Goal: Task Accomplishment & Management: Complete application form

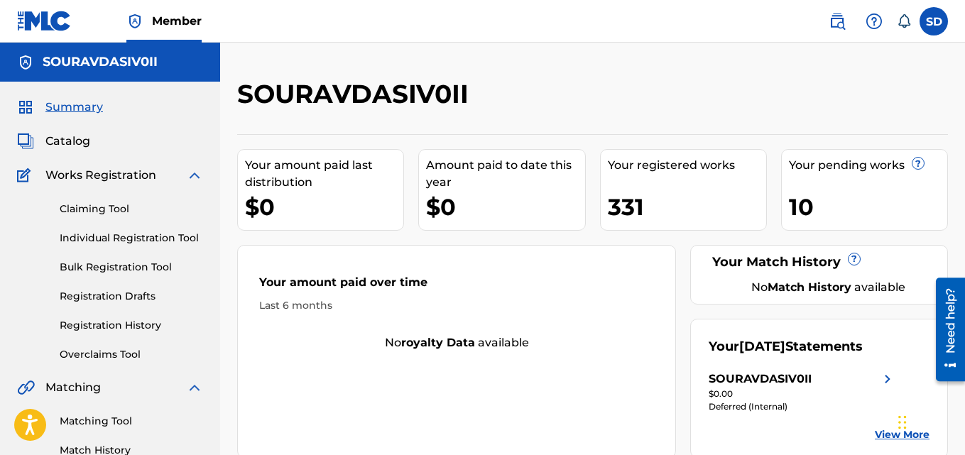
click at [121, 231] on link "Individual Registration Tool" at bounding box center [131, 238] width 143 height 15
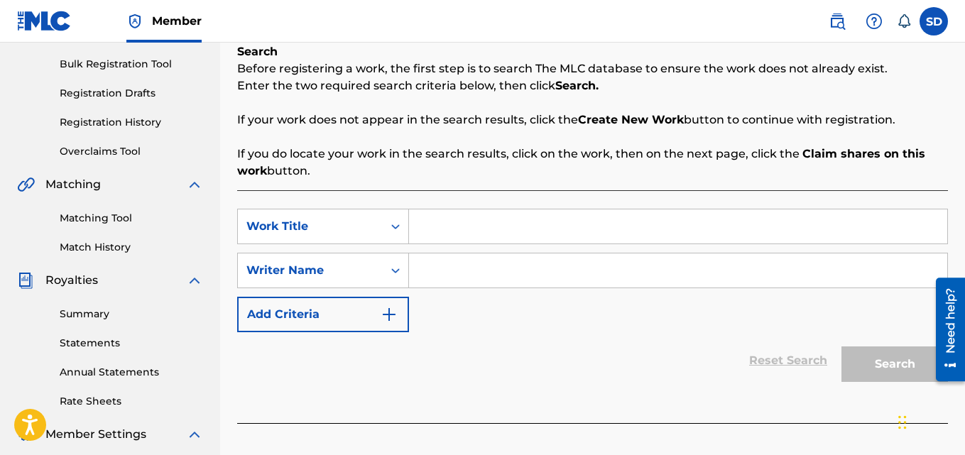
scroll to position [213, 0]
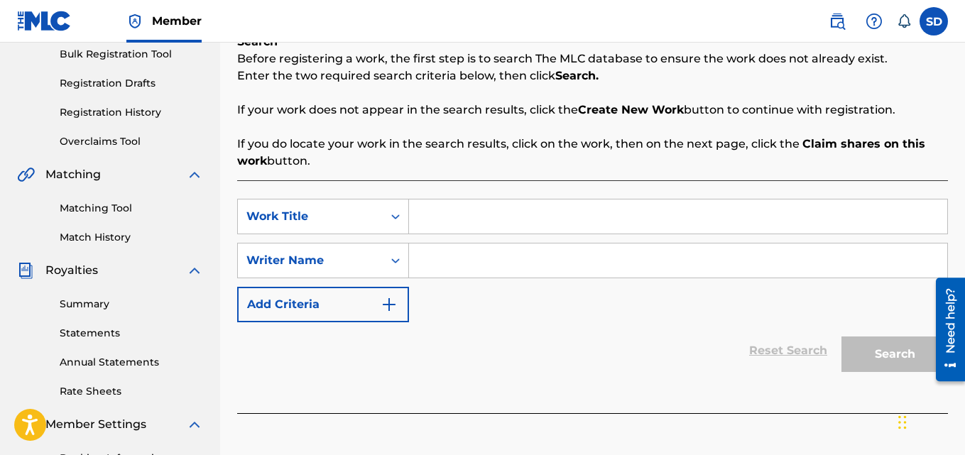
click at [442, 227] on input "Search Form" at bounding box center [678, 217] width 538 height 34
paste input "[PERSON_NAME] of people"
type input "[PERSON_NAME] of people"
click at [450, 289] on div "SearchWithCriteria0aec94ac-6c94-4c8f-a257-442cb0179feb Work Title [PERSON_NAME]…" at bounding box center [592, 261] width 711 height 124
click at [438, 263] on input "Search Form" at bounding box center [678, 261] width 538 height 34
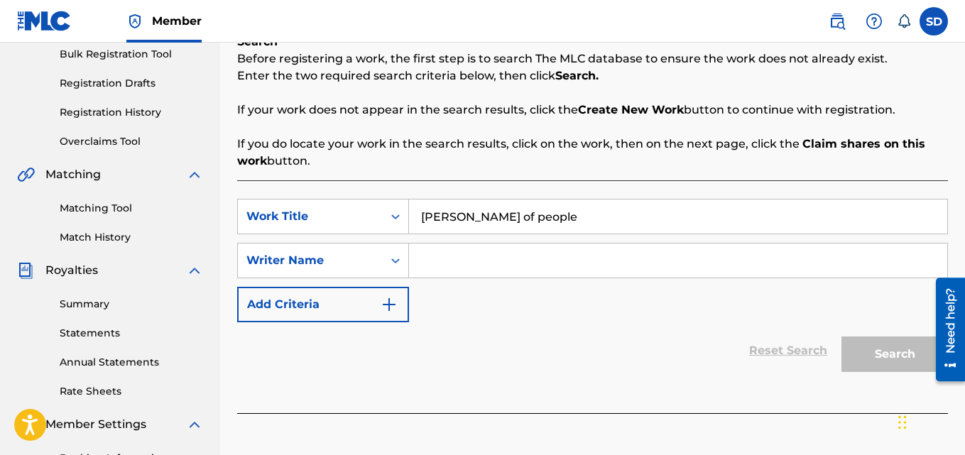
click at [438, 263] on input "Search Form" at bounding box center [678, 261] width 538 height 34
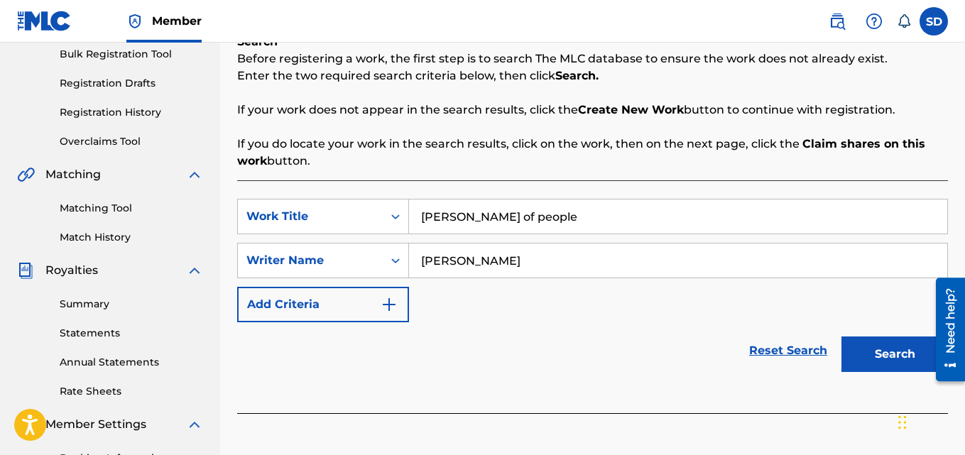
type input "[PERSON_NAME]"
click at [894, 343] on button "Search" at bounding box center [895, 355] width 107 height 36
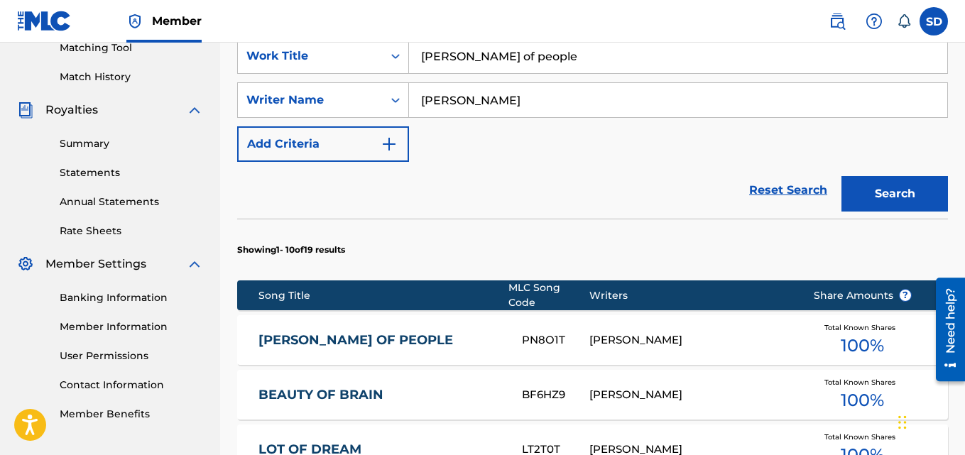
scroll to position [379, 0]
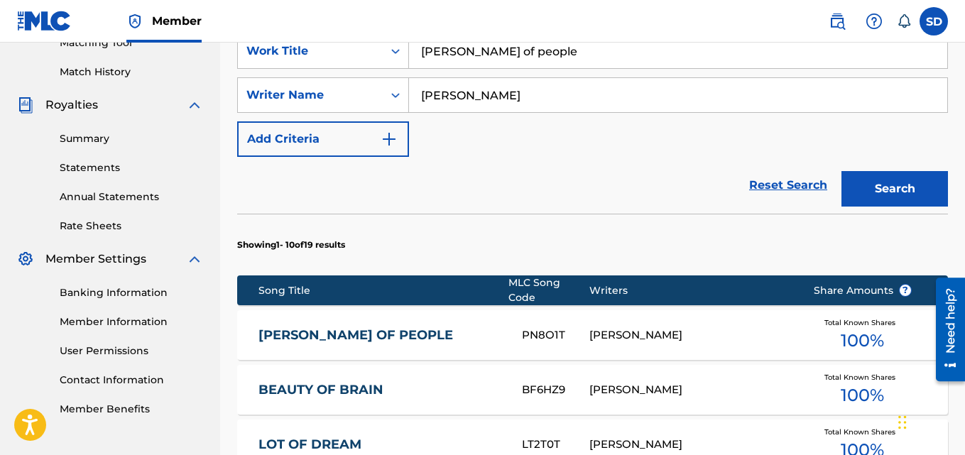
click at [332, 335] on div "[PERSON_NAME] OF PEOPLE PN8O1T [PERSON_NAME] Total Known Shares 100 %" at bounding box center [592, 335] width 711 height 50
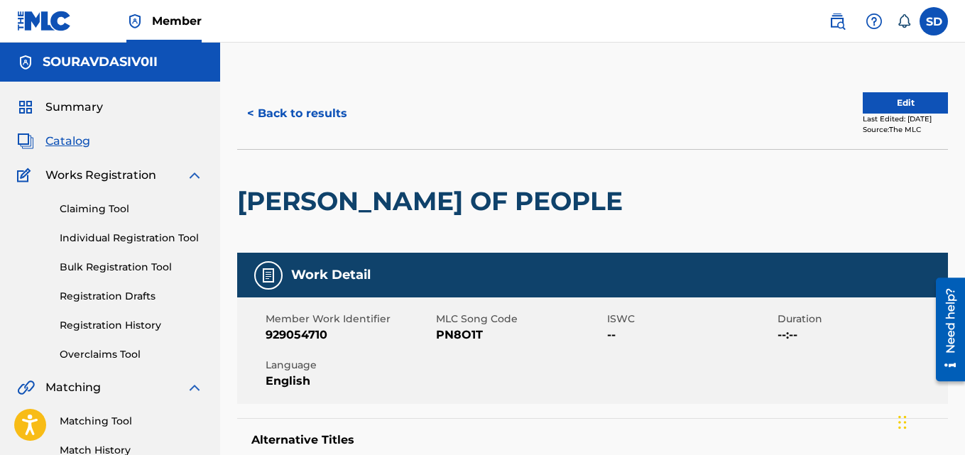
click at [880, 97] on button "Edit" at bounding box center [905, 102] width 85 height 21
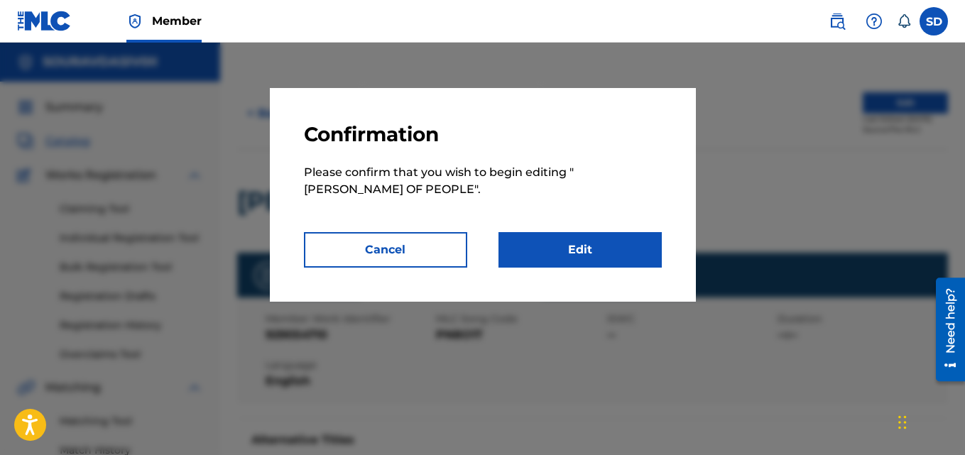
click at [627, 242] on link "Edit" at bounding box center [580, 250] width 163 height 36
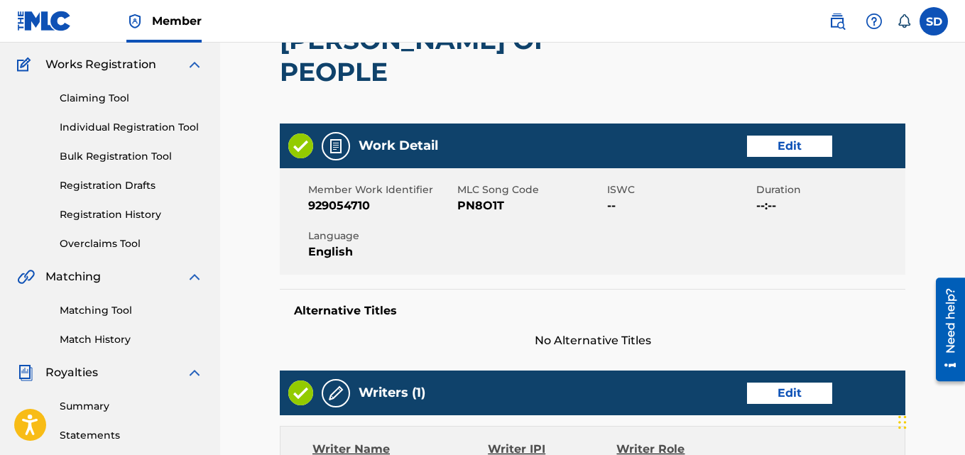
scroll to position [118, 0]
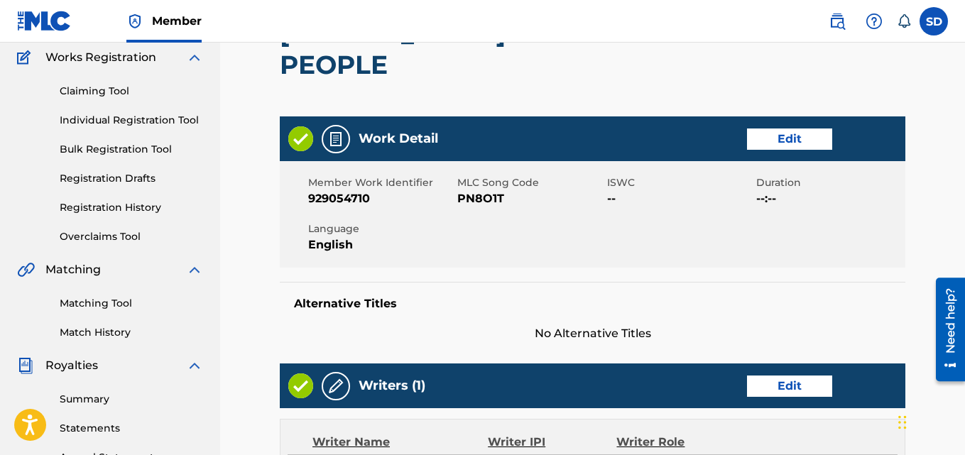
click at [812, 129] on link "Edit" at bounding box center [789, 139] width 85 height 21
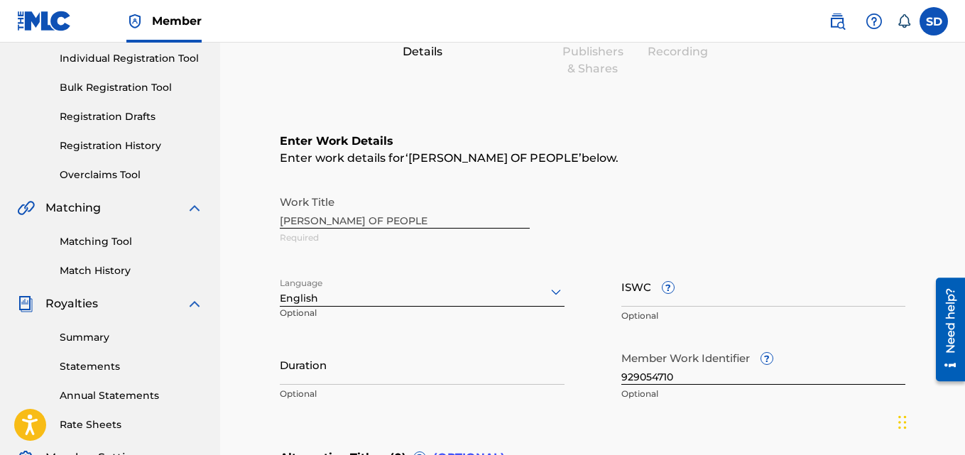
scroll to position [181, 0]
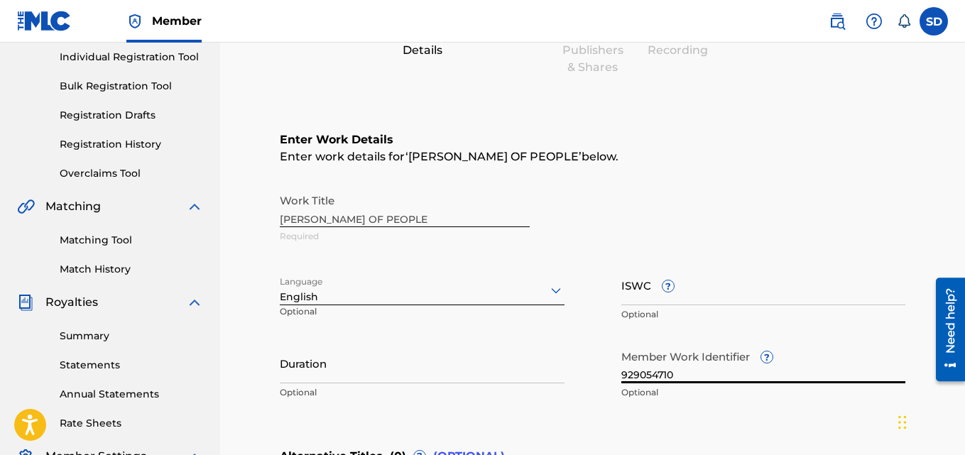
drag, startPoint x: 693, startPoint y: 369, endPoint x: 567, endPoint y: 369, distance: 126.4
click at [567, 369] on div "Work Title [PERSON_NAME] OF PEOPLE Required Language English Optional ISWC ? Op…" at bounding box center [593, 297] width 626 height 220
paste input "5461658"
type input "925461658"
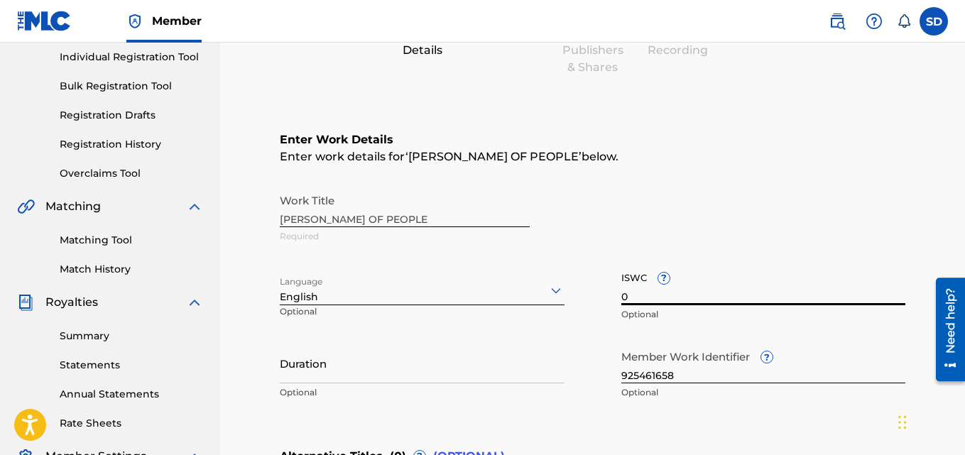
drag, startPoint x: 698, startPoint y: 284, endPoint x: 698, endPoint y: 346, distance: 61.8
click at [698, 346] on div "Work Title [PERSON_NAME] OF PEOPLE Required Language English Optional ISWC ? 0 …" at bounding box center [593, 297] width 626 height 220
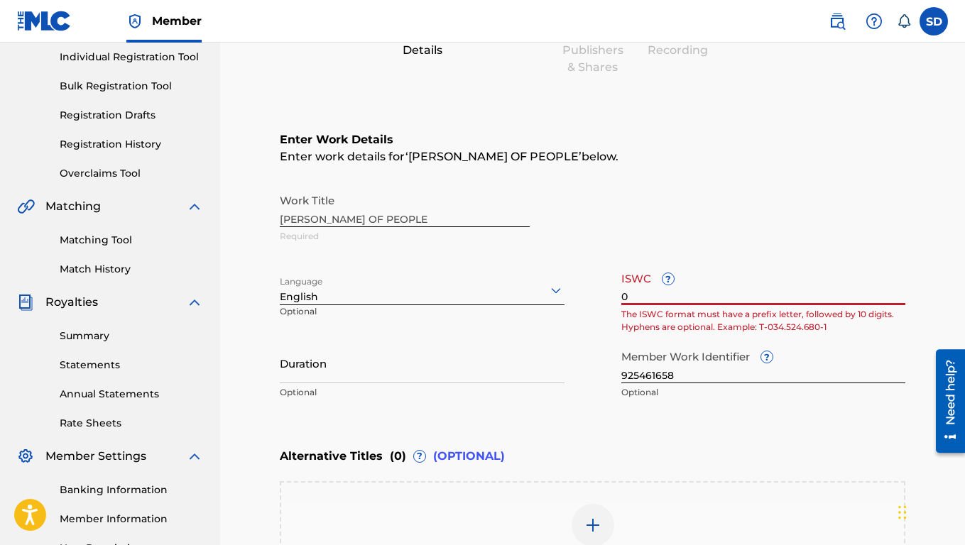
paste input "T3259376466"
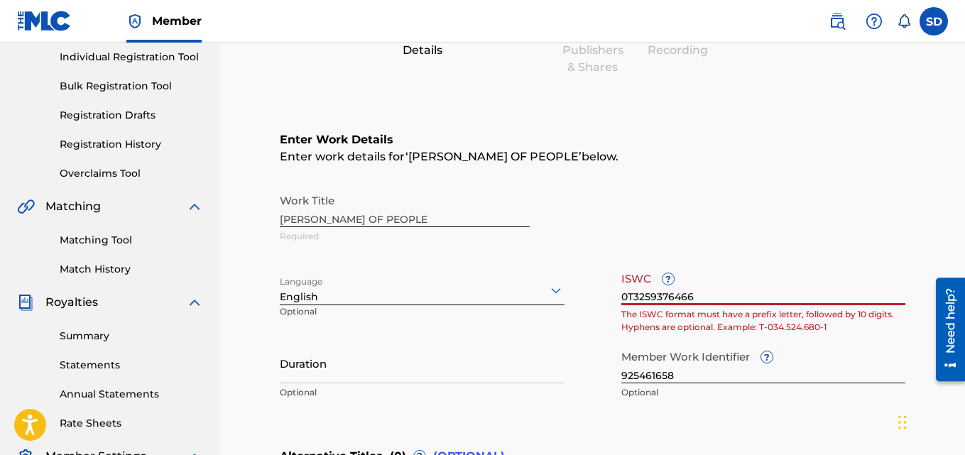
drag, startPoint x: 626, startPoint y: 295, endPoint x: 592, endPoint y: 295, distance: 34.1
click at [592, 295] on div "Work Title [PERSON_NAME] OF PEOPLE Required Language English Optional ISWC ? 0T…" at bounding box center [593, 297] width 626 height 220
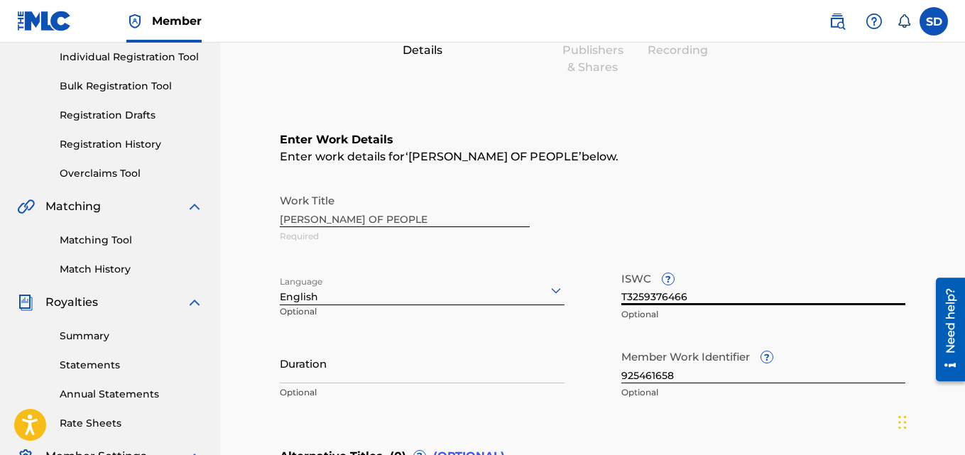
type input "T3259376466"
click at [885, 223] on div "Work Title [PERSON_NAME] OF PEOPLE Required" at bounding box center [593, 219] width 626 height 64
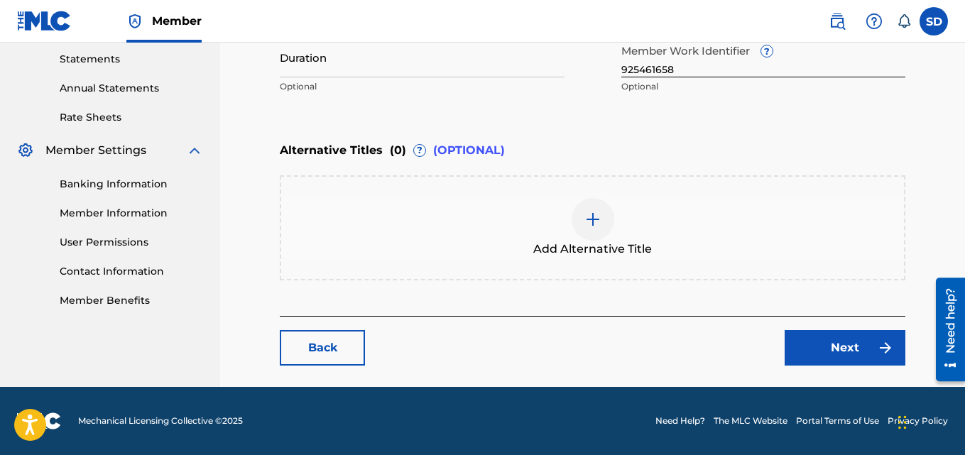
click at [832, 348] on link "Next" at bounding box center [845, 348] width 121 height 36
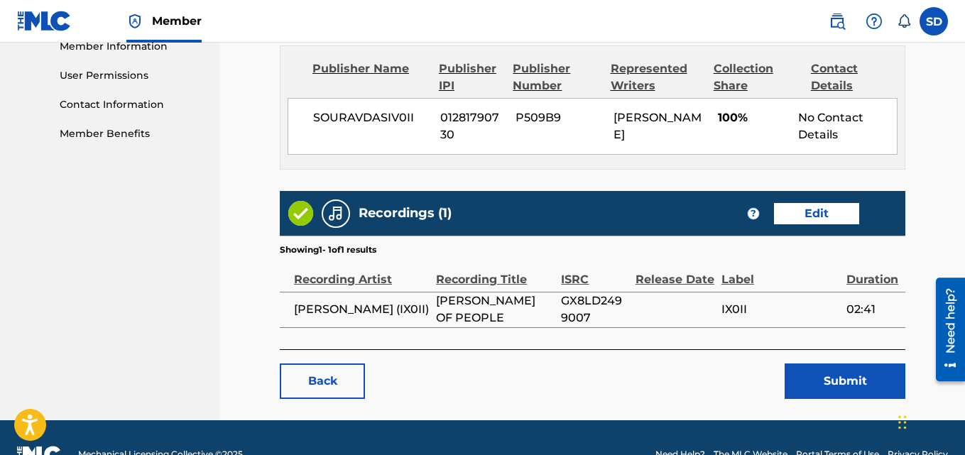
scroll to position [656, 0]
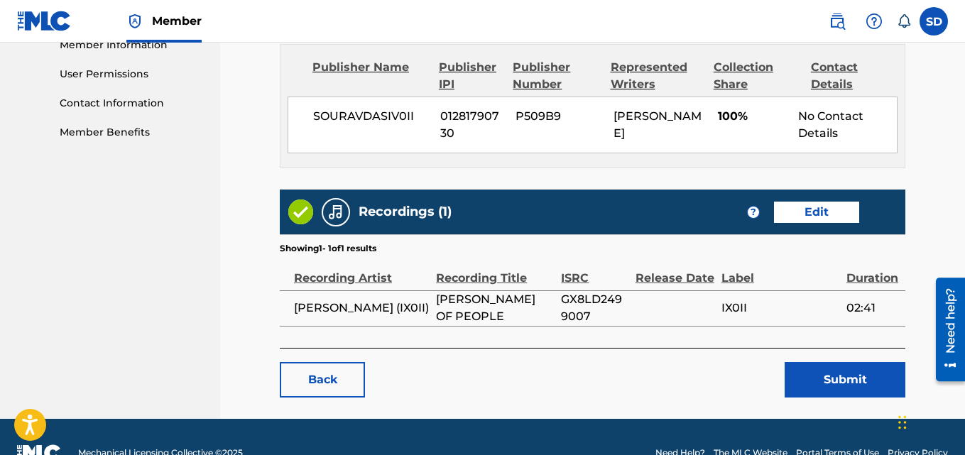
click at [827, 362] on button "Submit" at bounding box center [845, 380] width 121 height 36
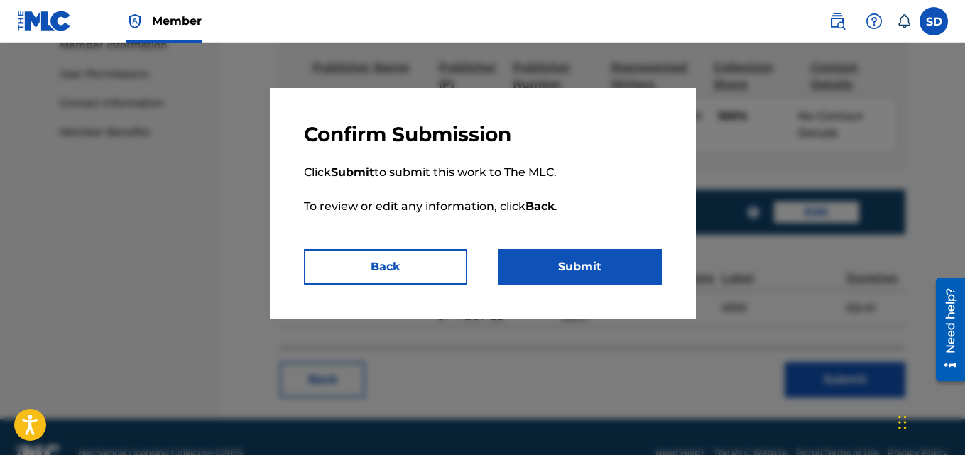
click at [535, 271] on button "Submit" at bounding box center [580, 267] width 163 height 36
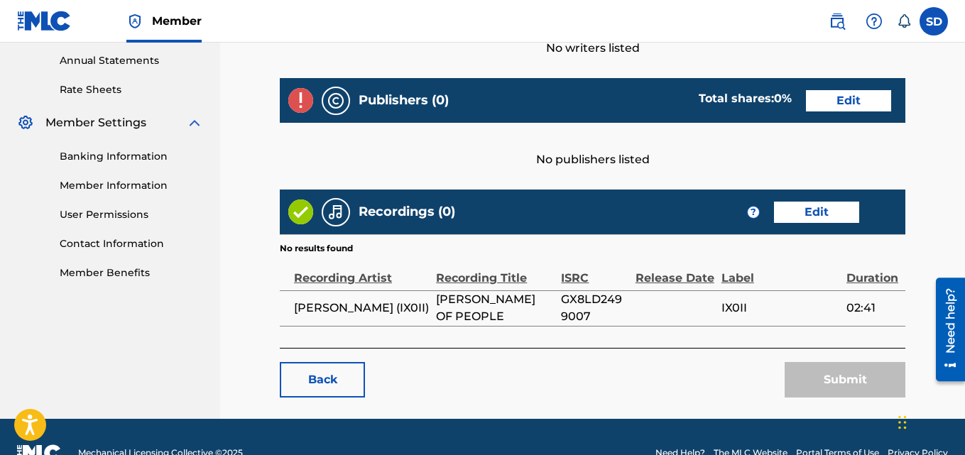
scroll to position [482, 0]
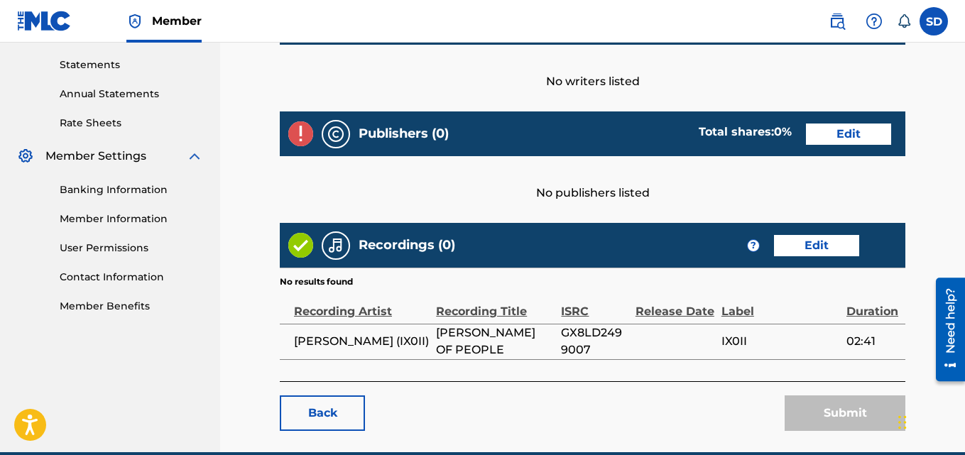
click at [834, 124] on link "Edit" at bounding box center [848, 134] width 85 height 21
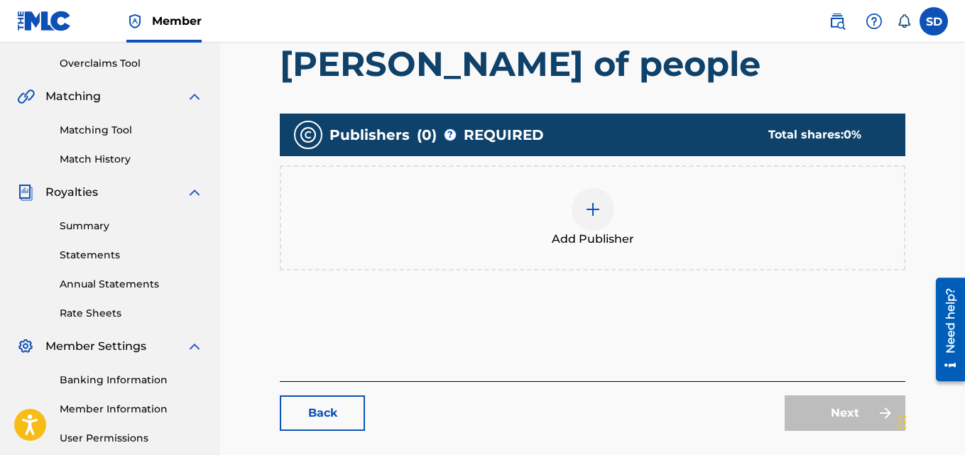
scroll to position [306, 0]
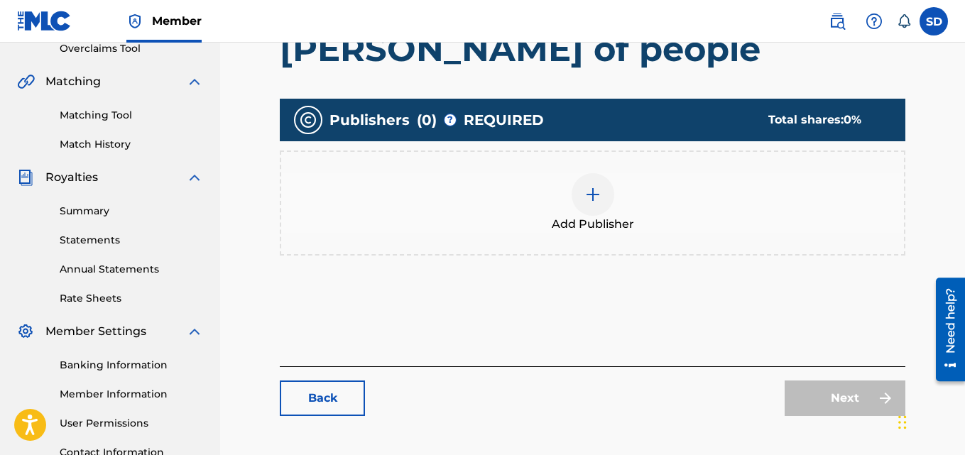
click at [599, 187] on img at bounding box center [592, 194] width 17 height 17
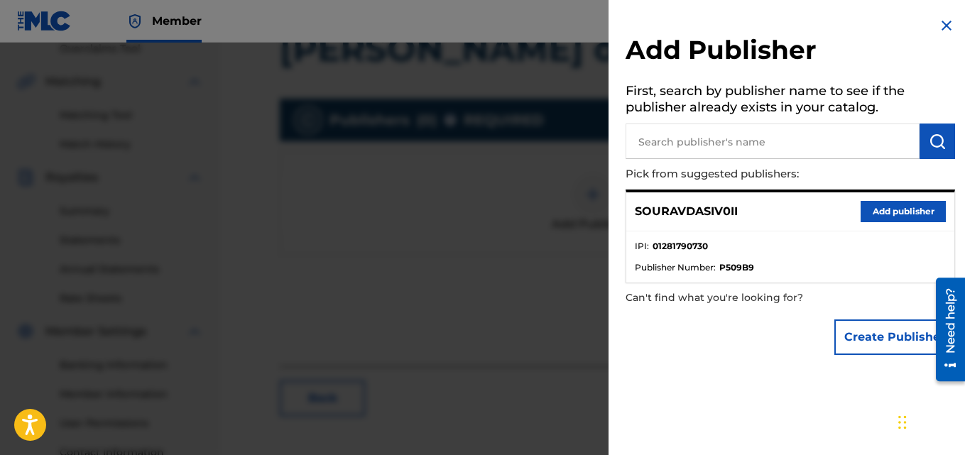
click at [788, 129] on input "text" at bounding box center [773, 142] width 294 height 36
click at [891, 205] on button "Add publisher" at bounding box center [903, 211] width 85 height 21
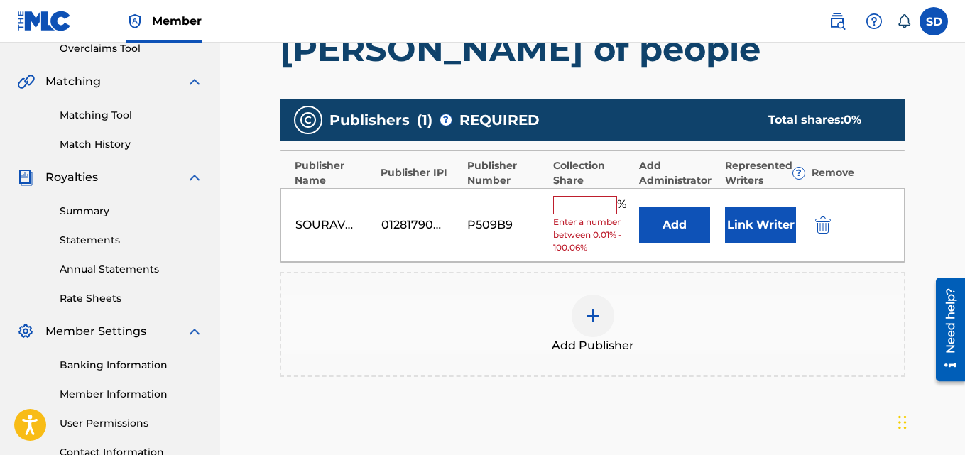
click at [602, 197] on input "text" at bounding box center [585, 205] width 64 height 18
type input "100"
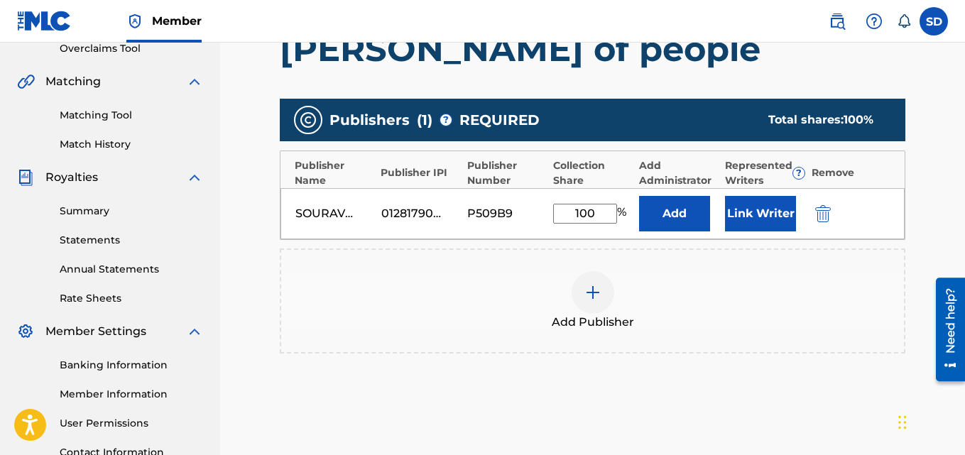
click at [746, 214] on button "Link Writer" at bounding box center [760, 214] width 71 height 36
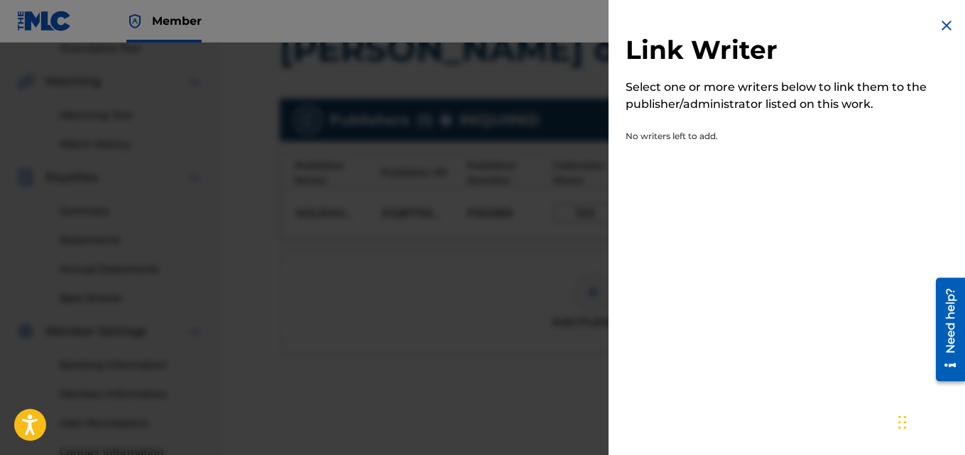
click at [939, 25] on img at bounding box center [946, 25] width 17 height 17
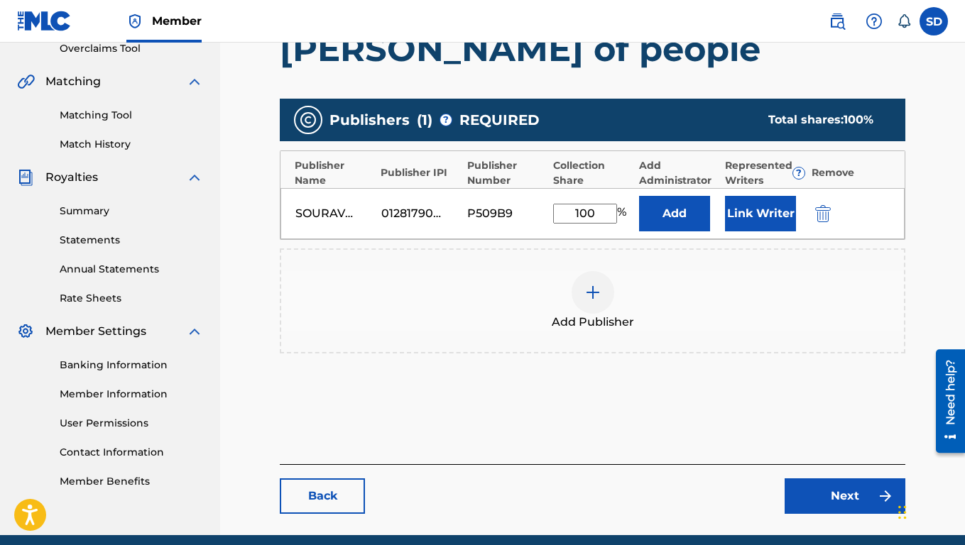
click at [749, 207] on button "Link Writer" at bounding box center [760, 214] width 71 height 36
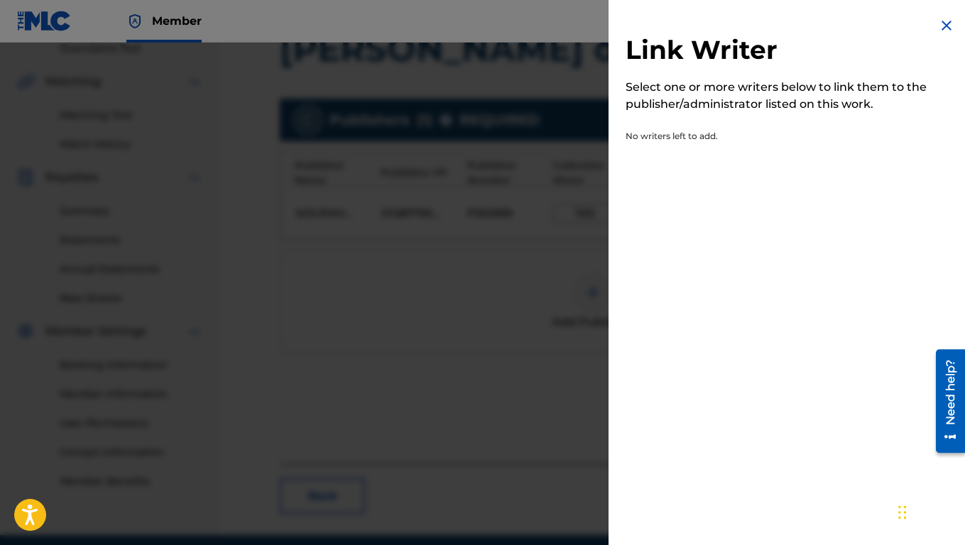
click at [940, 26] on img at bounding box center [946, 25] width 17 height 17
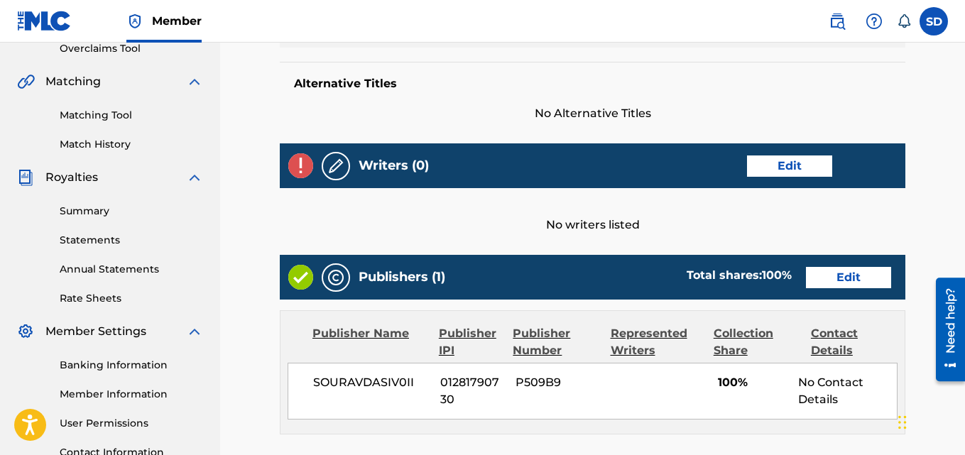
scroll to position [482, 0]
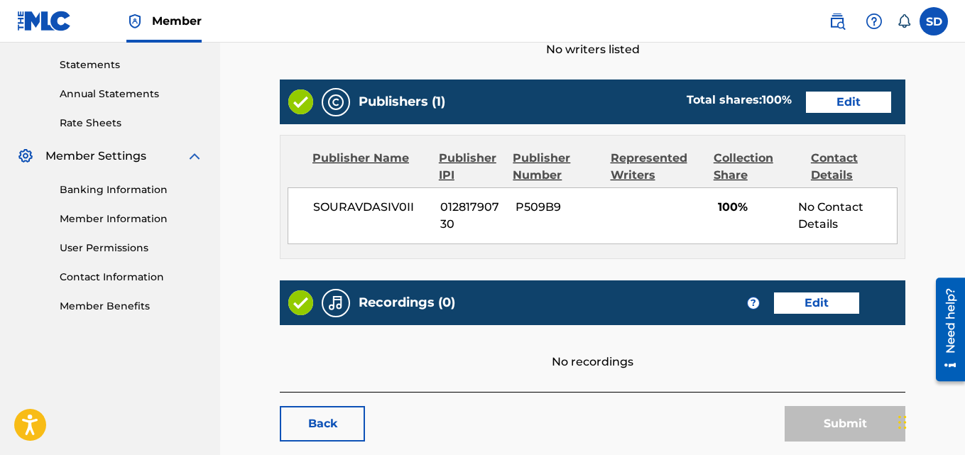
scroll to position [118, 0]
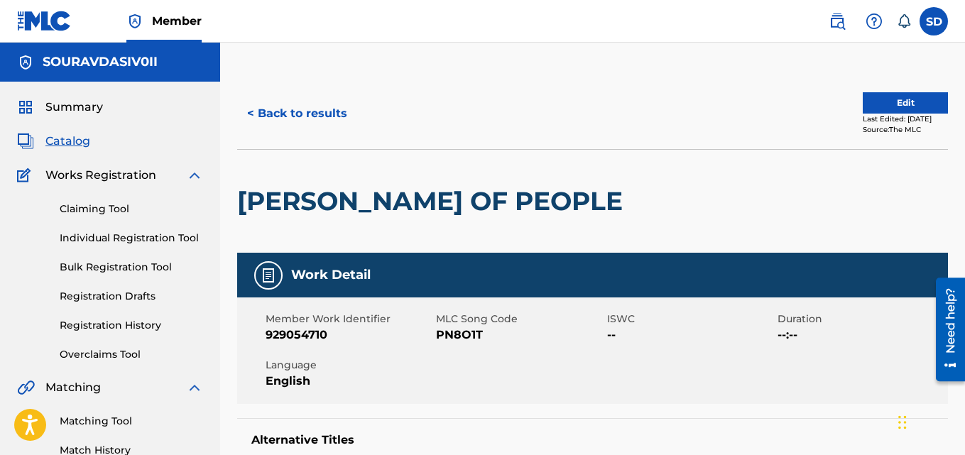
scroll to position [379, 0]
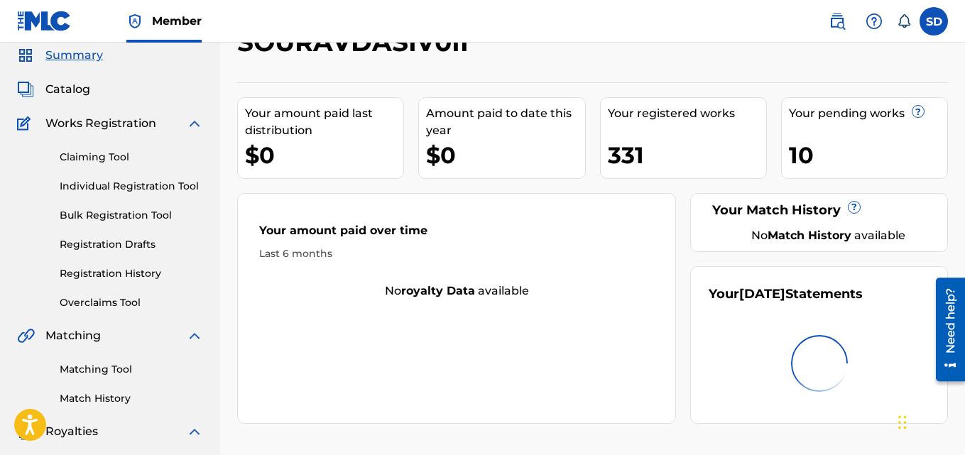
scroll to position [48, 0]
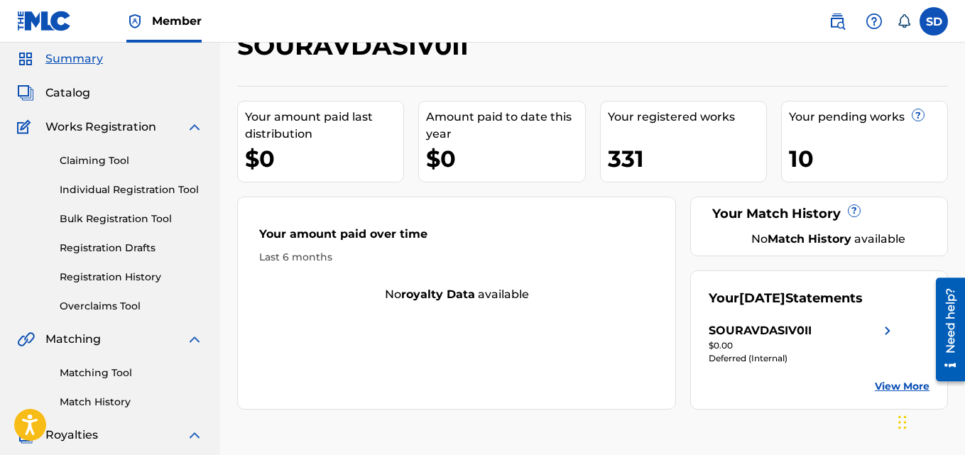
click at [116, 187] on link "Individual Registration Tool" at bounding box center [131, 190] width 143 height 15
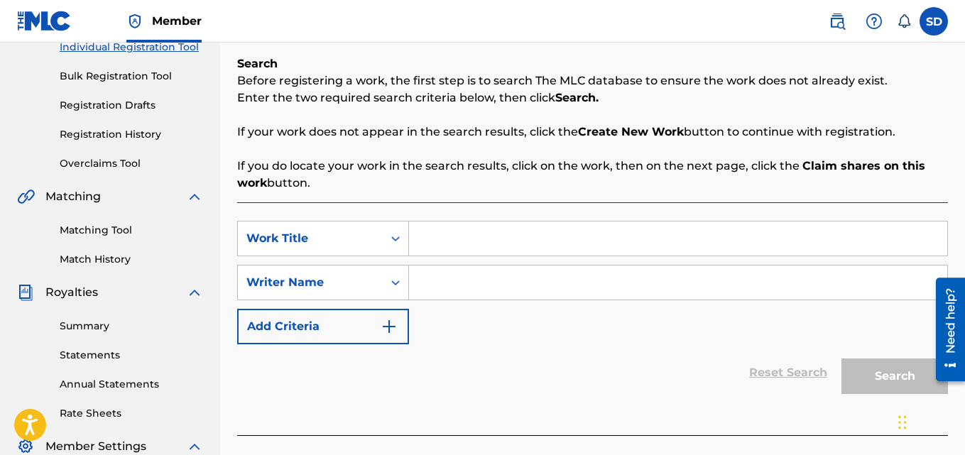
scroll to position [202, 0]
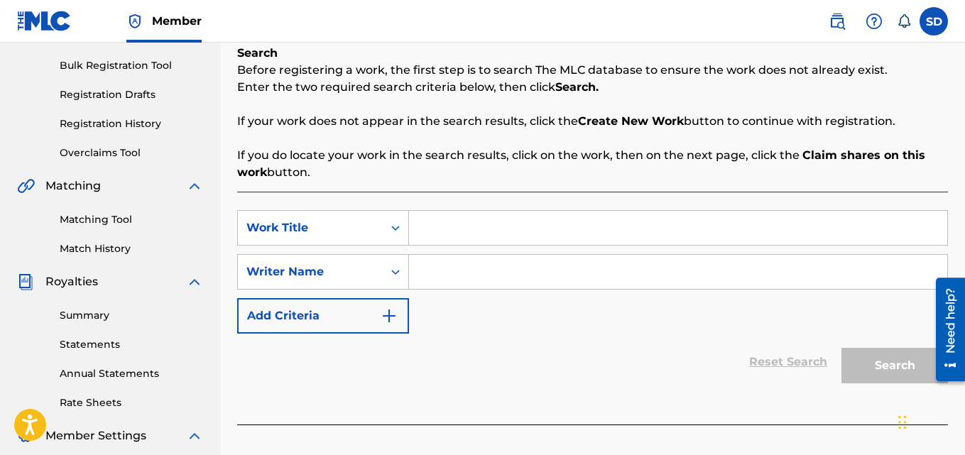
click at [450, 225] on input "Search Form" at bounding box center [678, 228] width 538 height 34
paste input "Just One - IX0II"
type input "Just One - IX0II"
click at [478, 283] on input "Search Form" at bounding box center [678, 272] width 538 height 34
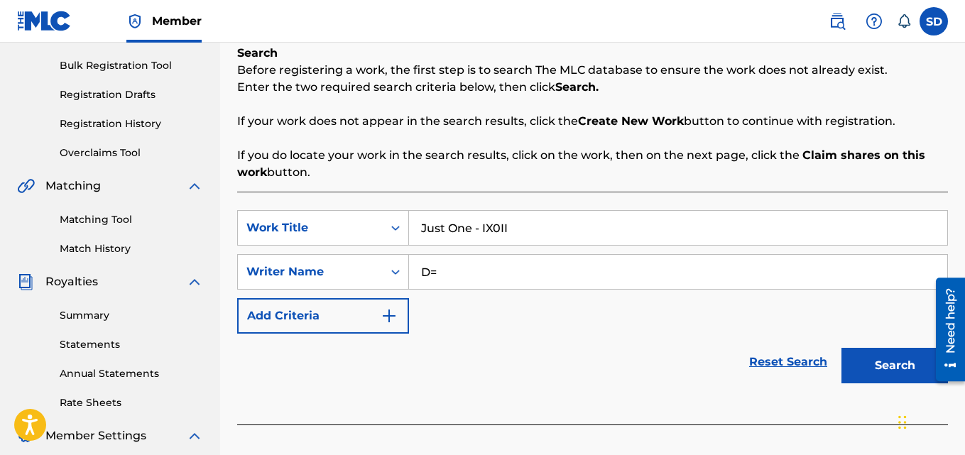
type input "D"
type input "[PERSON_NAME]"
click at [899, 363] on button "Search" at bounding box center [895, 366] width 107 height 36
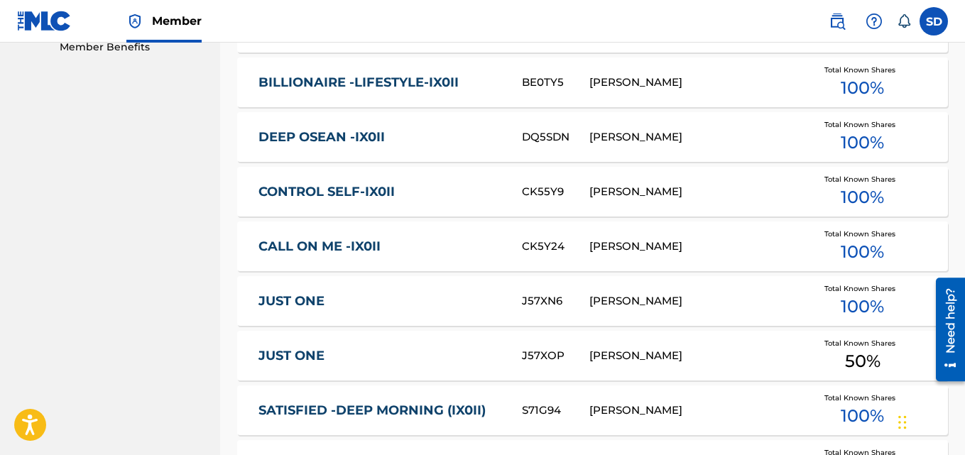
scroll to position [743, 0]
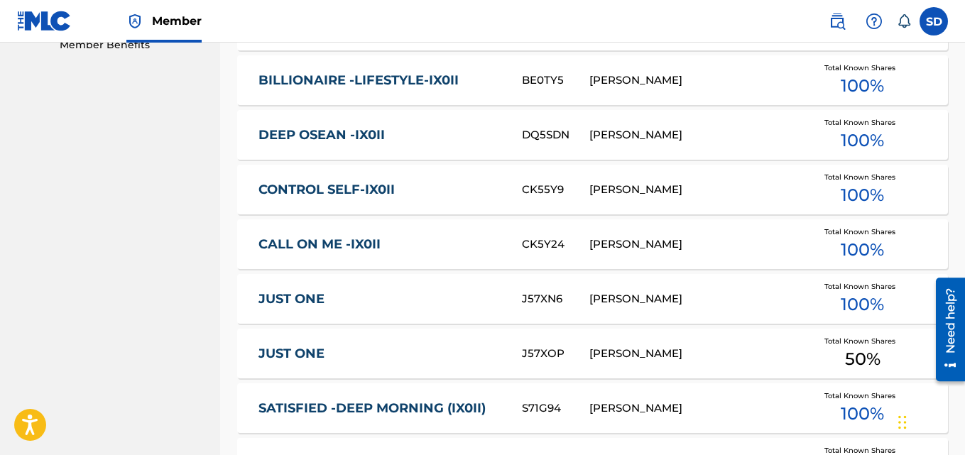
click at [278, 346] on link "JUST ONE" at bounding box center [381, 354] width 244 height 16
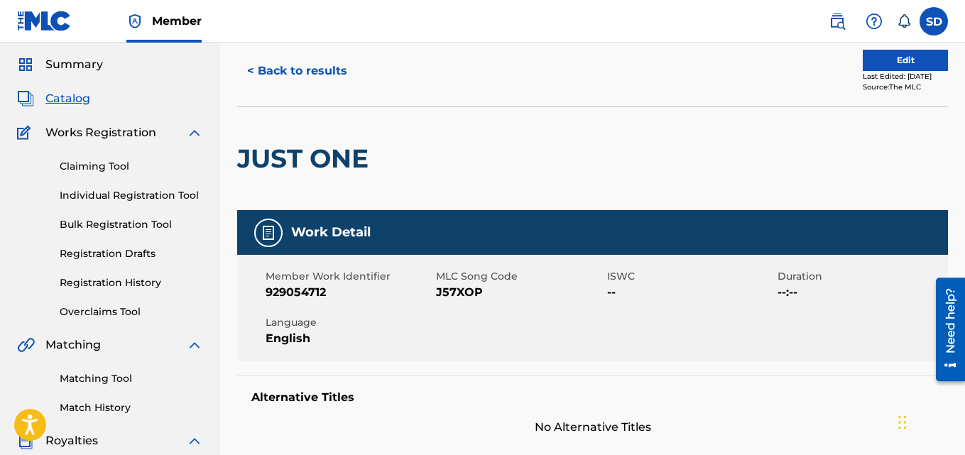
scroll to position [21, 0]
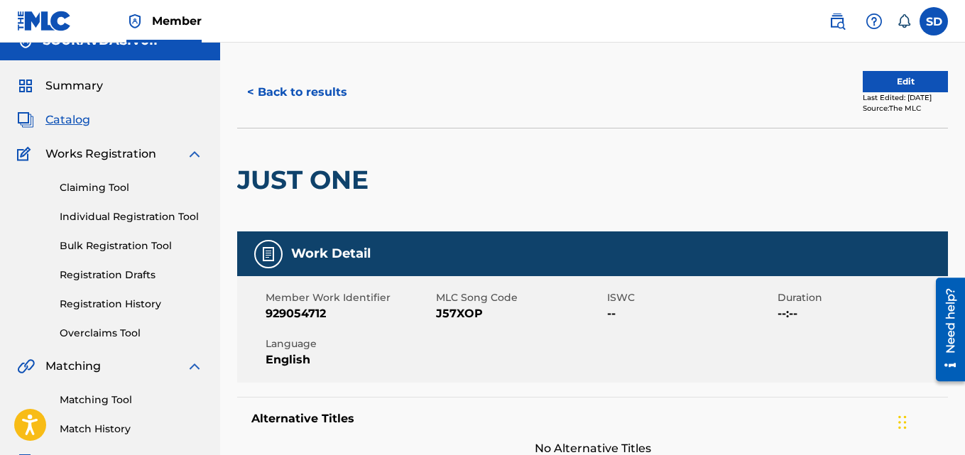
click at [254, 92] on button "< Back to results" at bounding box center [297, 93] width 120 height 36
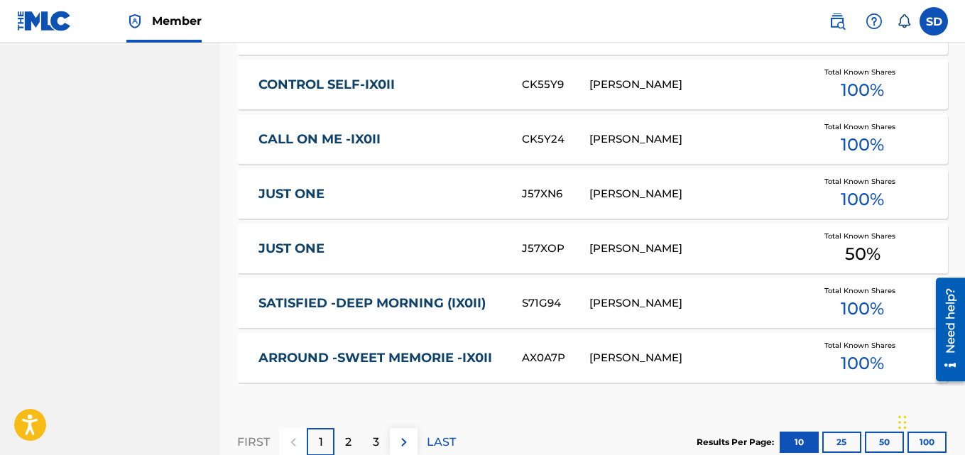
scroll to position [818, 0]
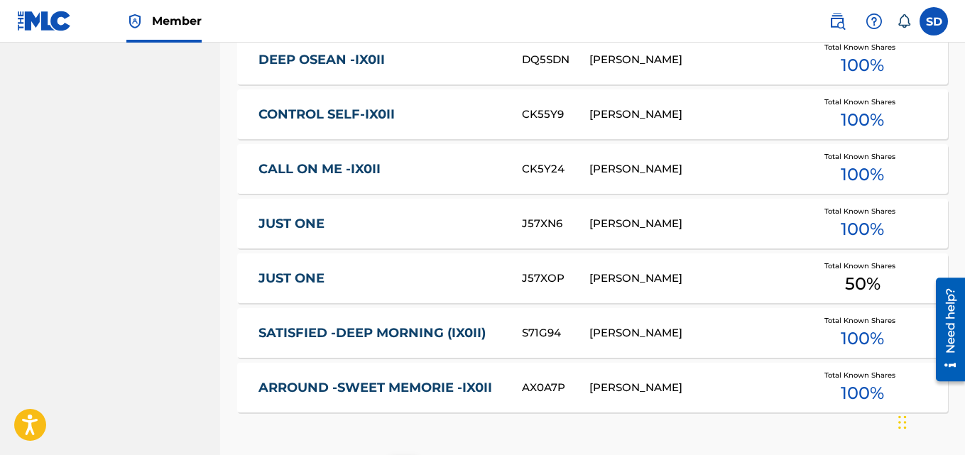
click at [282, 216] on link "JUST ONE" at bounding box center [381, 224] width 244 height 16
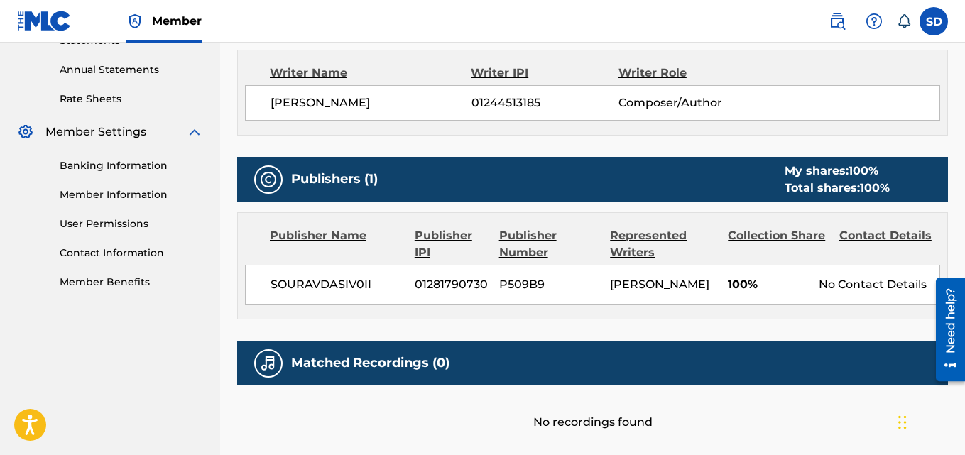
scroll to position [428, 0]
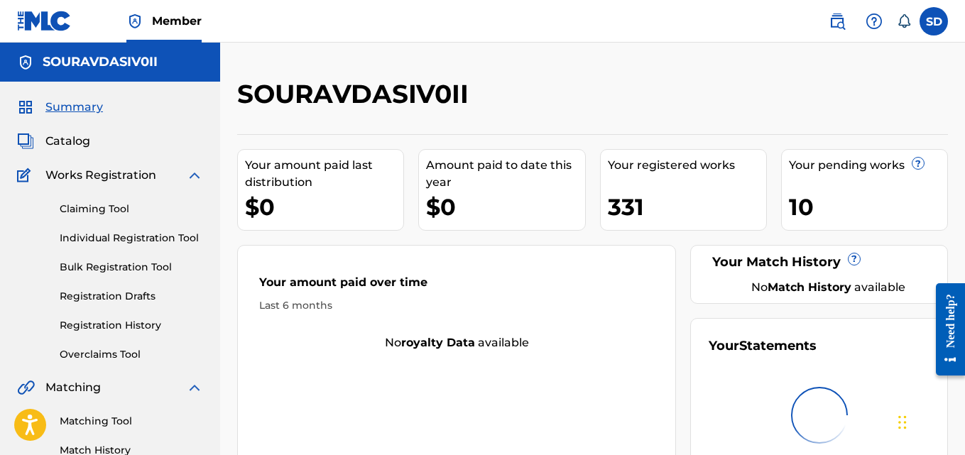
scroll to position [4, 0]
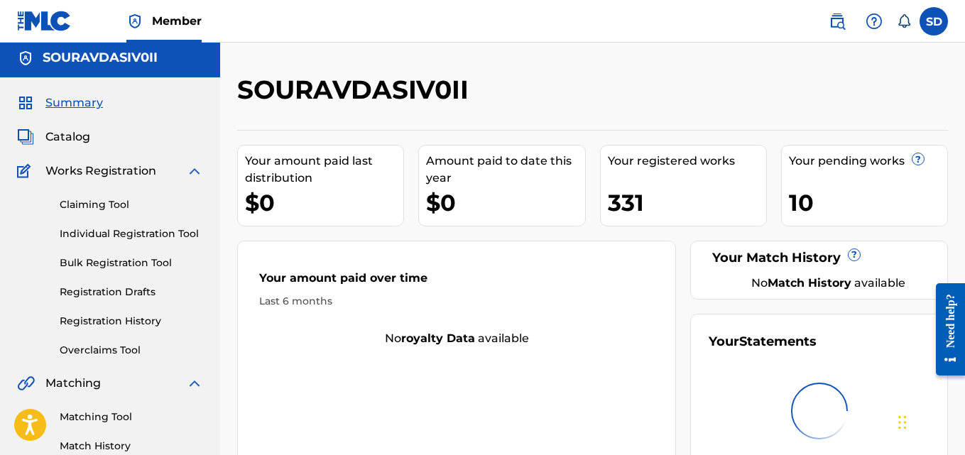
click at [107, 231] on link "Individual Registration Tool" at bounding box center [131, 234] width 143 height 15
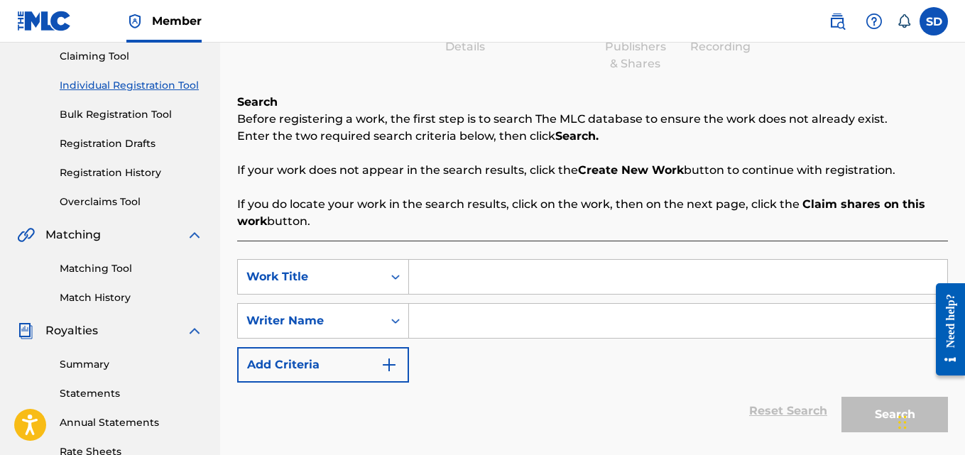
scroll to position [162, 0]
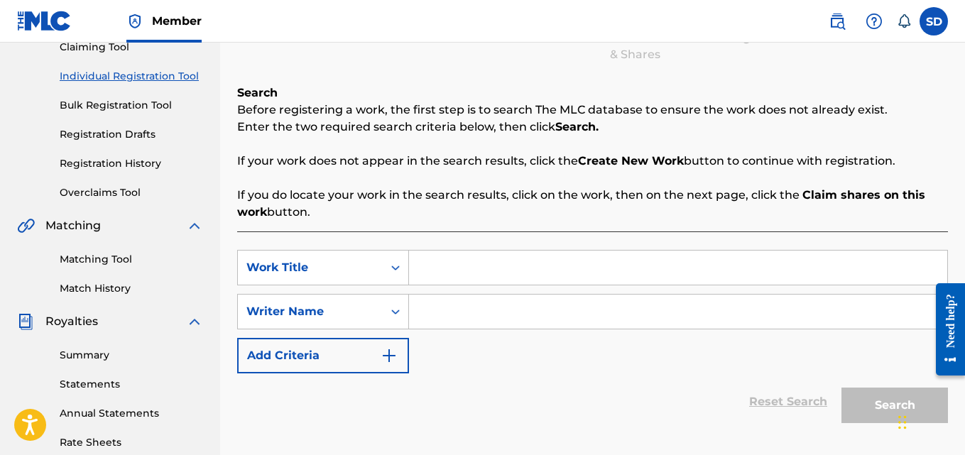
click at [462, 268] on input "Search Form" at bounding box center [678, 268] width 538 height 34
paste input "Nothing-Love"
type input "Nothing-Love"
click at [450, 308] on input "Search Form" at bounding box center [678, 312] width 538 height 34
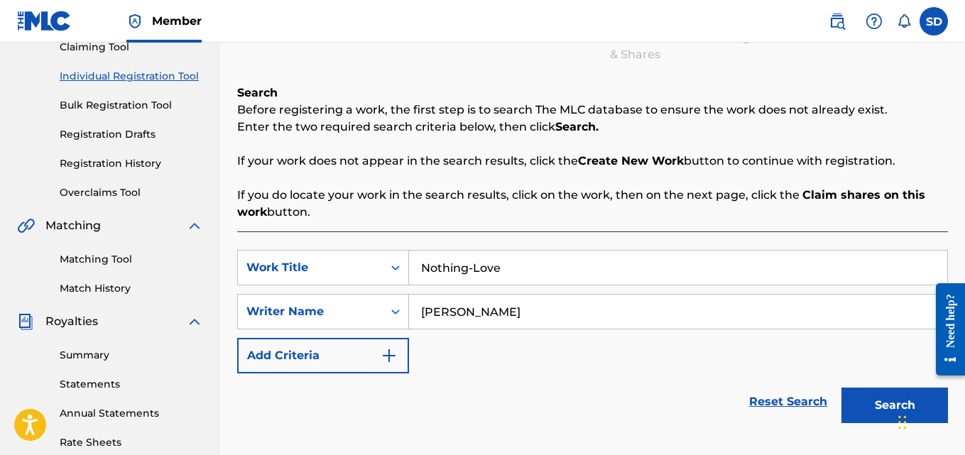
type input "[PERSON_NAME]"
click at [875, 408] on button "Search" at bounding box center [895, 406] width 107 height 36
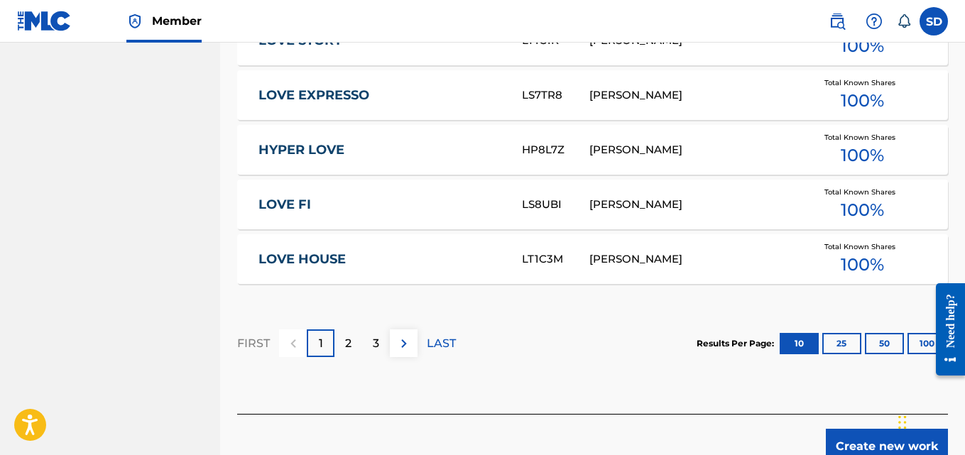
scroll to position [1016, 0]
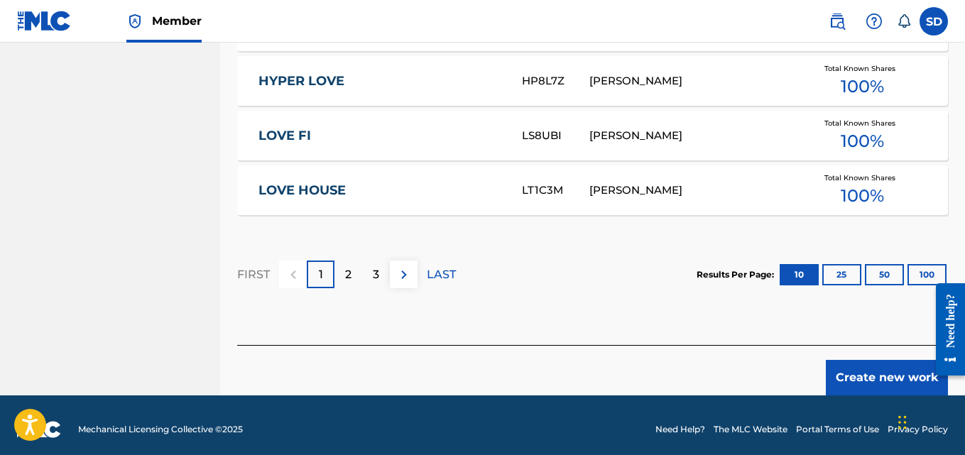
click at [868, 362] on button "Create new work" at bounding box center [887, 378] width 122 height 36
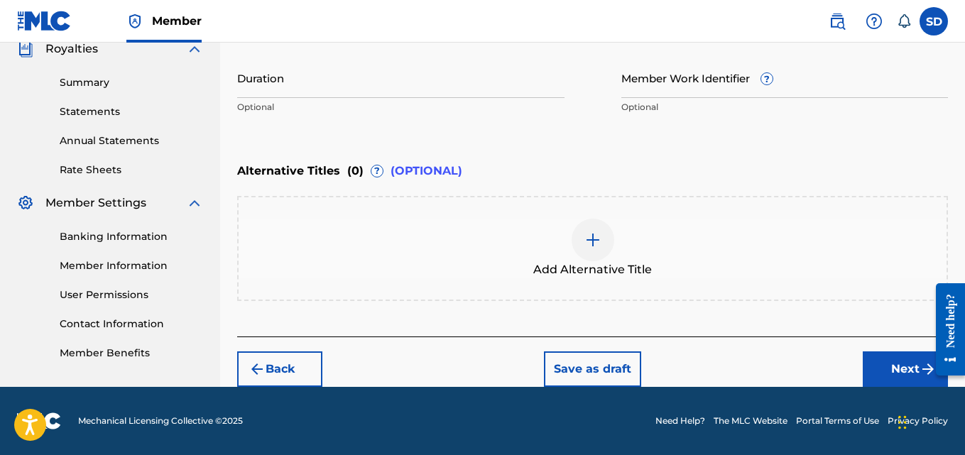
click at [636, 90] on input "Member Work Identifier ?" at bounding box center [784, 78] width 327 height 40
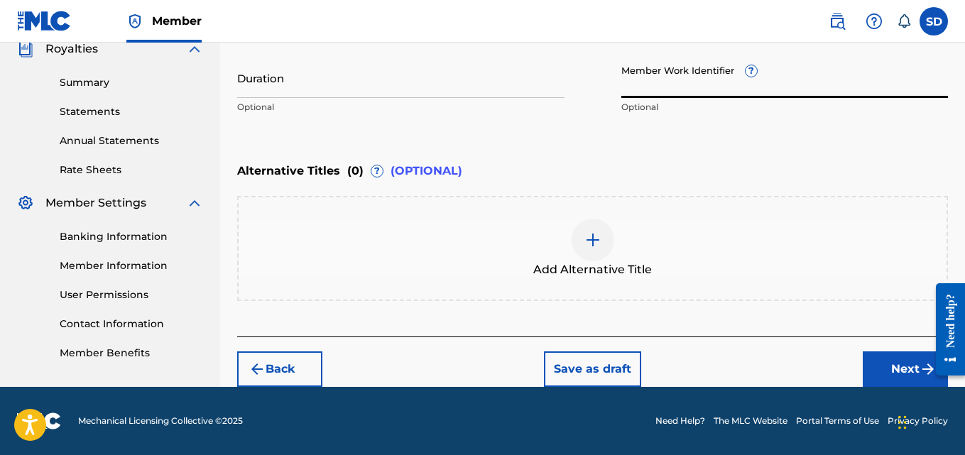
paste input "931714495"
type input "931714495"
click at [898, 369] on button "Next" at bounding box center [905, 370] width 85 height 36
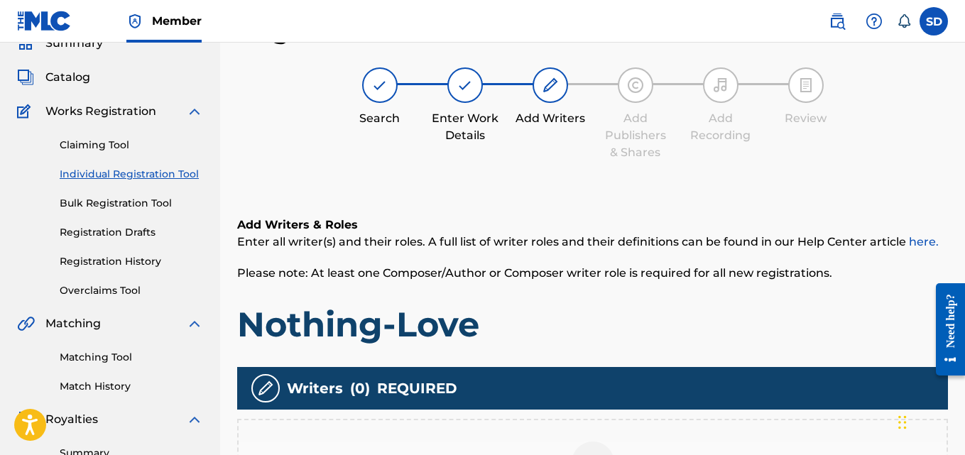
scroll to position [374, 0]
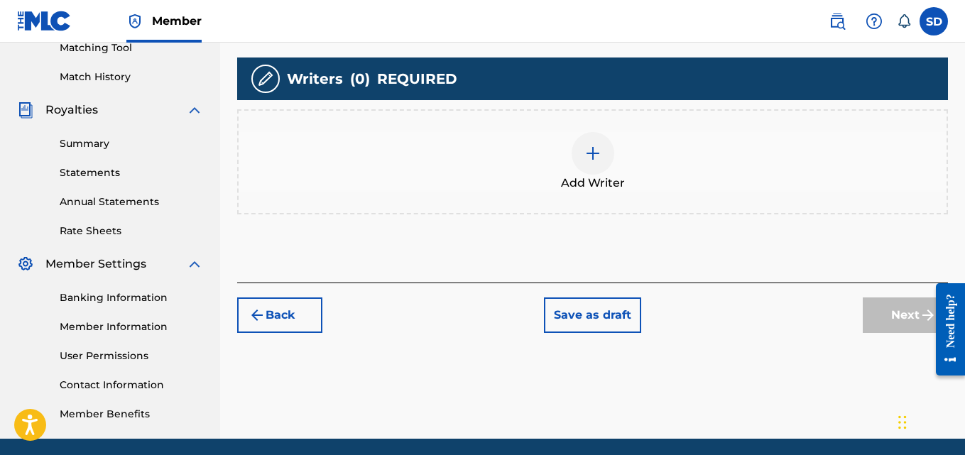
click at [579, 146] on div at bounding box center [593, 153] width 43 height 43
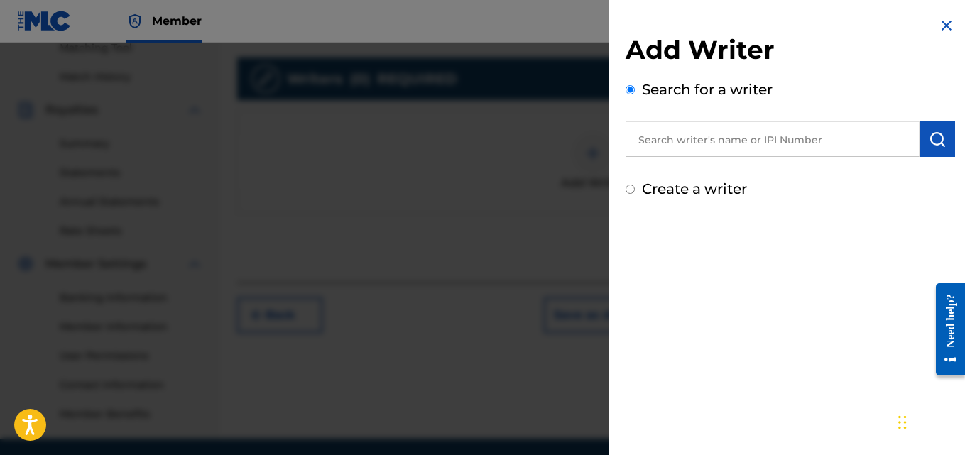
click at [718, 144] on input "text" at bounding box center [773, 139] width 294 height 36
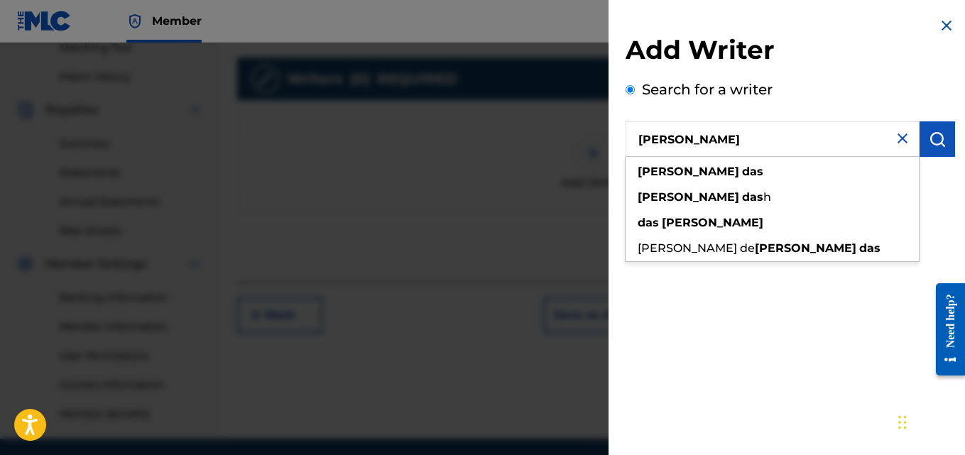
type input "Sourav DAS"
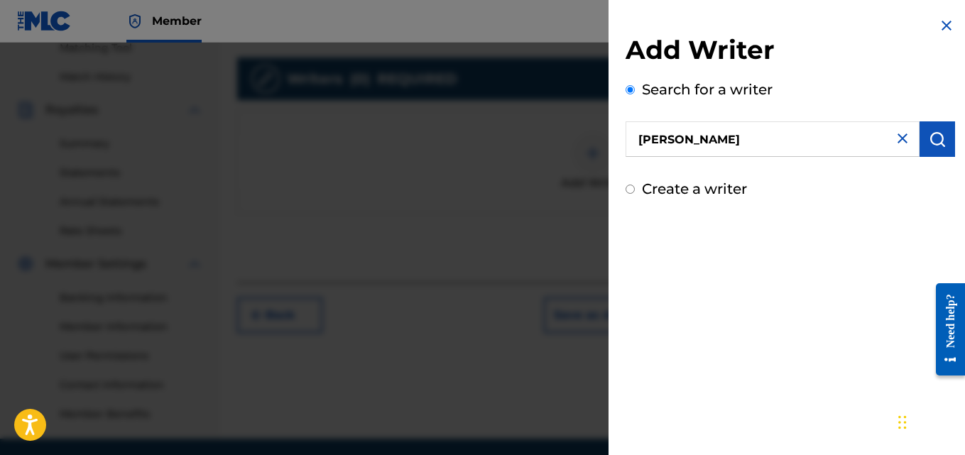
click at [937, 138] on img "submit" at bounding box center [937, 139] width 17 height 17
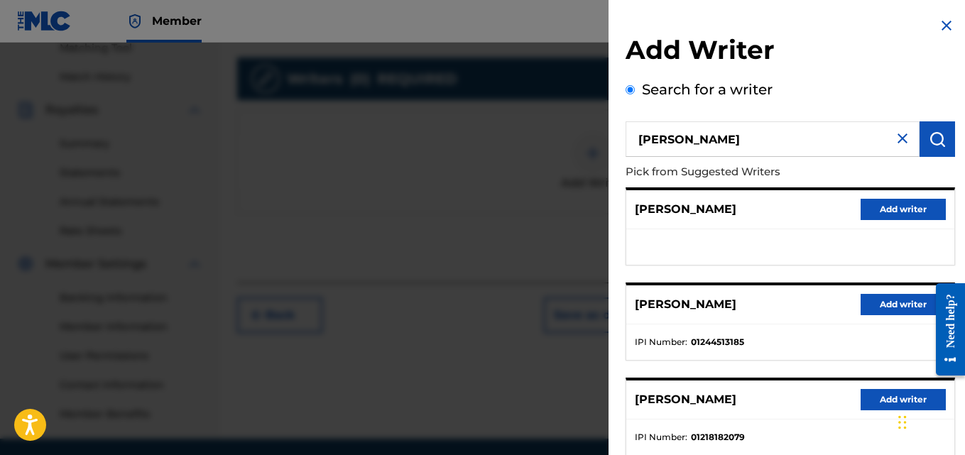
click at [883, 303] on button "Add writer" at bounding box center [903, 304] width 85 height 21
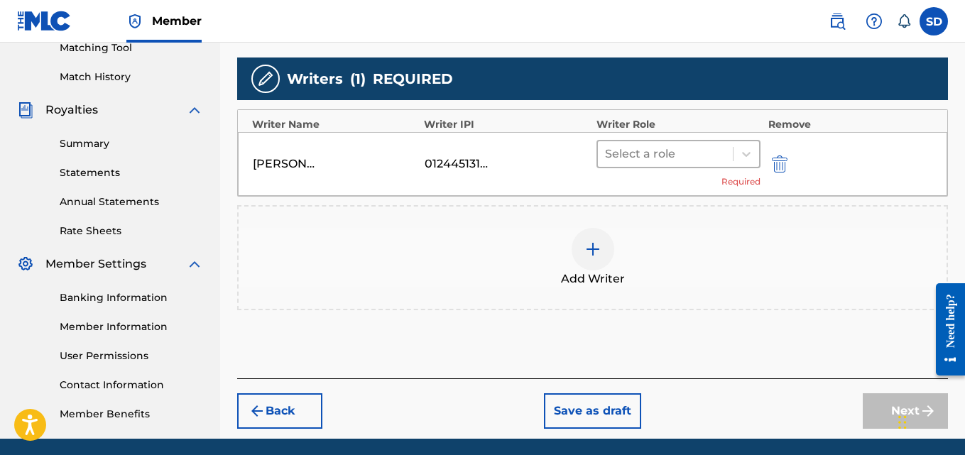
click at [704, 156] on div at bounding box center [665, 154] width 121 height 20
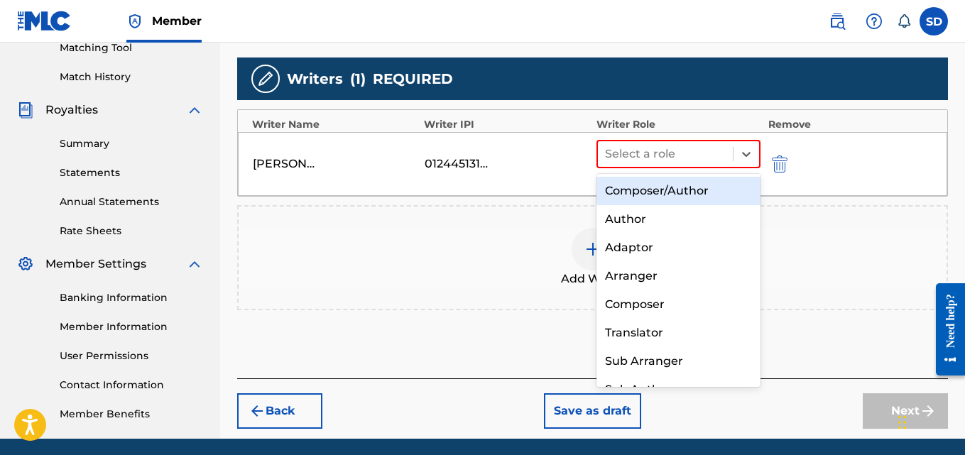
click at [675, 185] on div "Composer/Author" at bounding box center [679, 191] width 165 height 28
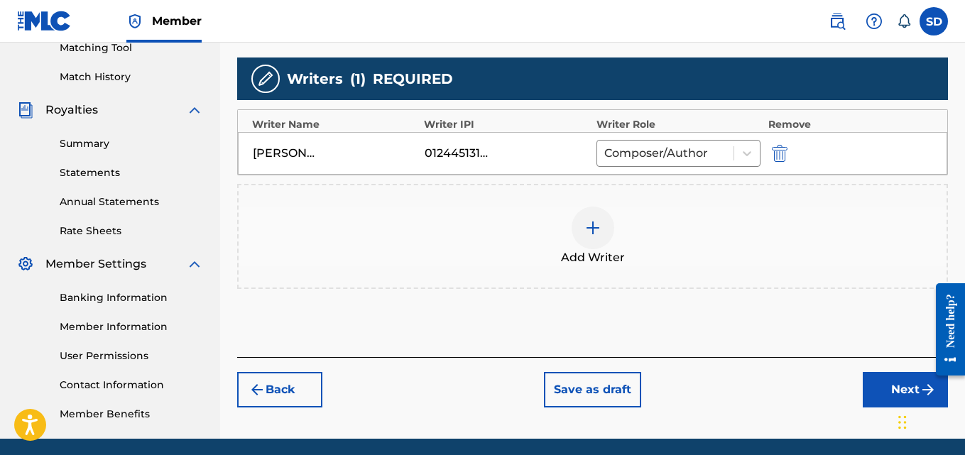
click at [883, 404] on button "Next" at bounding box center [905, 390] width 85 height 36
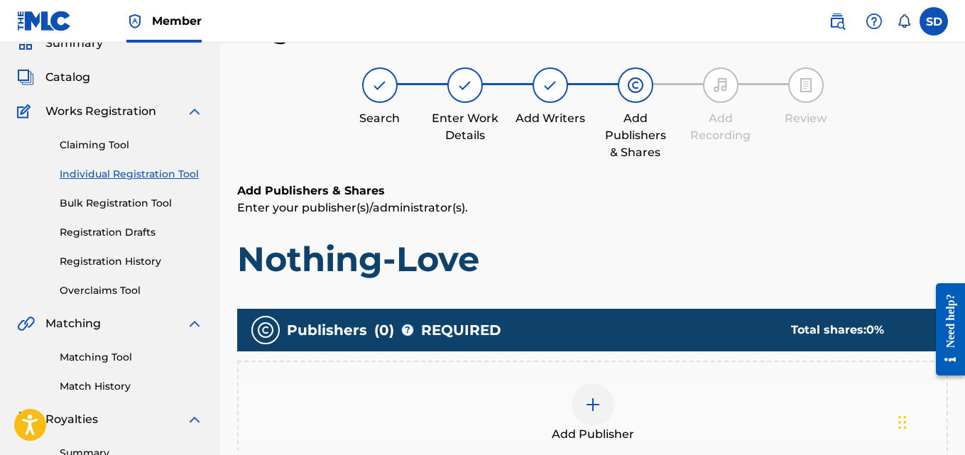
scroll to position [249, 0]
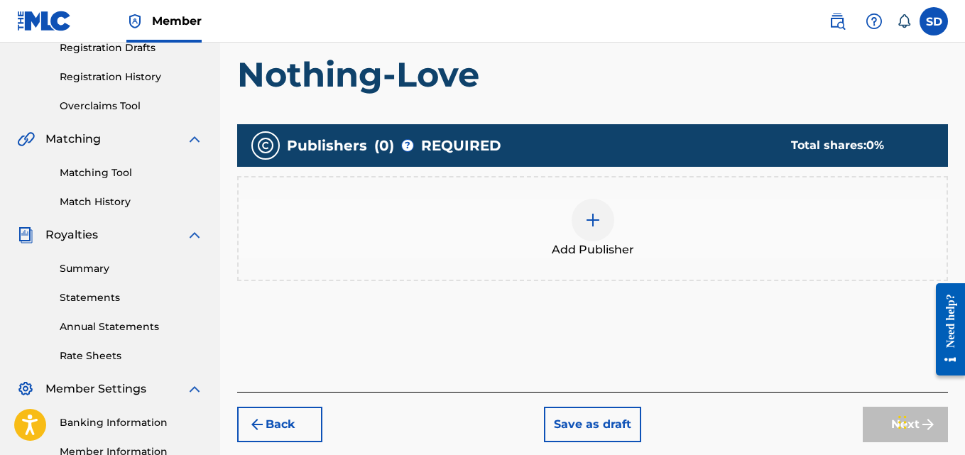
click at [588, 221] on img at bounding box center [592, 220] width 17 height 17
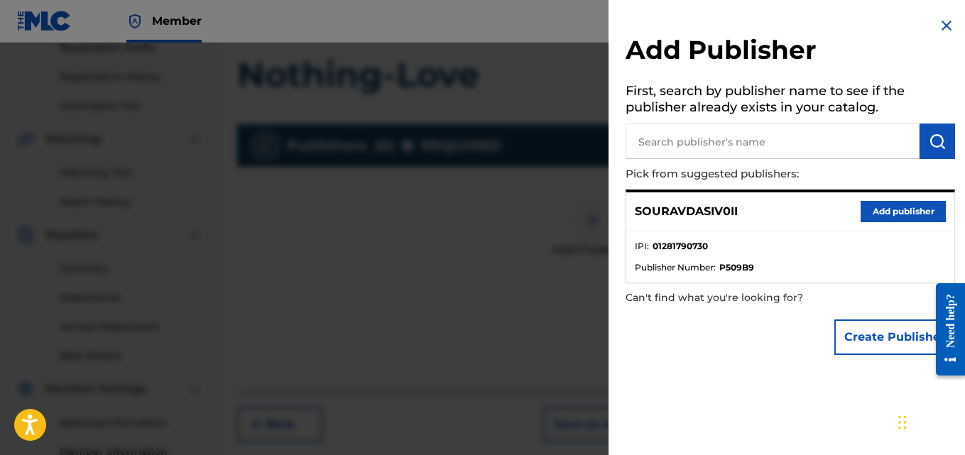
click at [881, 195] on div "SOURAVDASIV0II Add publisher" at bounding box center [790, 211] width 328 height 39
click at [881, 206] on button "Add publisher" at bounding box center [903, 211] width 85 height 21
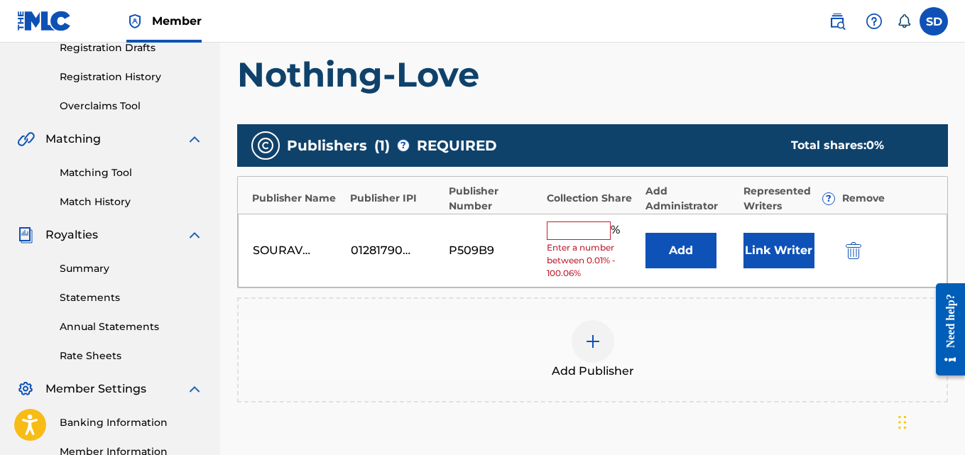
click at [572, 237] on input "text" at bounding box center [579, 231] width 64 height 18
type input "100"
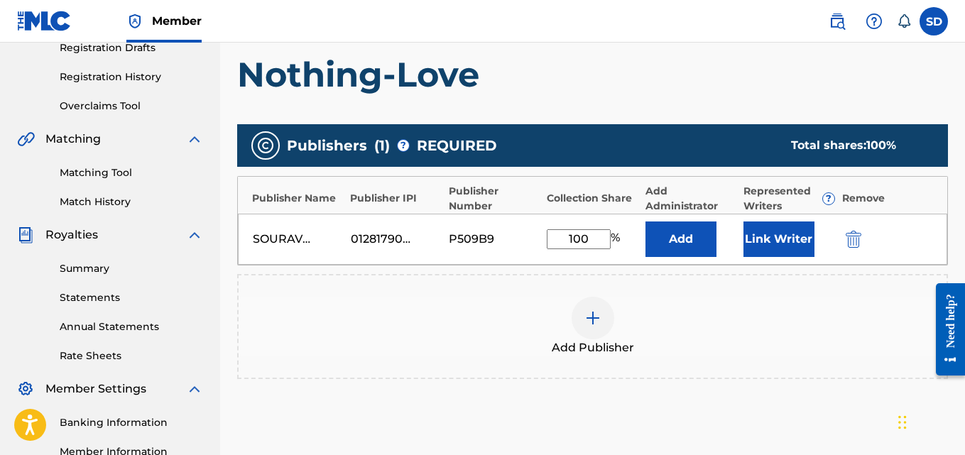
click at [760, 237] on button "Link Writer" at bounding box center [779, 240] width 71 height 36
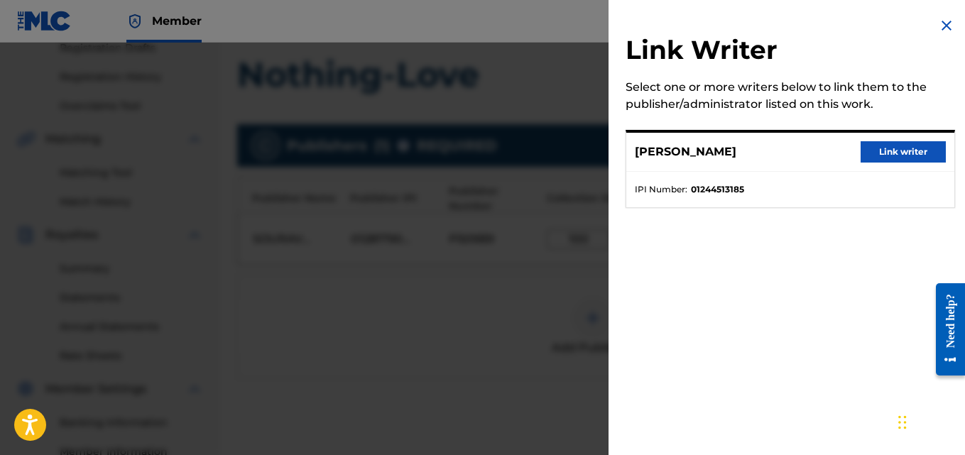
click at [882, 156] on button "Link writer" at bounding box center [903, 151] width 85 height 21
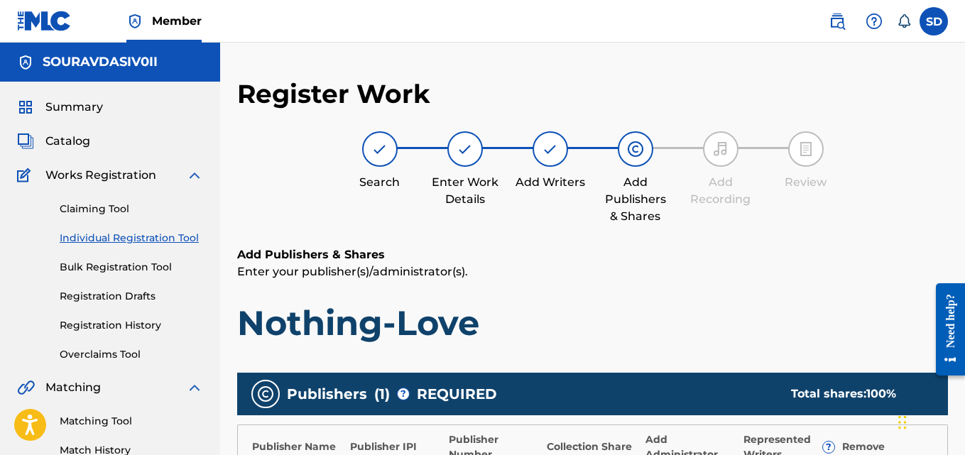
scroll to position [1, 0]
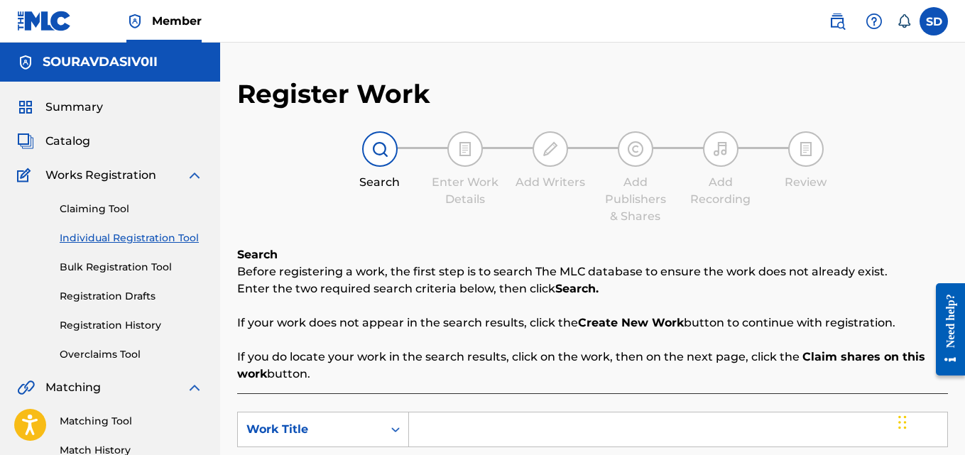
click at [108, 295] on link "Registration Drafts" at bounding box center [131, 296] width 143 height 15
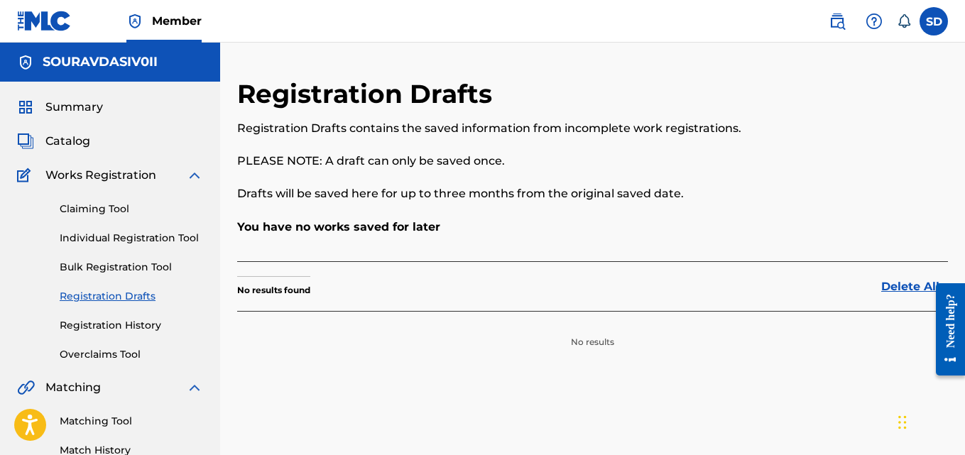
click at [129, 236] on link "Individual Registration Tool" at bounding box center [131, 238] width 143 height 15
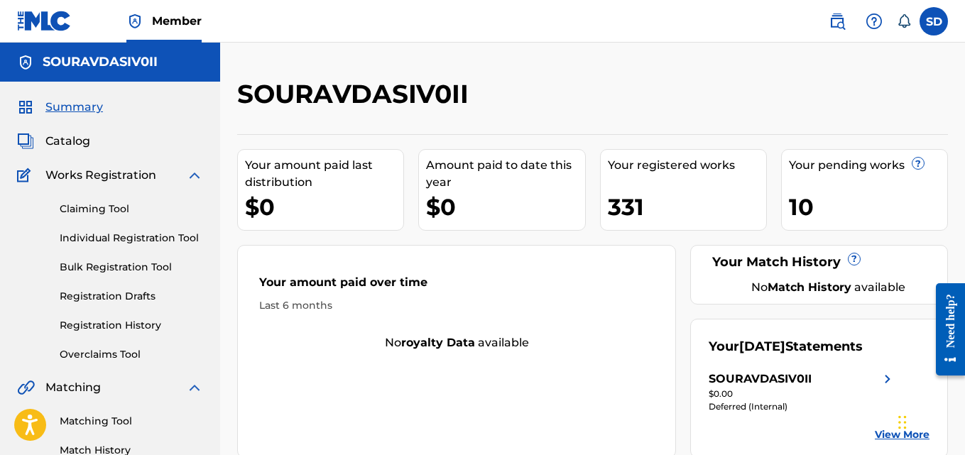
click at [103, 252] on div "Claiming Tool Individual Registration Tool Bulk Registration Tool Registration …" at bounding box center [110, 273] width 186 height 178
click at [104, 239] on link "Individual Registration Tool" at bounding box center [131, 238] width 143 height 15
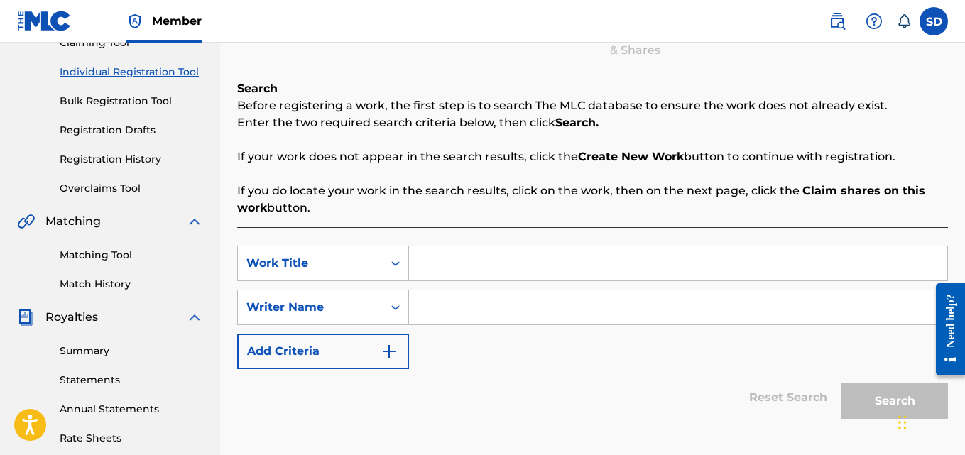
scroll to position [169, 0]
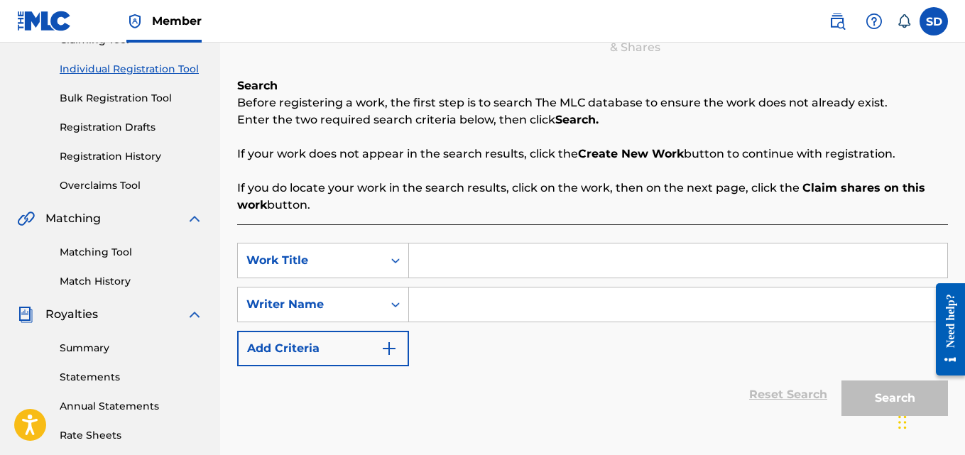
click at [462, 258] on input "Search Form" at bounding box center [678, 261] width 538 height 34
click at [472, 264] on input "Search Form" at bounding box center [678, 261] width 538 height 34
paste input "Nothing-Love"
drag, startPoint x: 457, startPoint y: 297, endPoint x: 472, endPoint y: 264, distance: 36.2
click at [472, 264] on input "Nothing-Love" at bounding box center [678, 261] width 538 height 34
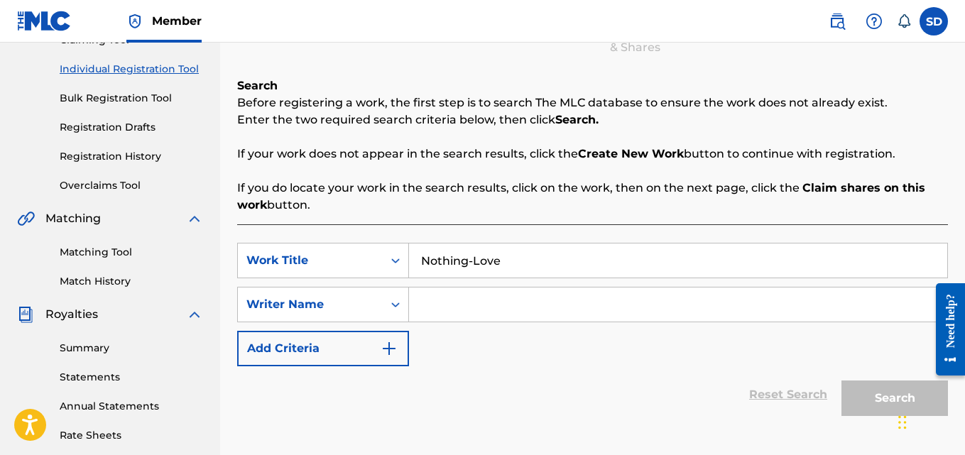
type input "Nothing-Love"
click at [450, 305] on input "Search Form" at bounding box center [678, 305] width 538 height 34
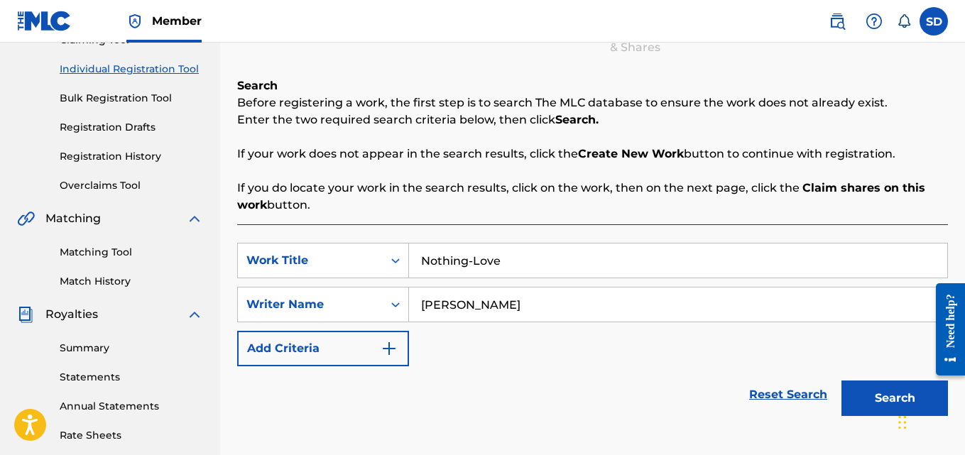
type input "[PERSON_NAME]"
click at [853, 393] on button "Search" at bounding box center [895, 399] width 107 height 36
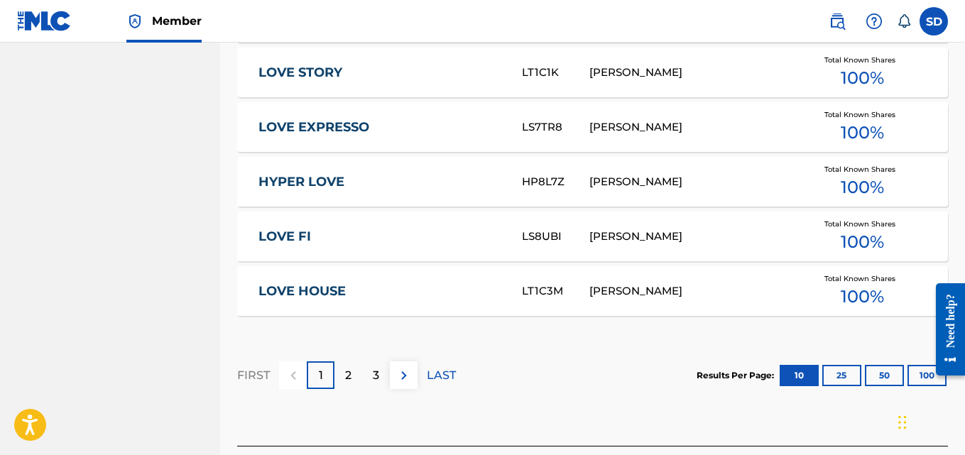
scroll to position [1016, 0]
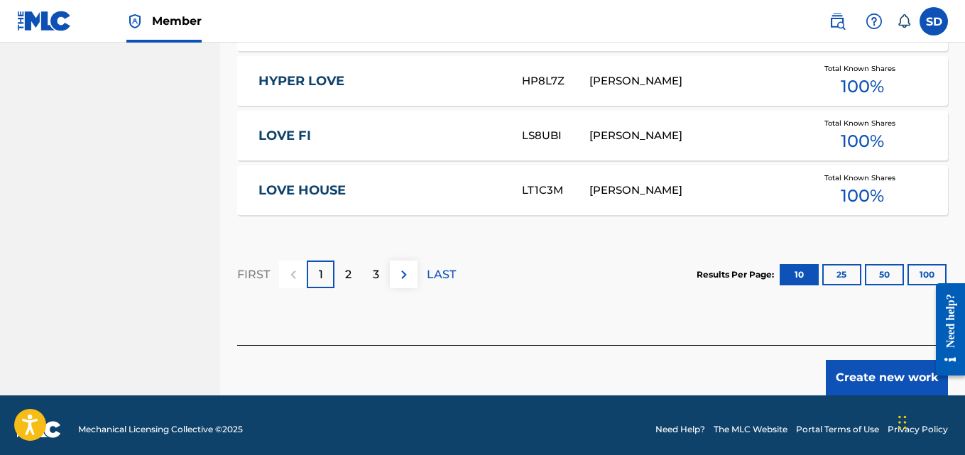
click at [849, 373] on button "Create new work" at bounding box center [887, 378] width 122 height 36
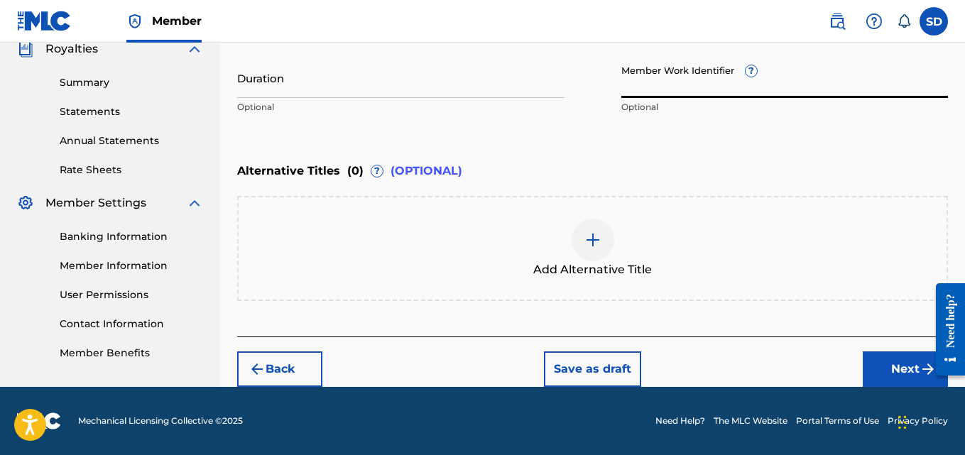
click at [672, 81] on input "Member Work Identifier ?" at bounding box center [784, 78] width 327 height 40
paste input "931714495"
type input "931714495"
click at [852, 358] on div "Back Save as draft Next" at bounding box center [592, 362] width 711 height 50
click at [879, 363] on button "Next" at bounding box center [905, 370] width 85 height 36
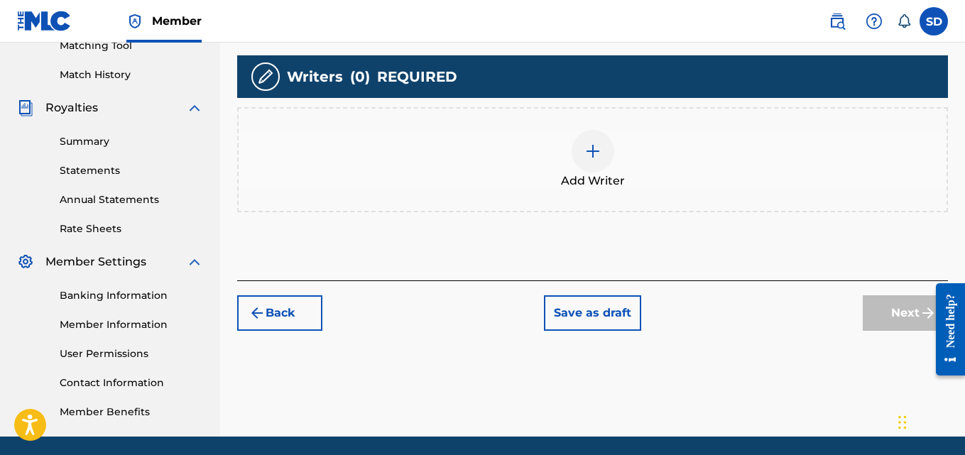
scroll to position [397, 0]
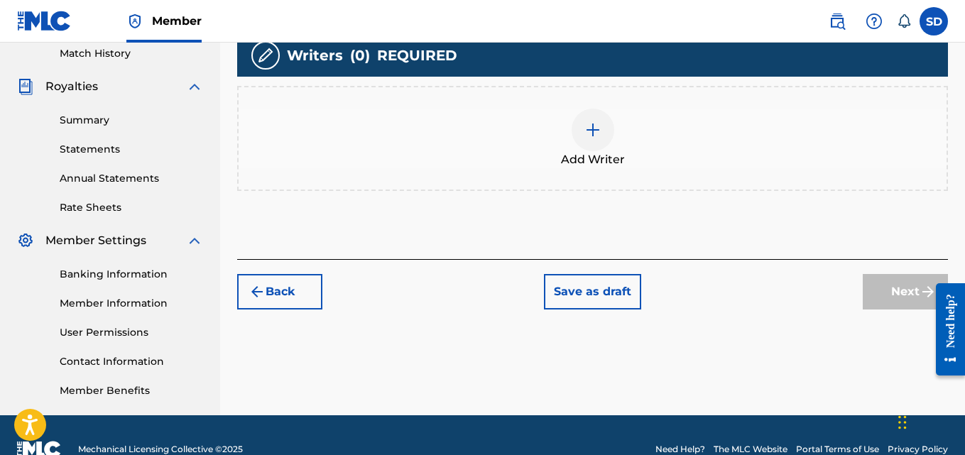
click at [573, 136] on div at bounding box center [593, 130] width 43 height 43
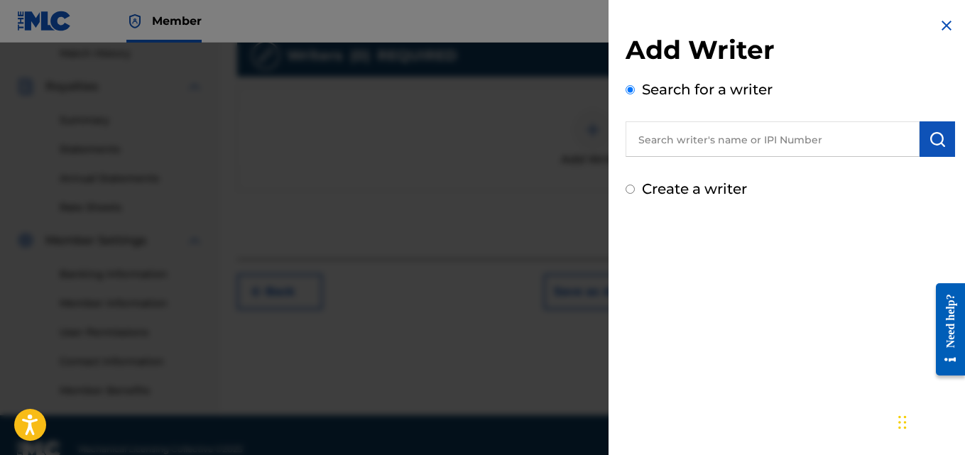
click at [690, 144] on input "text" at bounding box center [773, 139] width 294 height 36
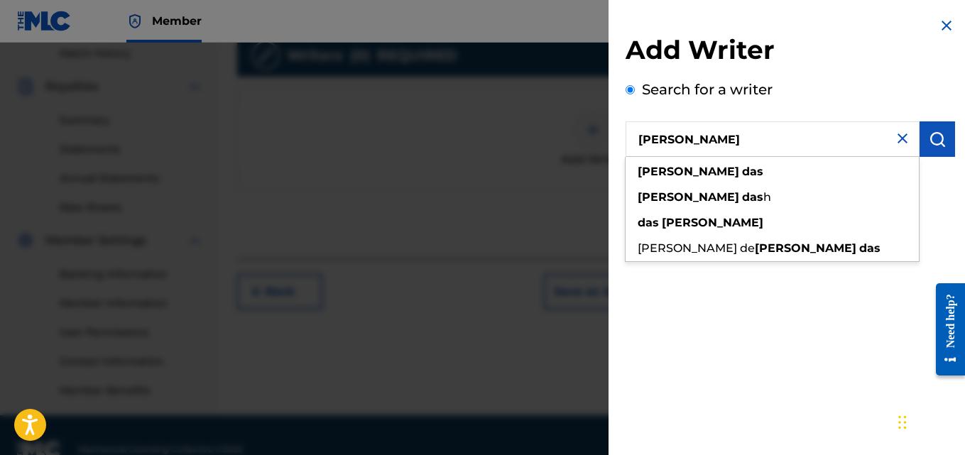
type input "[PERSON_NAME]"
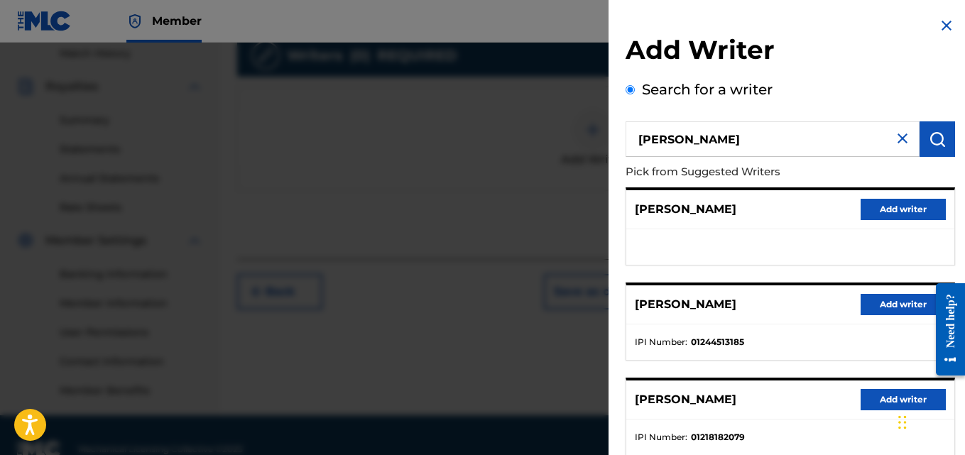
click at [875, 300] on button "Add writer" at bounding box center [903, 304] width 85 height 21
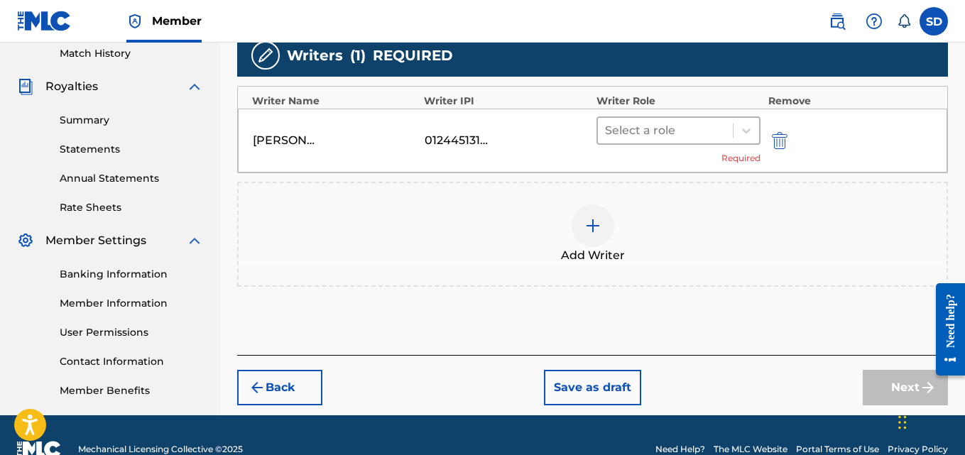
click at [697, 137] on div at bounding box center [665, 131] width 121 height 20
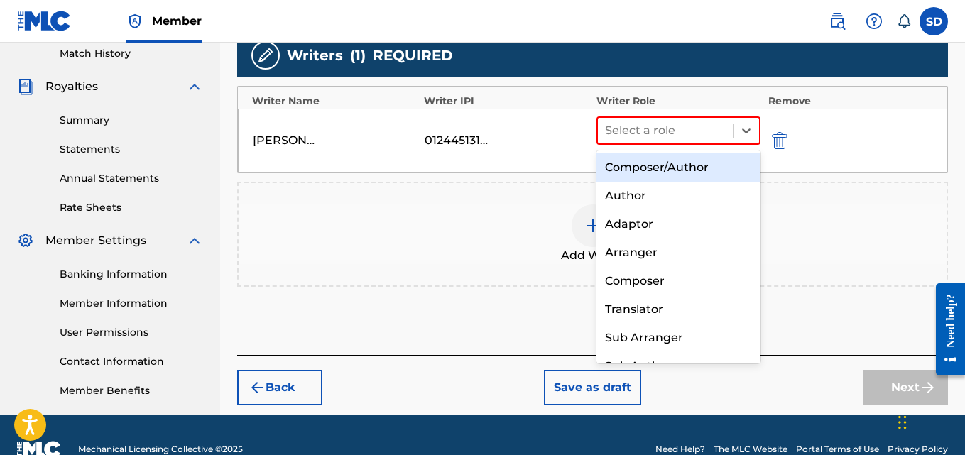
click at [626, 167] on div "Composer/Author" at bounding box center [679, 167] width 165 height 28
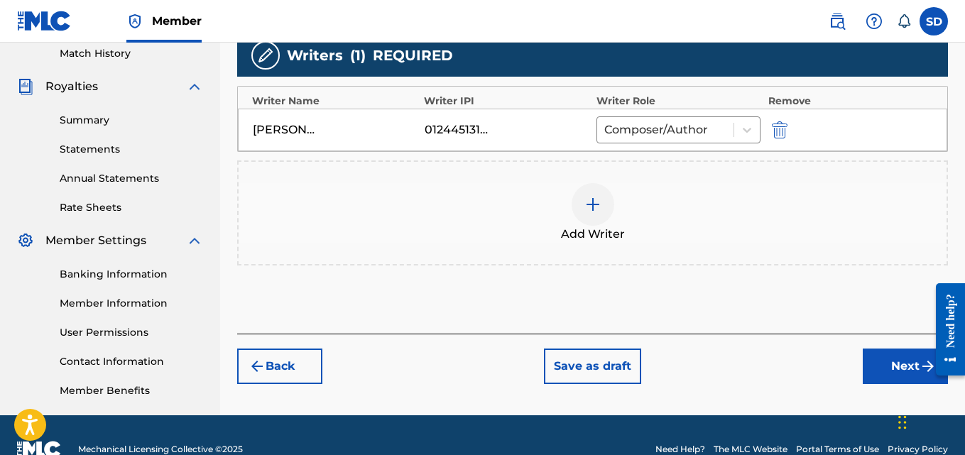
click at [901, 355] on button "Next" at bounding box center [905, 367] width 85 height 36
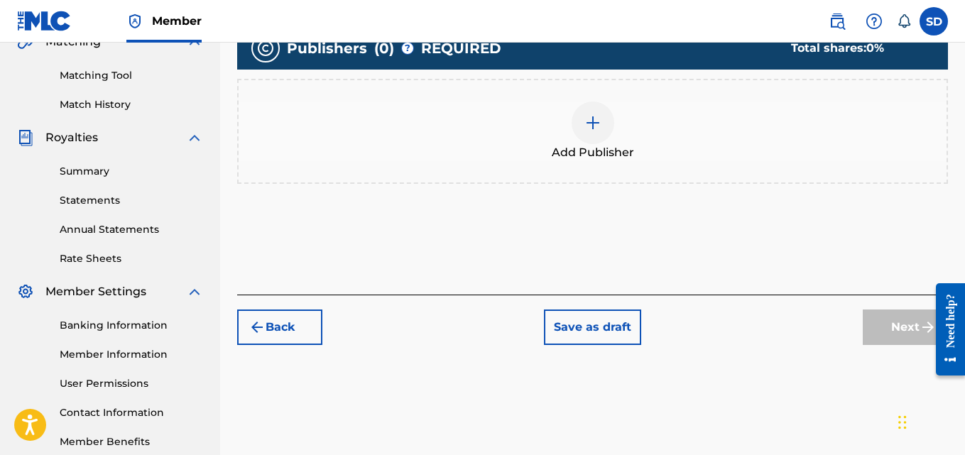
scroll to position [361, 0]
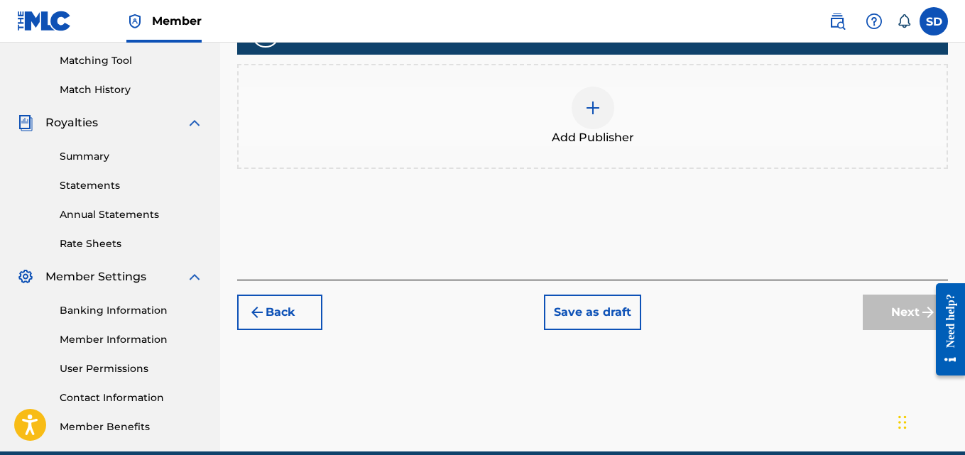
click at [589, 98] on div at bounding box center [593, 108] width 43 height 43
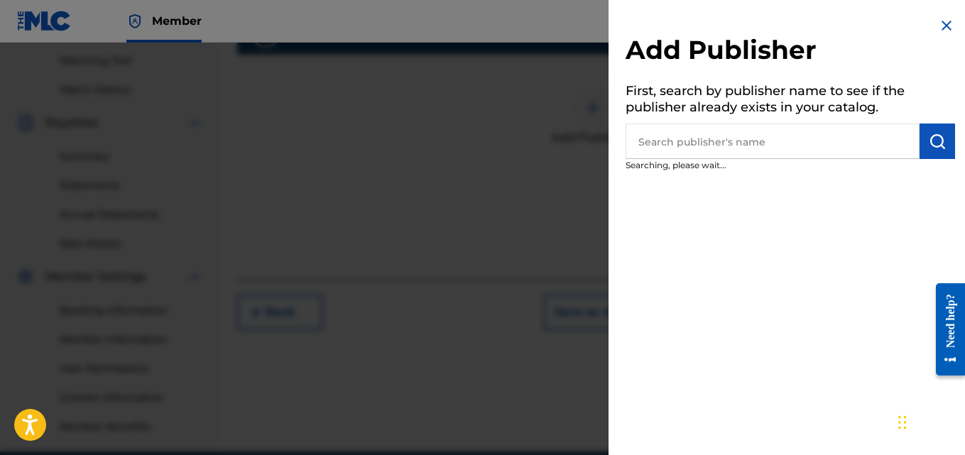
click at [942, 141] on button "submit" at bounding box center [938, 142] width 36 height 36
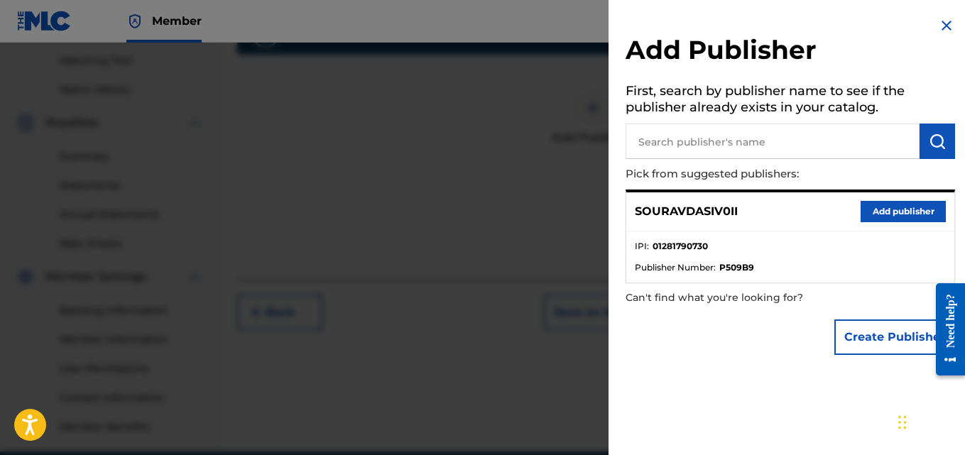
click at [914, 205] on button "Add publisher" at bounding box center [903, 211] width 85 height 21
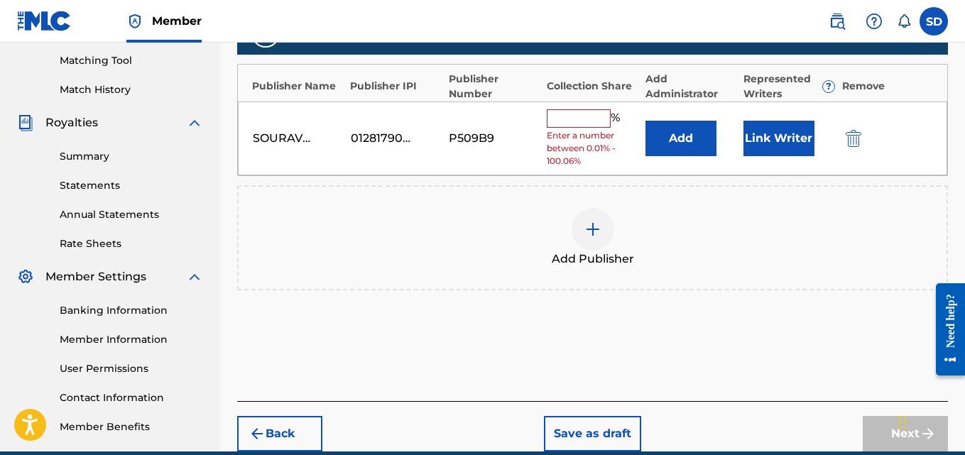
click at [596, 123] on input "text" at bounding box center [579, 118] width 64 height 18
type input "100"
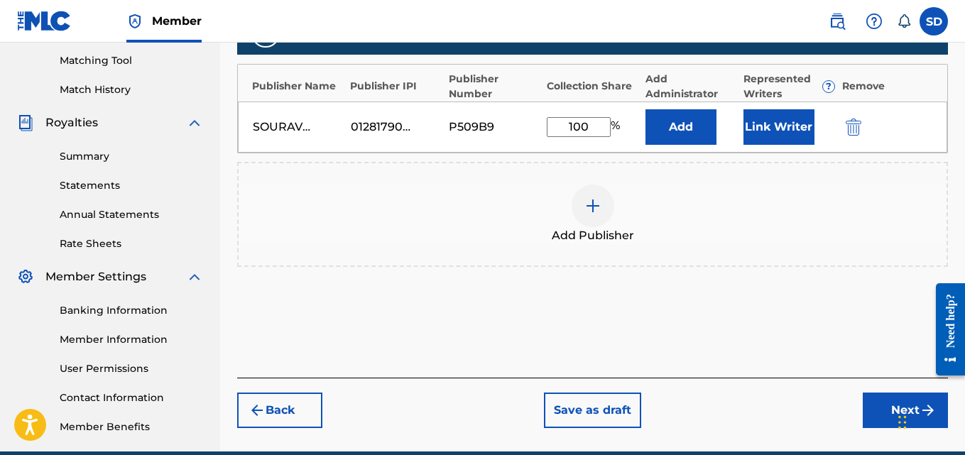
click at [762, 136] on button "Link Writer" at bounding box center [779, 127] width 71 height 36
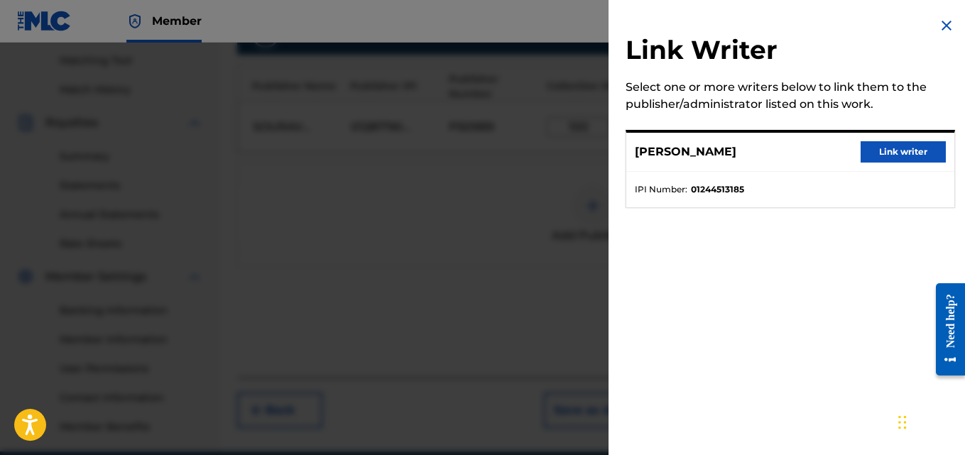
click at [873, 141] on div "SOURAV DAS Link writer" at bounding box center [790, 152] width 328 height 39
click at [882, 151] on button "Link writer" at bounding box center [903, 151] width 85 height 21
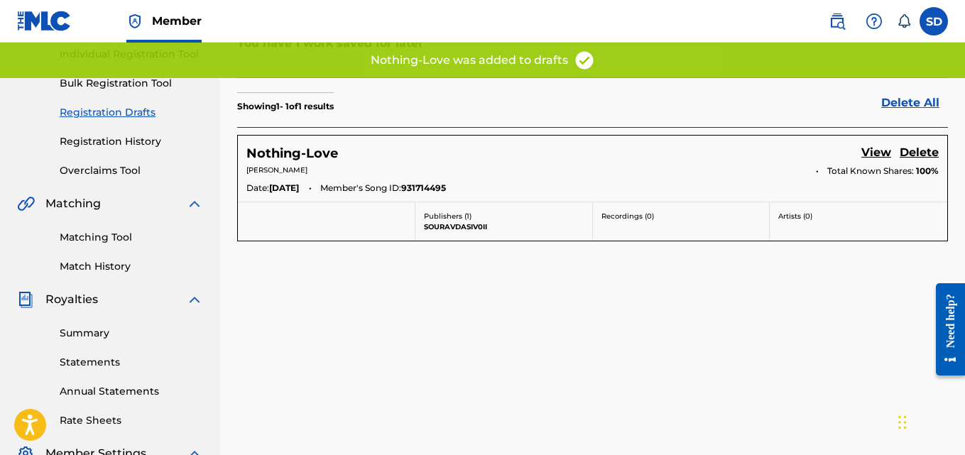
scroll to position [188, 0]
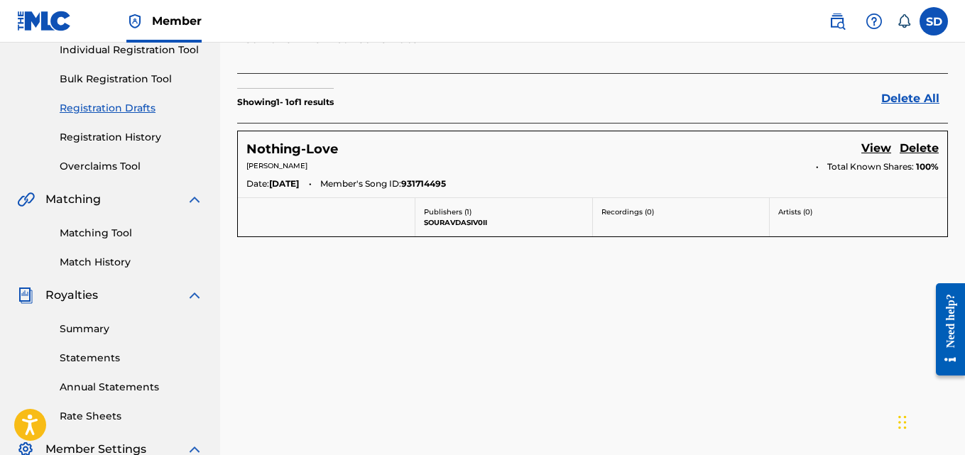
click at [869, 146] on link "View" at bounding box center [876, 149] width 30 height 19
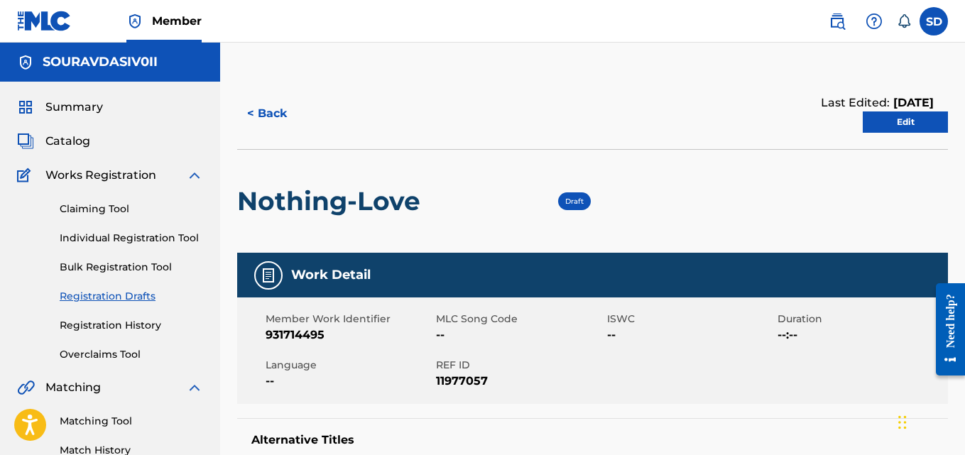
click at [902, 116] on link "Edit" at bounding box center [905, 122] width 85 height 21
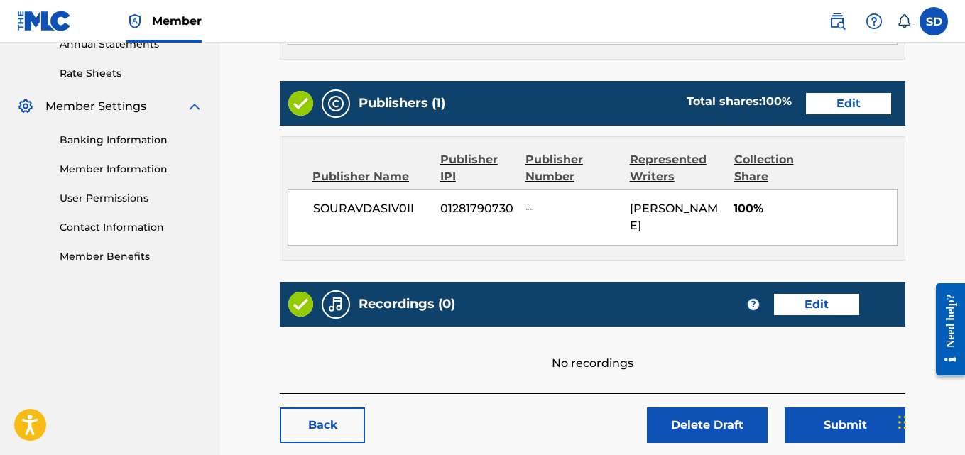
scroll to position [504, 0]
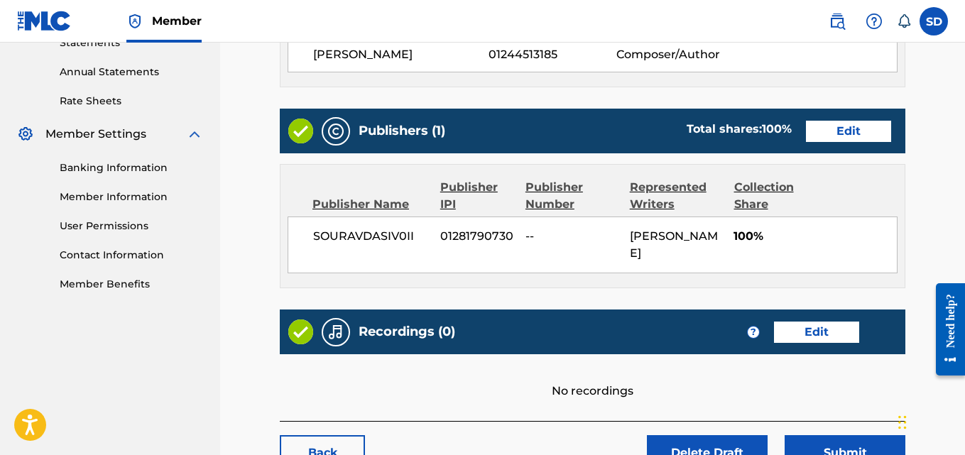
click at [849, 131] on link "Edit" at bounding box center [848, 131] width 85 height 21
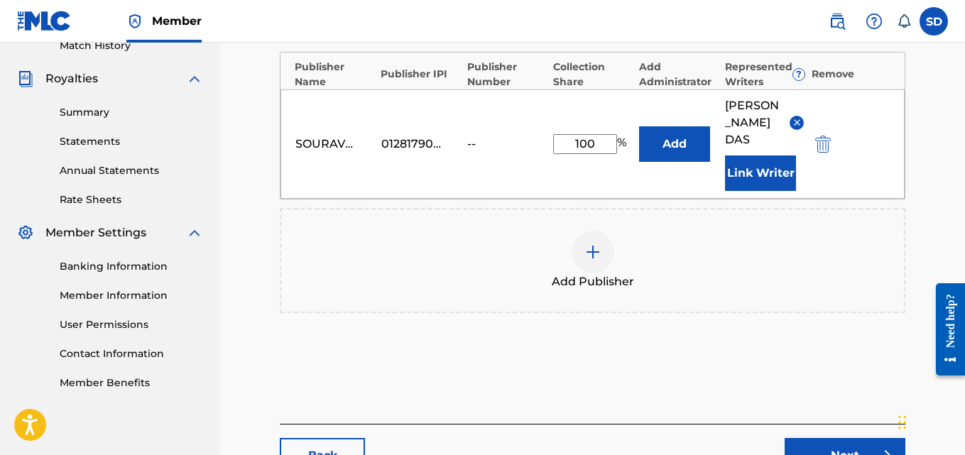
scroll to position [457, 0]
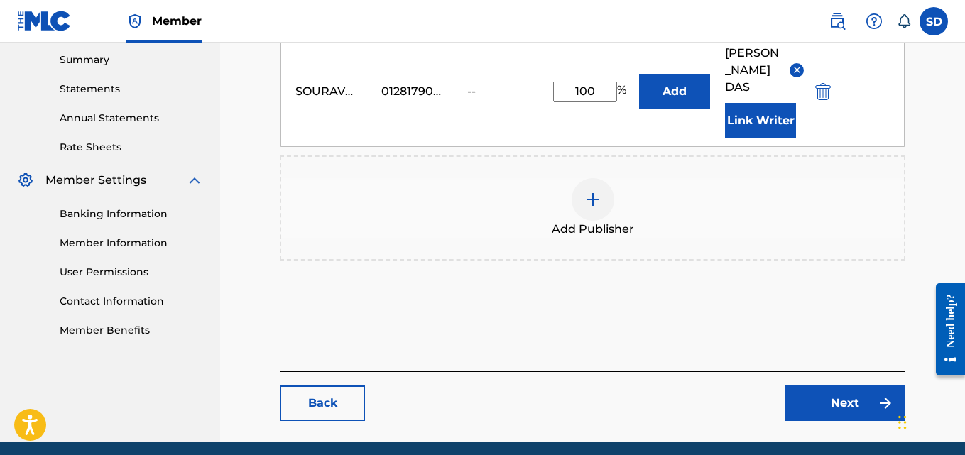
click at [839, 392] on link "Next" at bounding box center [845, 404] width 121 height 36
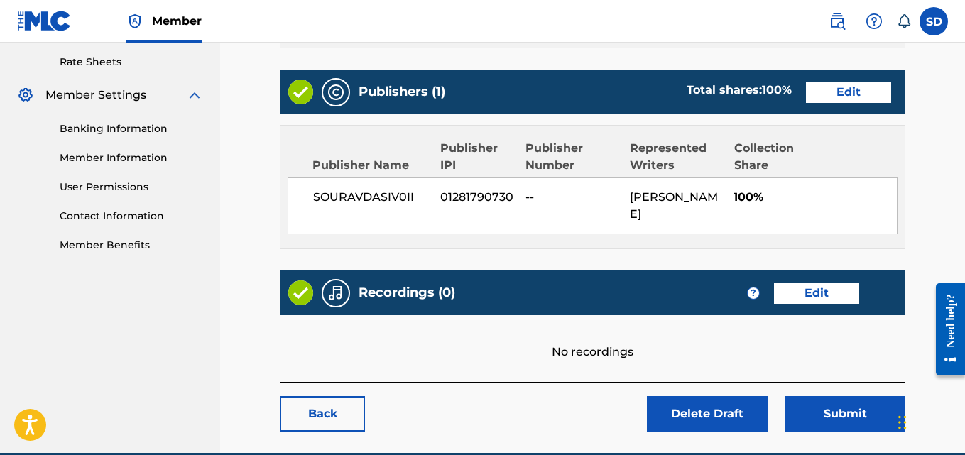
scroll to position [545, 0]
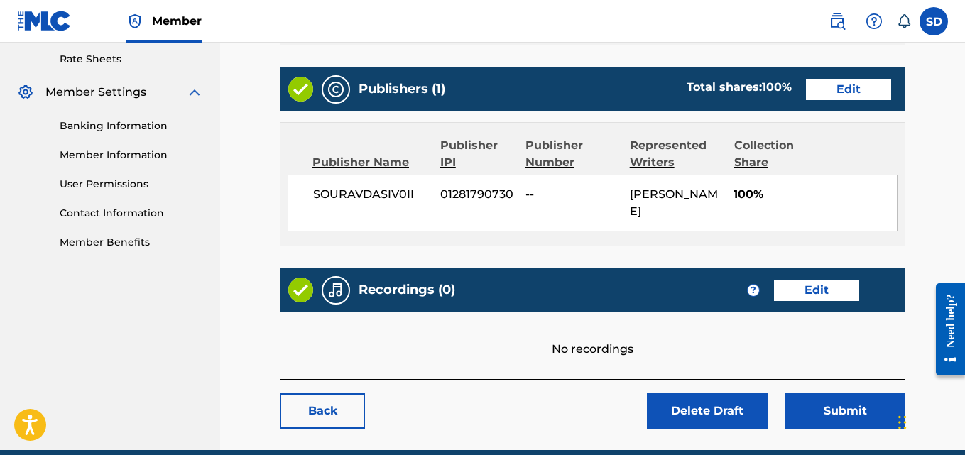
click at [809, 268] on div "Recordings (0) ? Edit" at bounding box center [593, 290] width 626 height 45
click at [803, 280] on link "Edit" at bounding box center [816, 290] width 85 height 21
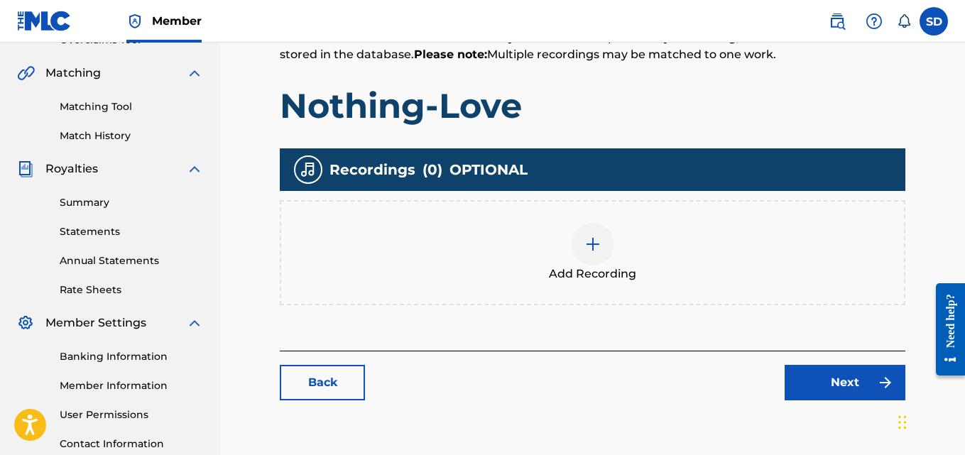
scroll to position [365, 0]
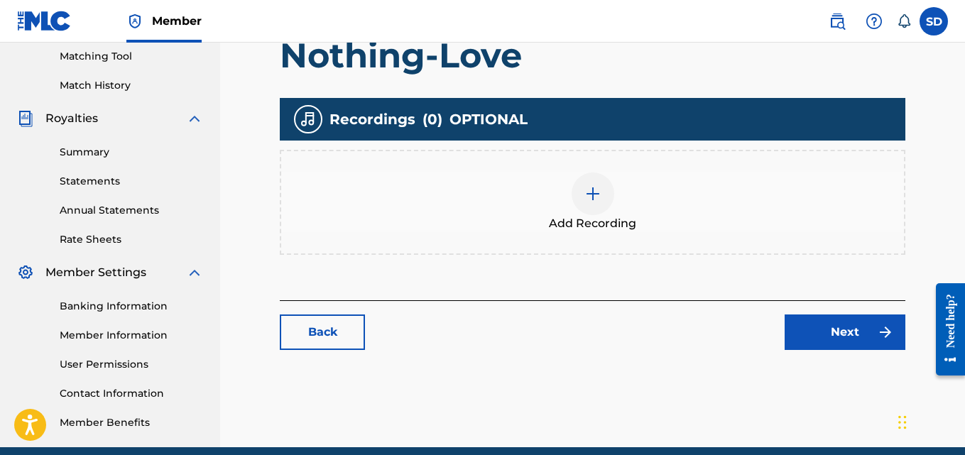
click at [589, 193] on img at bounding box center [592, 193] width 17 height 17
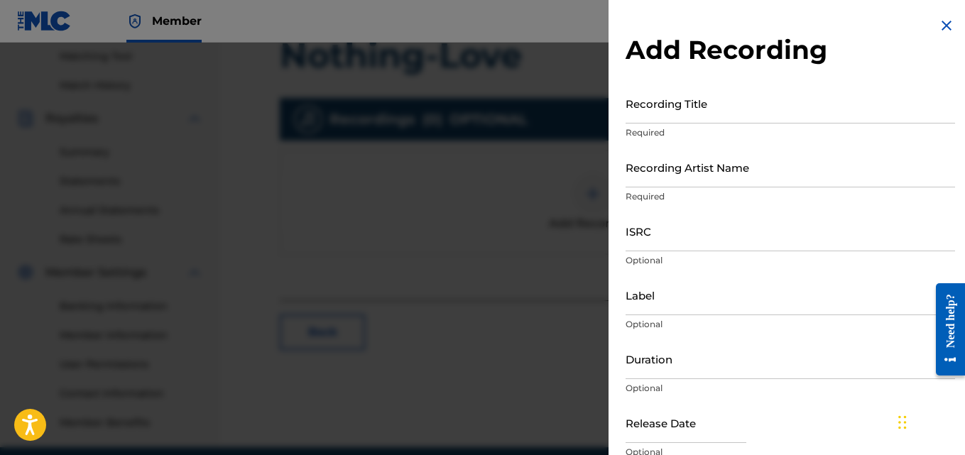
click at [663, 167] on input "Recording Artist Name" at bounding box center [791, 167] width 330 height 40
type input "[PERSON_NAME] (IX0II)"
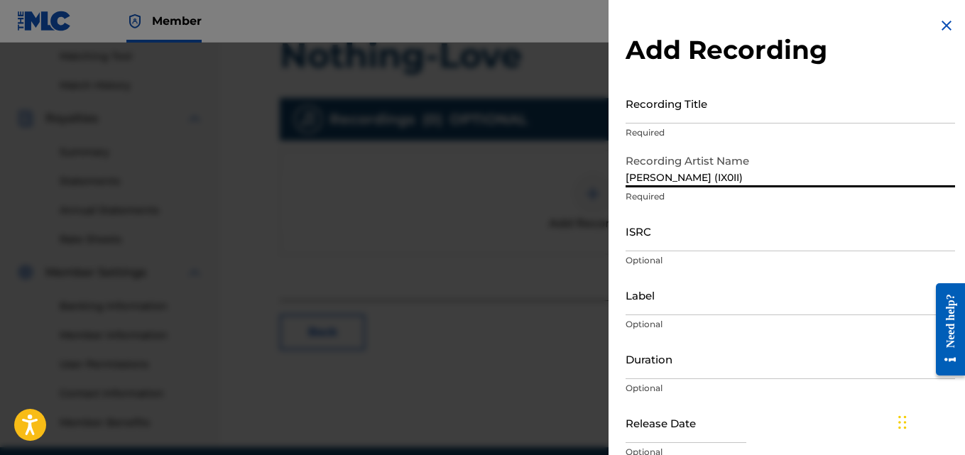
click at [648, 310] on input "Label" at bounding box center [791, 295] width 330 height 40
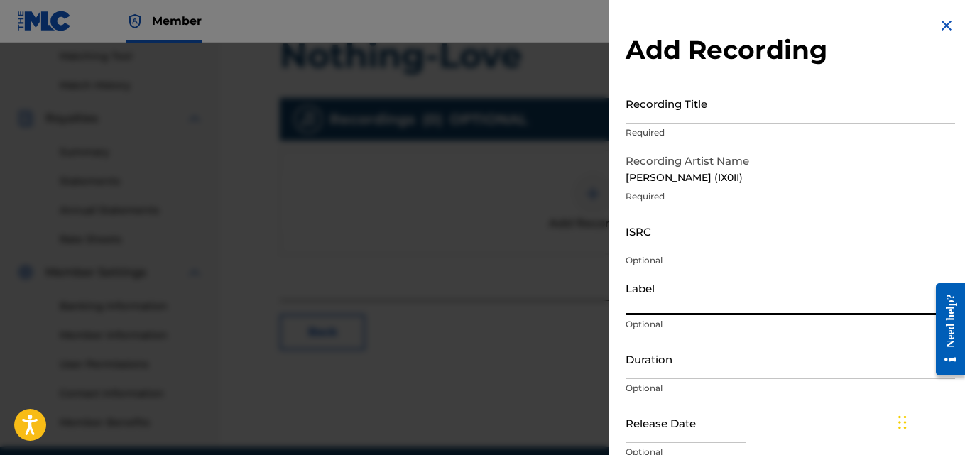
type input "IX0II"
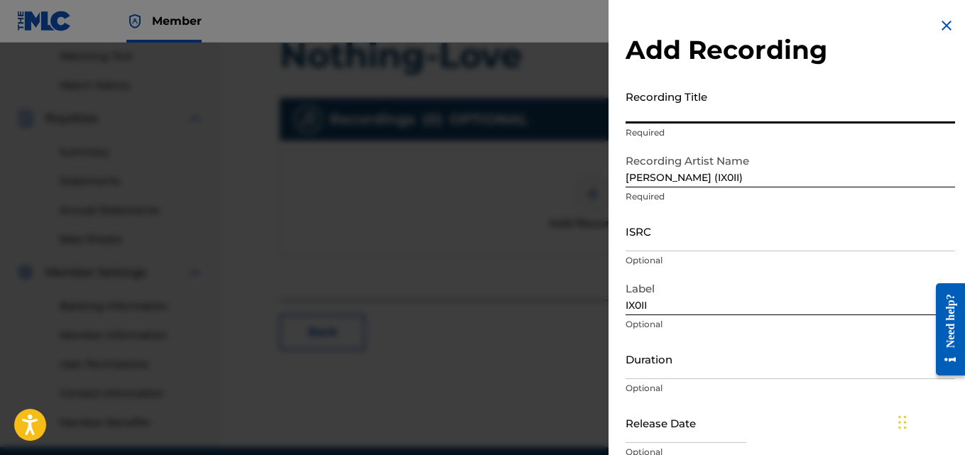
click at [662, 113] on input "Recording Title" at bounding box center [791, 103] width 330 height 40
paste input "Nothing-Love"
type input "Nothing-Love"
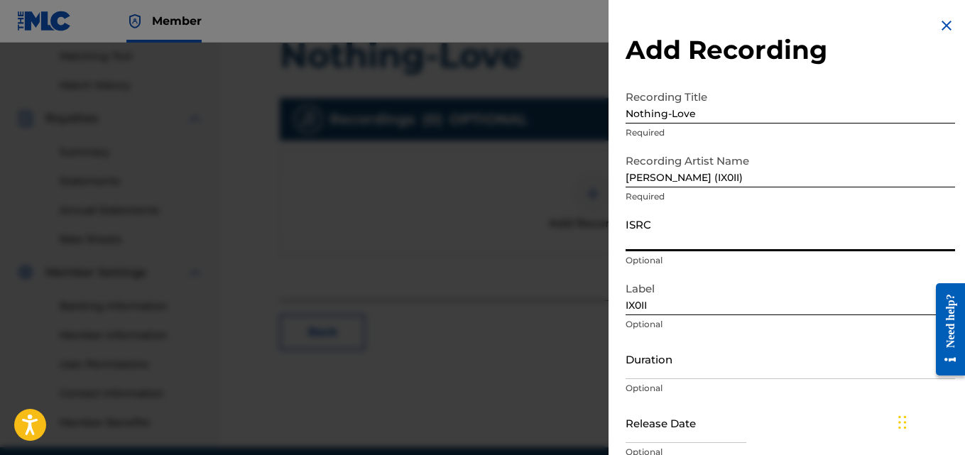
click at [691, 245] on input "ISRC" at bounding box center [791, 231] width 330 height 40
paste input "INI802576159"
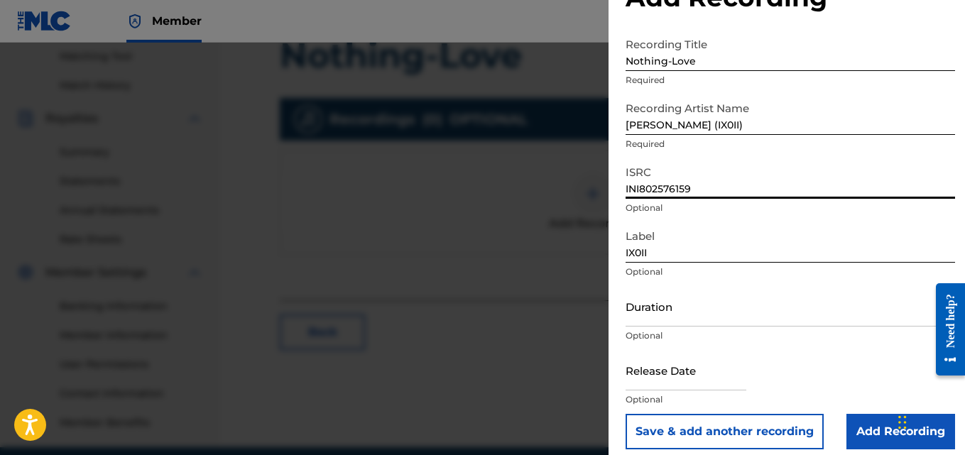
scroll to position [64, 0]
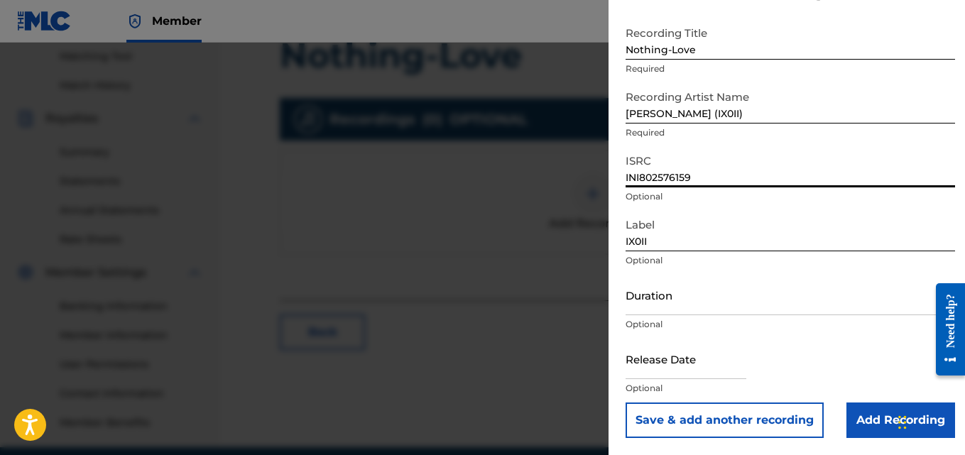
drag, startPoint x: 626, startPoint y: 241, endPoint x: 766, endPoint y: 455, distance: 255.5
click at [766, 455] on div "Add Recording Recording Title Nothing-Love Required Recording Artist Name Soura…" at bounding box center [791, 195] width 364 height 519
type input "INI802576159"
click at [854, 421] on input "Add Recording" at bounding box center [901, 421] width 109 height 36
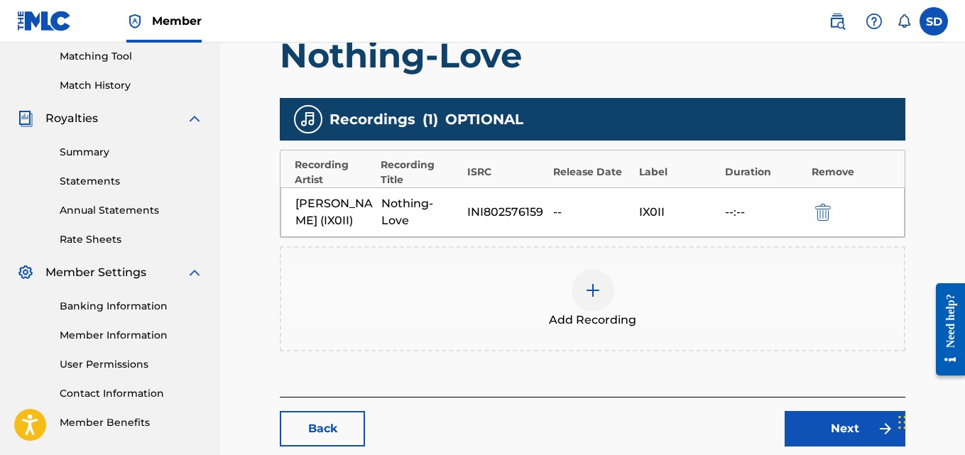
click at [817, 414] on link "Next" at bounding box center [845, 429] width 121 height 36
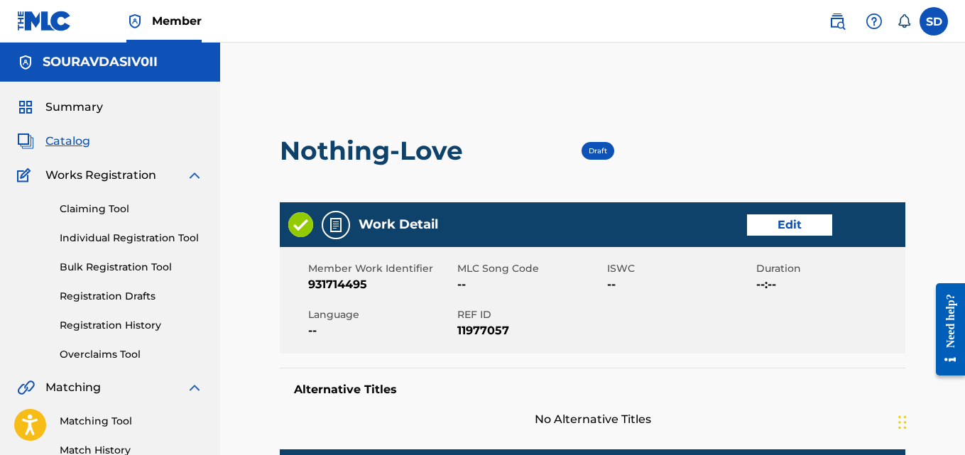
scroll to position [638, 0]
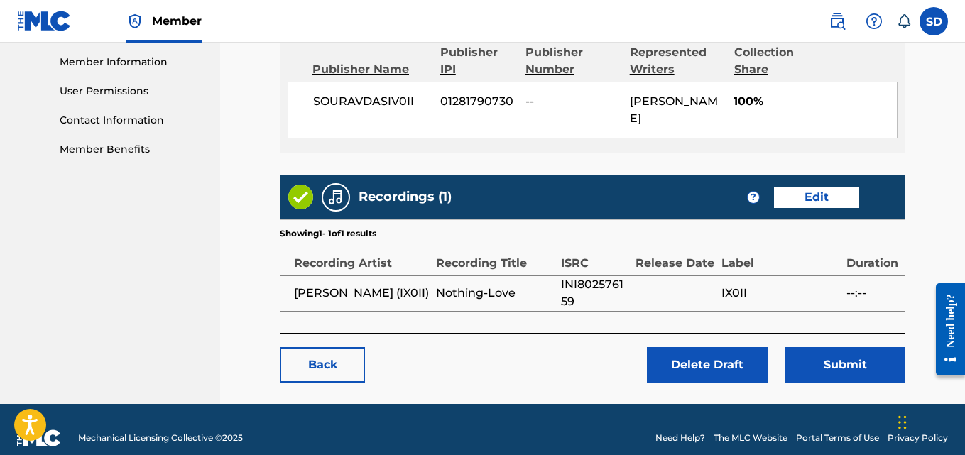
click at [840, 347] on button "Submit" at bounding box center [845, 365] width 121 height 36
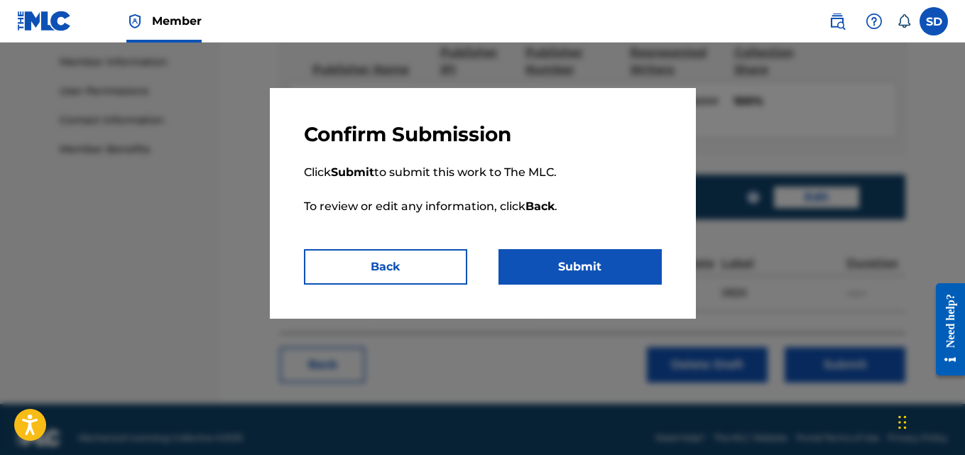
click at [590, 266] on button "Submit" at bounding box center [580, 267] width 163 height 36
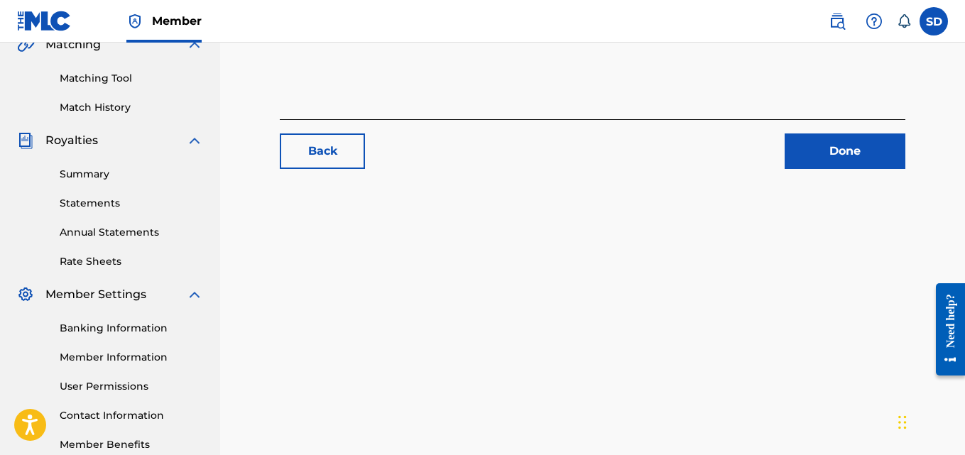
scroll to position [289, 0]
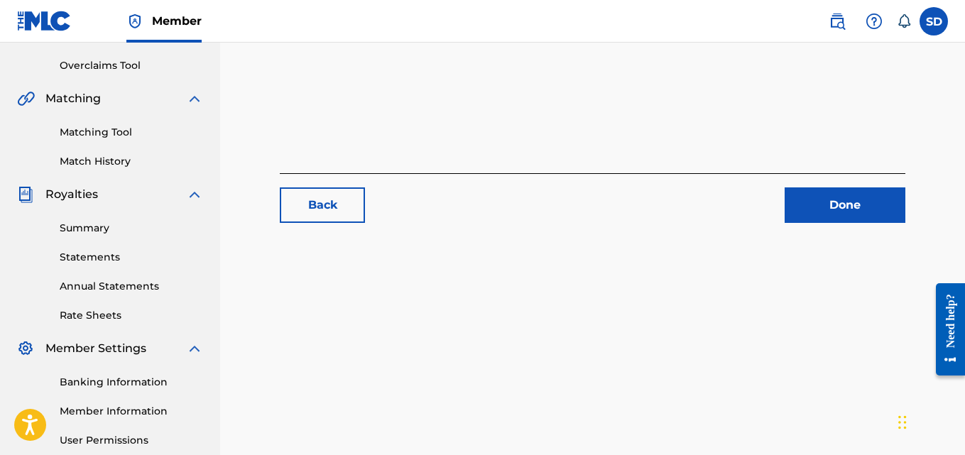
click at [834, 201] on link "Done" at bounding box center [845, 205] width 121 height 36
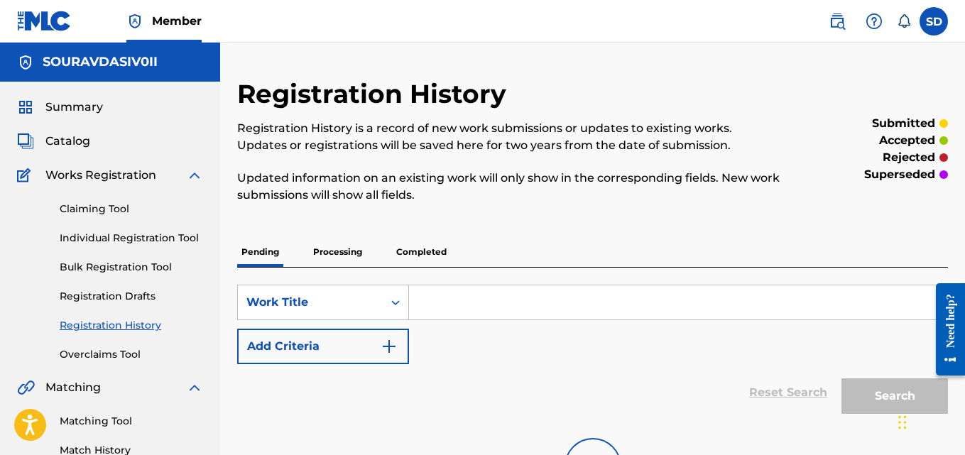
click at [104, 234] on link "Individual Registration Tool" at bounding box center [131, 238] width 143 height 15
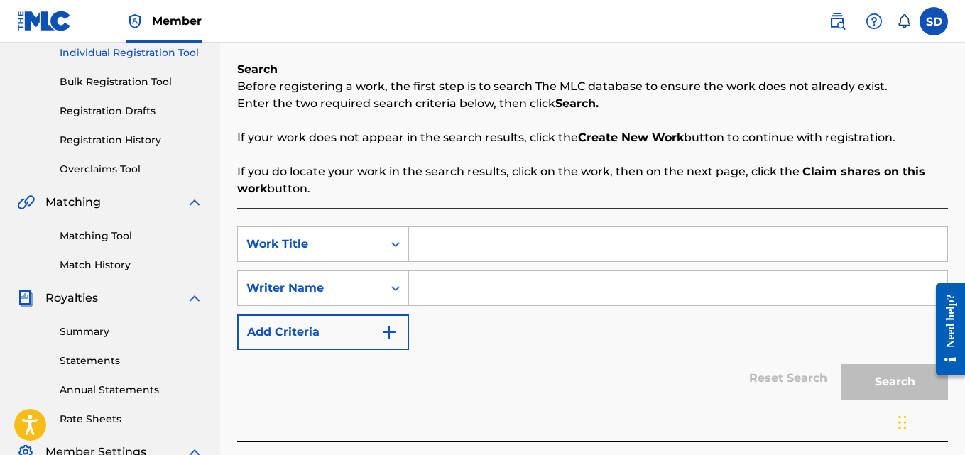
scroll to position [191, 0]
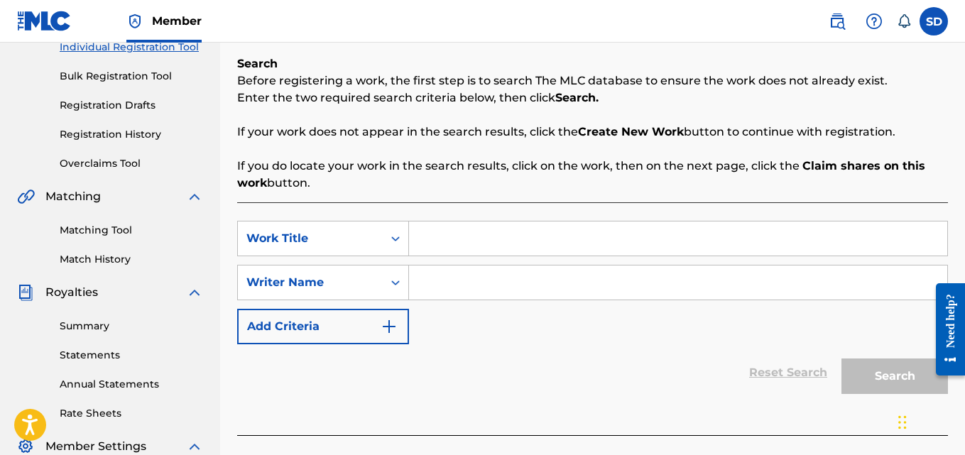
click at [457, 234] on input "Search Form" at bounding box center [678, 239] width 538 height 34
paste input "My Soul My Dream"
type input "My Soul My Dream"
click at [444, 287] on input "Search Form" at bounding box center [678, 283] width 538 height 34
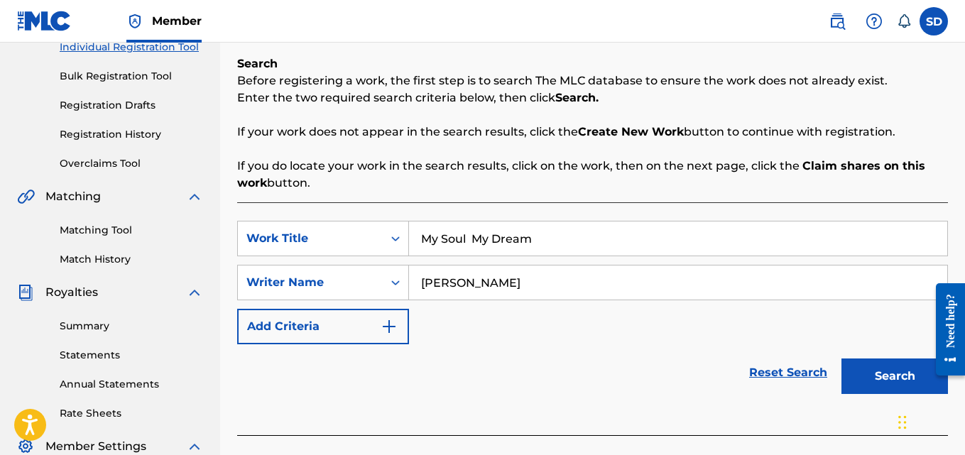
type input "[PERSON_NAME]"
click at [842, 359] on button "Search" at bounding box center [895, 377] width 107 height 36
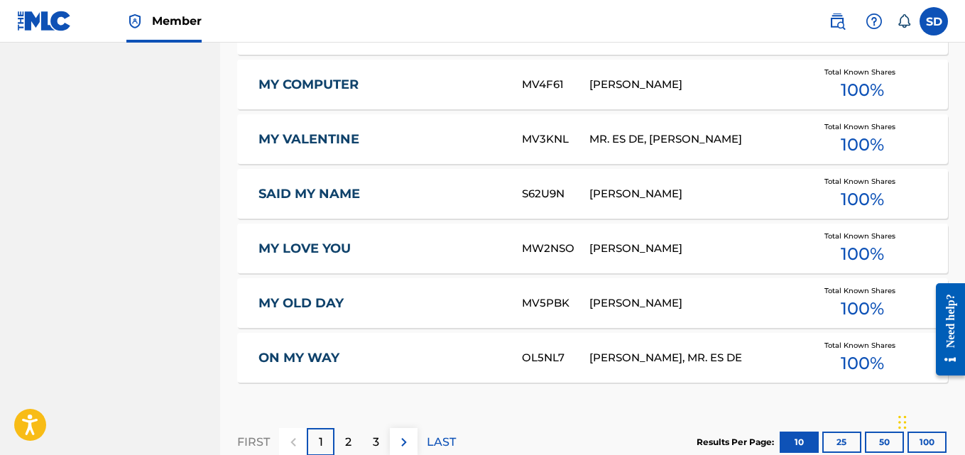
scroll to position [1016, 0]
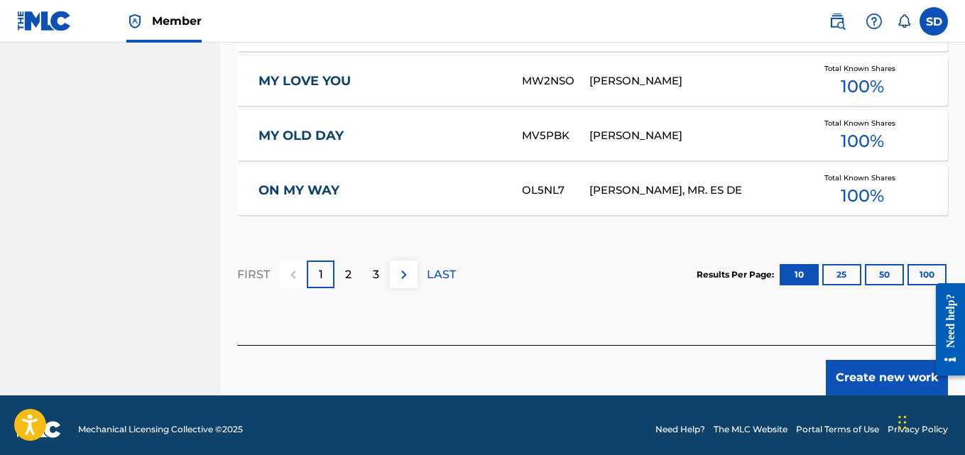
click at [834, 370] on button "Create new work" at bounding box center [887, 378] width 122 height 36
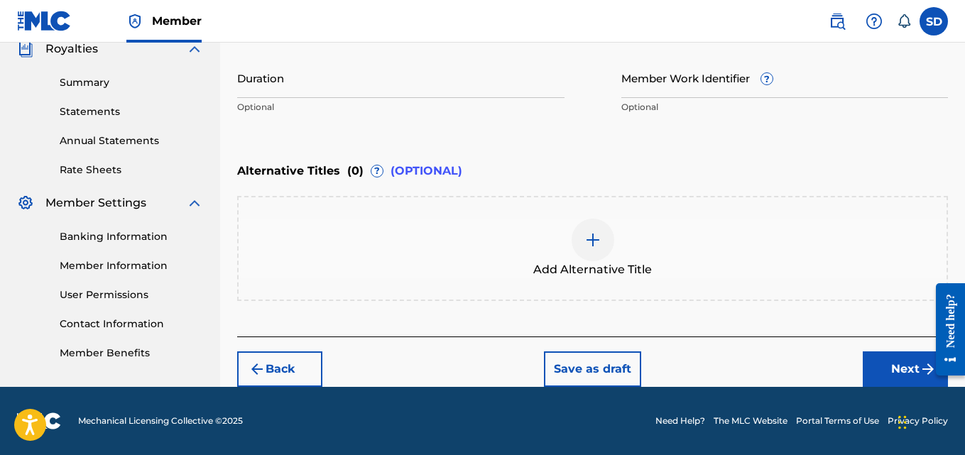
scroll to position [435, 0]
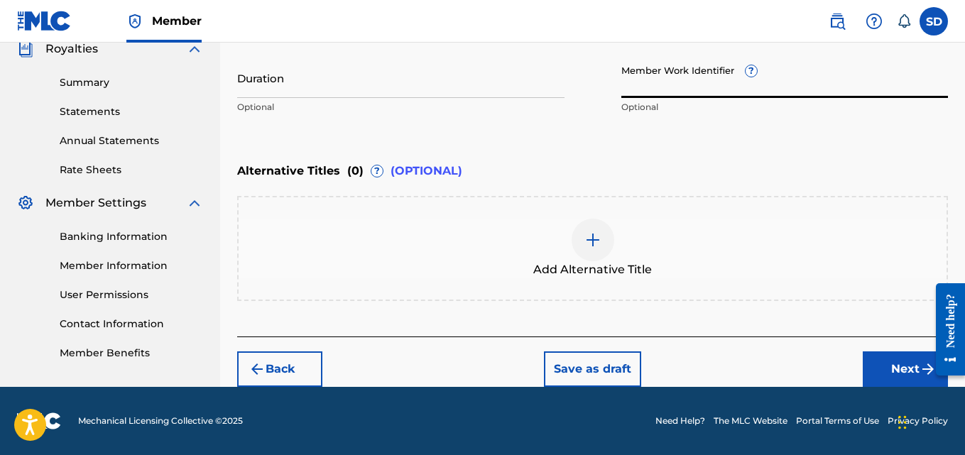
click at [682, 86] on input "Member Work Identifier ?" at bounding box center [784, 78] width 327 height 40
paste input "931714500"
type input "931714500"
click at [910, 357] on button "Next" at bounding box center [905, 370] width 85 height 36
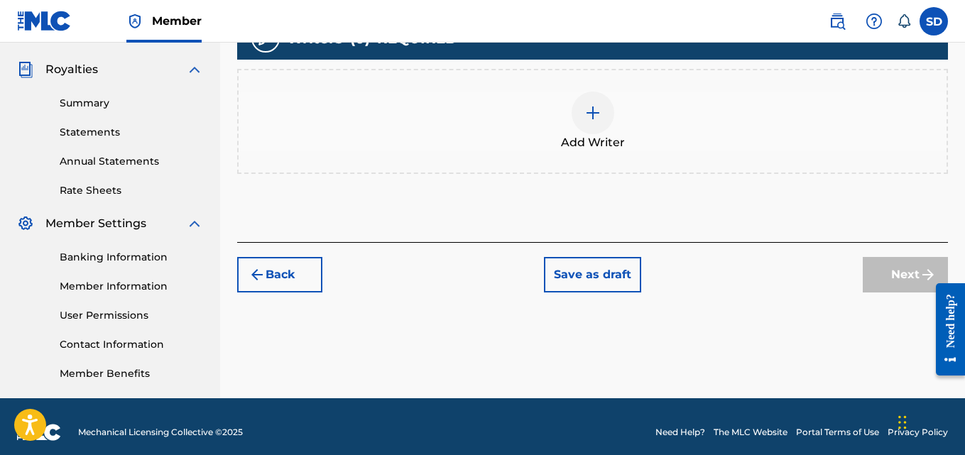
scroll to position [421, 0]
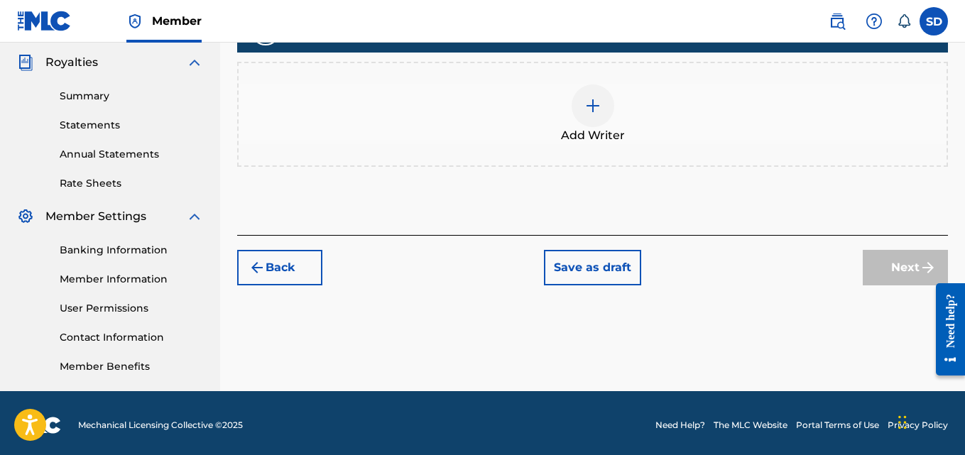
click at [584, 107] on img at bounding box center [592, 105] width 17 height 17
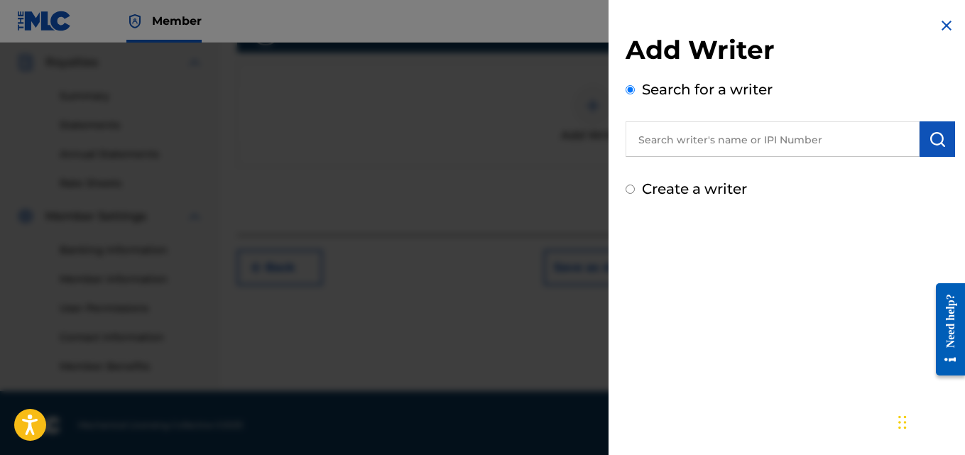
click at [735, 136] on input "text" at bounding box center [773, 139] width 294 height 36
type input "[PERSON_NAME]"
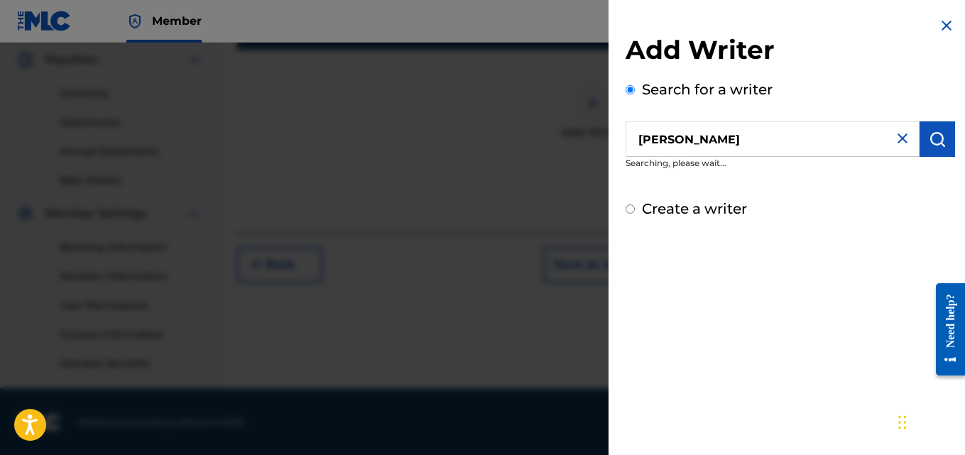
scroll to position [420, 0]
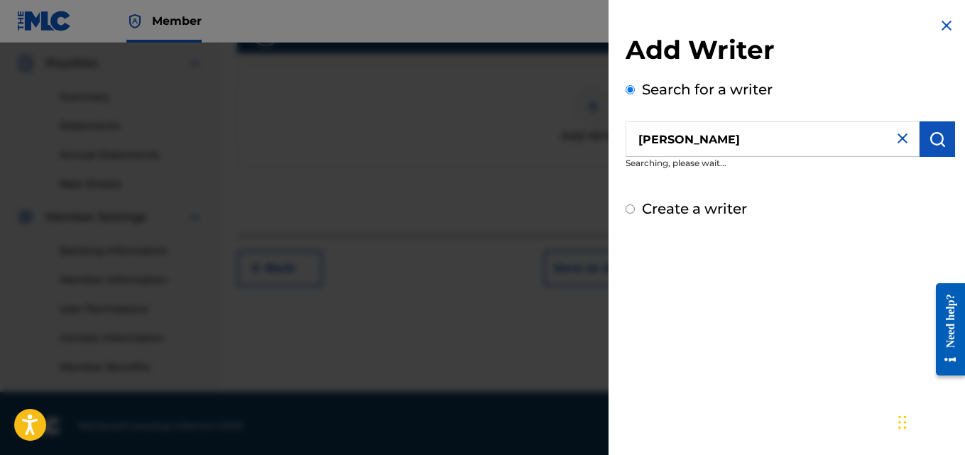
click at [902, 143] on img at bounding box center [902, 138] width 17 height 17
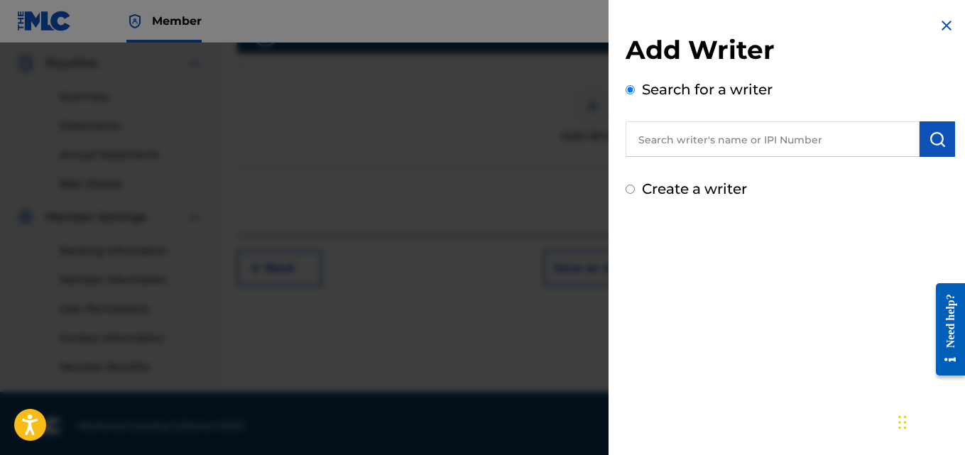
scroll to position [425, 0]
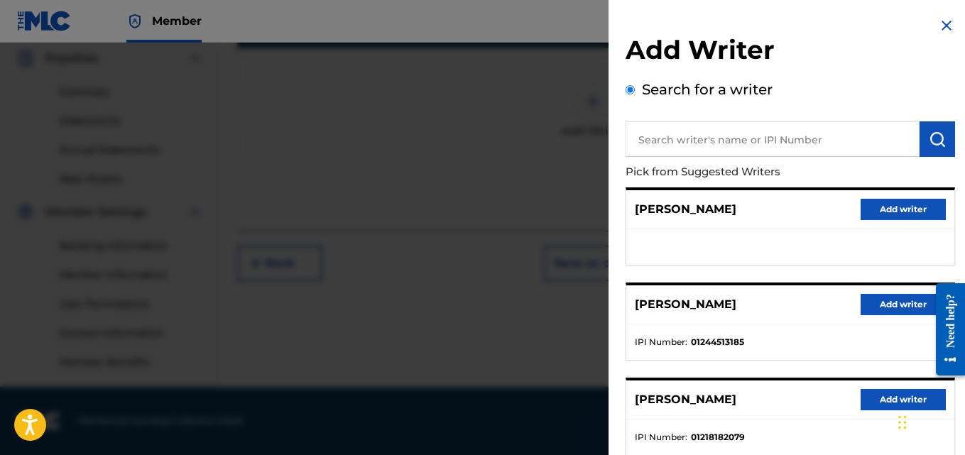
click at [883, 311] on button "Add writer" at bounding box center [903, 304] width 85 height 21
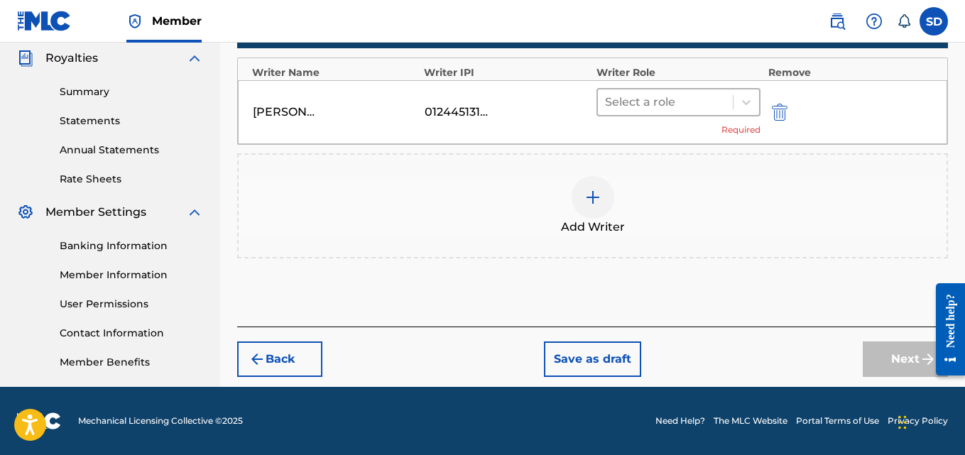
click at [679, 104] on div at bounding box center [665, 102] width 121 height 20
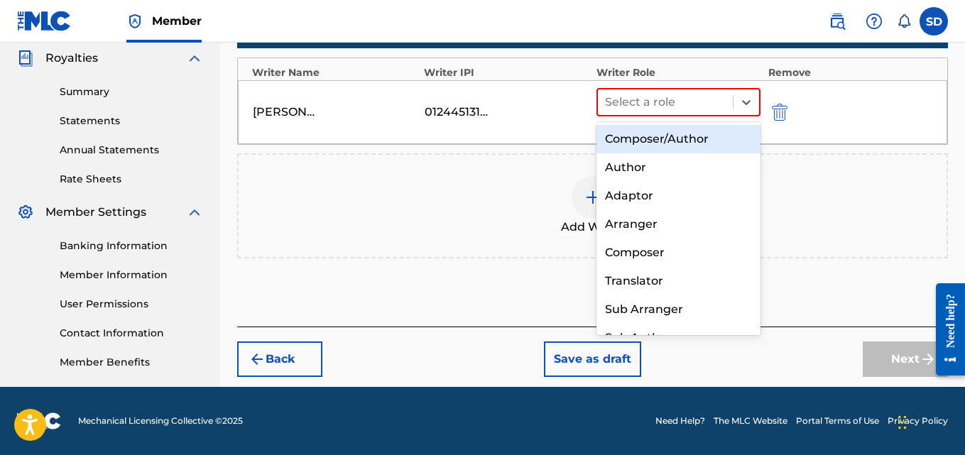
click at [667, 138] on div "Composer/Author" at bounding box center [679, 139] width 165 height 28
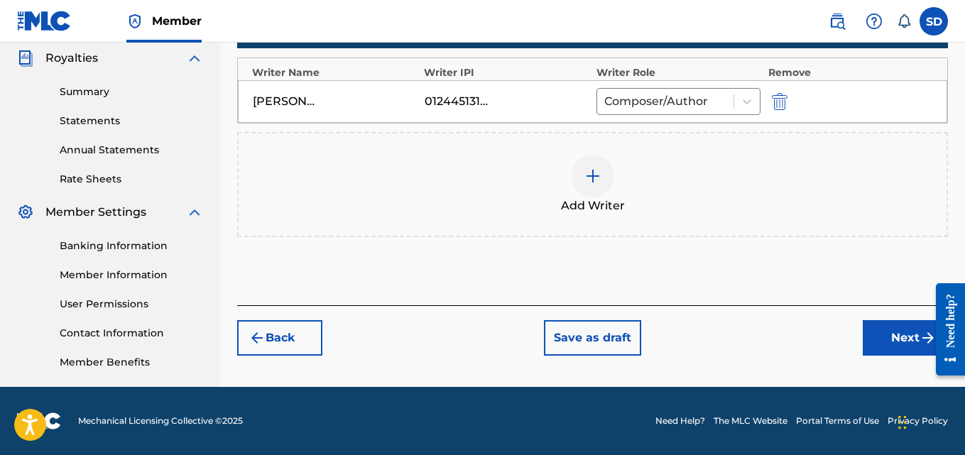
click at [872, 337] on button "Next" at bounding box center [905, 338] width 85 height 36
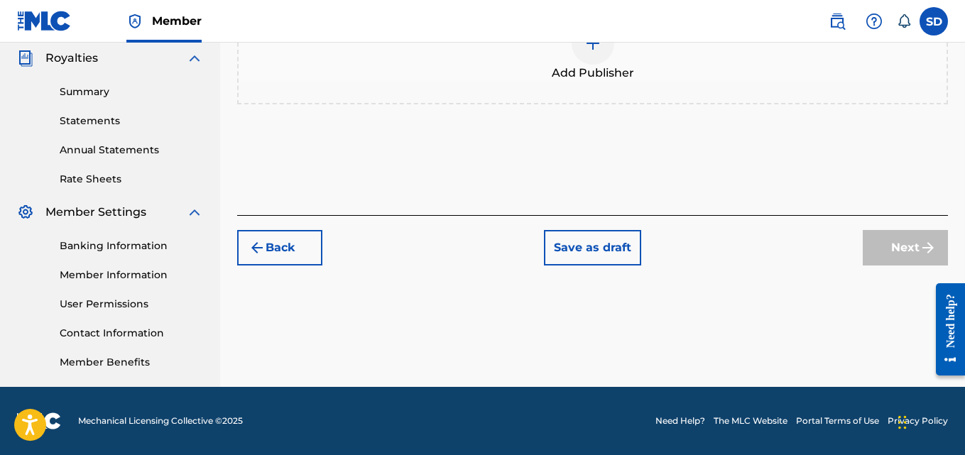
click at [601, 58] on div at bounding box center [593, 43] width 43 height 43
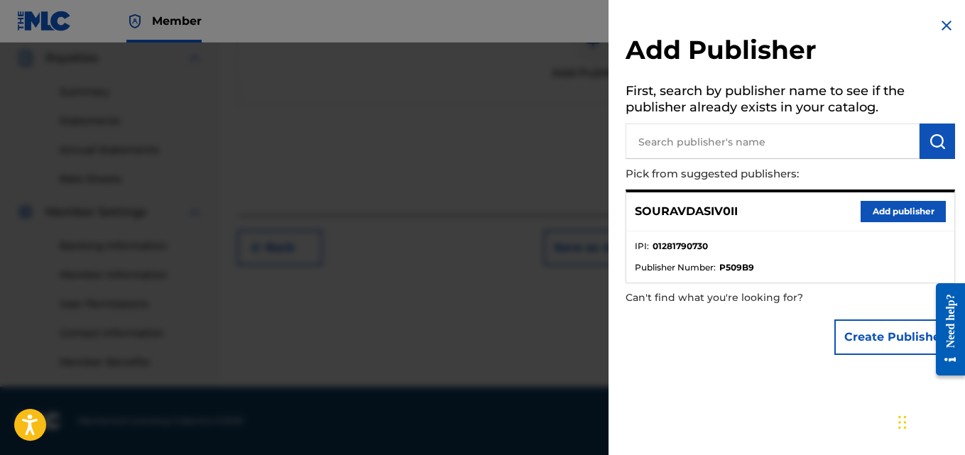
click at [778, 137] on input "text" at bounding box center [773, 142] width 294 height 36
click at [915, 205] on button "Add publisher" at bounding box center [903, 211] width 85 height 21
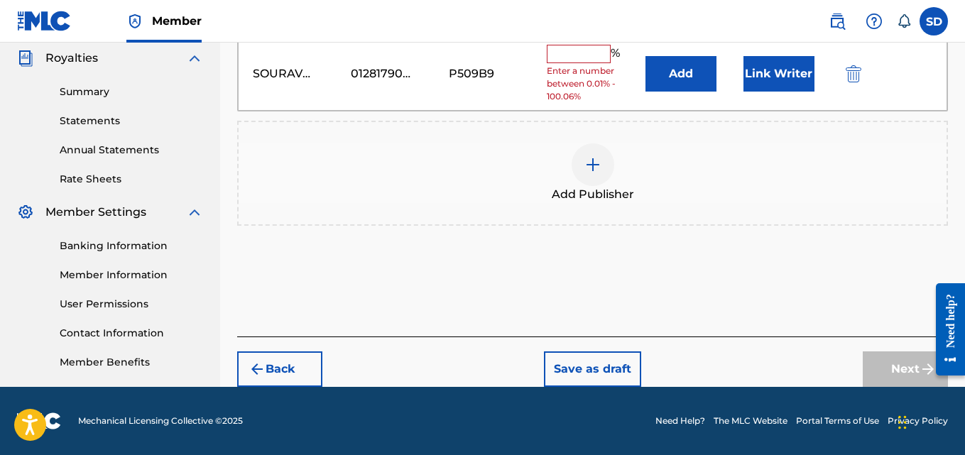
click at [584, 47] on input "text" at bounding box center [579, 54] width 64 height 18
type input "100"
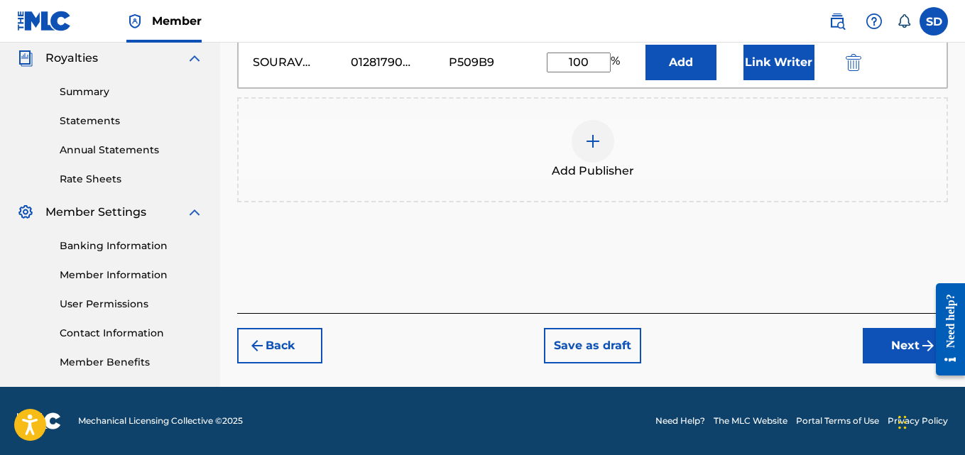
click at [790, 65] on button "Link Writer" at bounding box center [779, 63] width 71 height 36
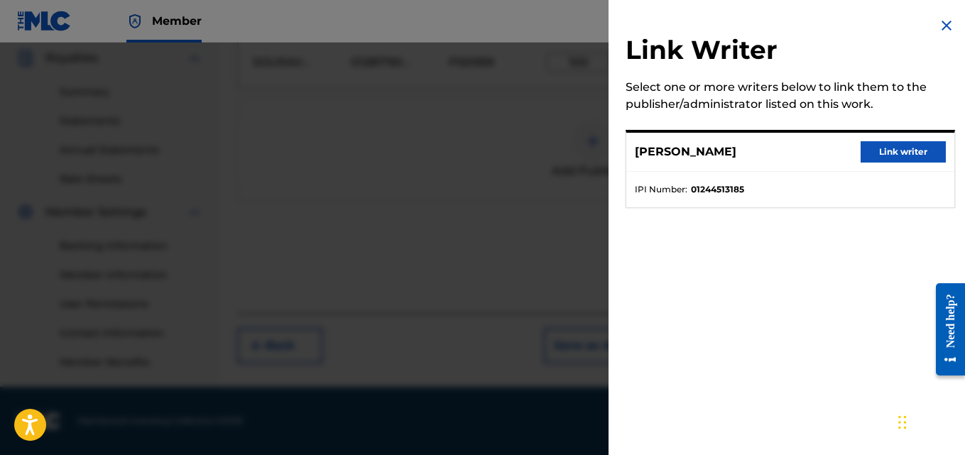
click at [875, 145] on button "Link writer" at bounding box center [903, 151] width 85 height 21
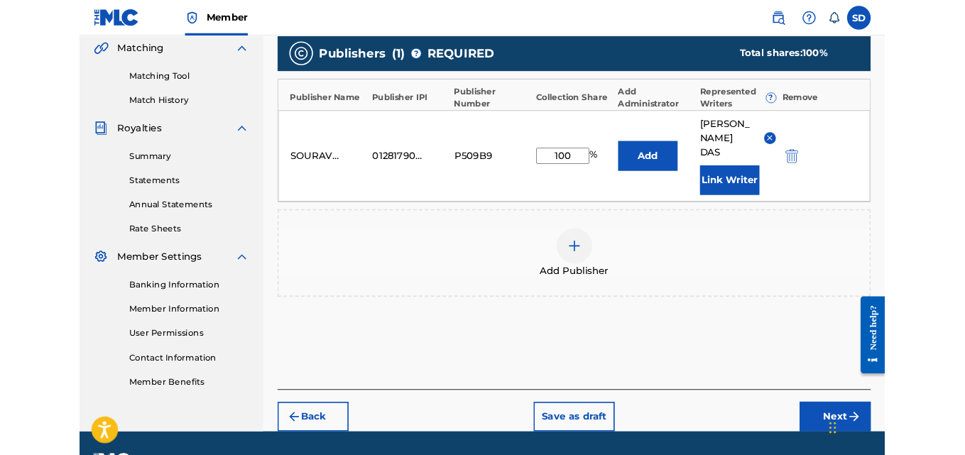
scroll to position [334, 0]
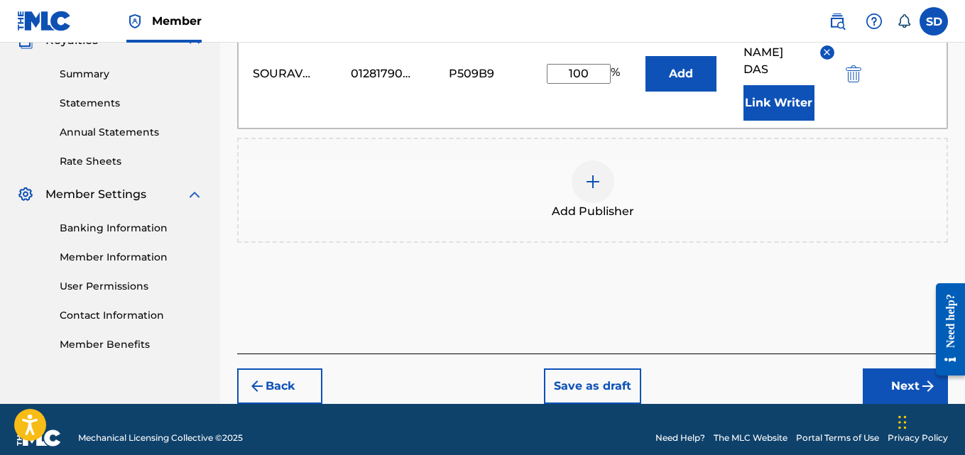
drag, startPoint x: 969, startPoint y: 226, endPoint x: 18, endPoint y: 68, distance: 963.9
click at [884, 369] on button "Next" at bounding box center [905, 387] width 85 height 36
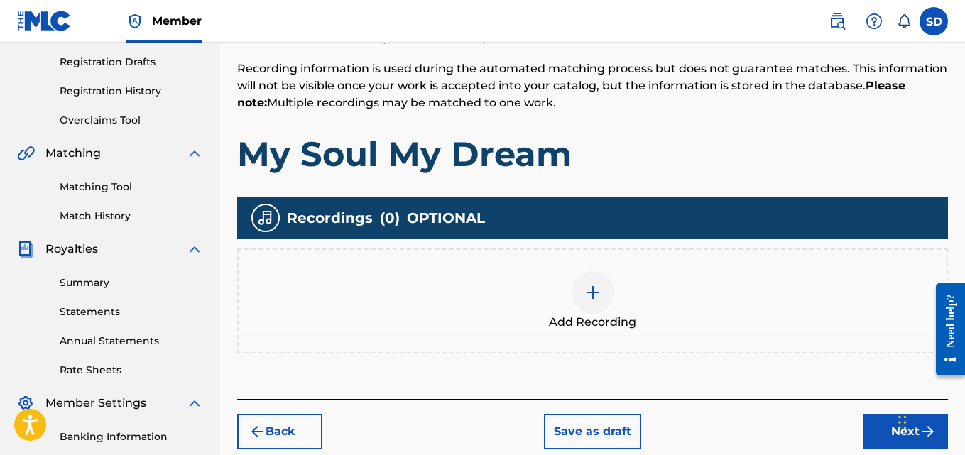
scroll to position [252, 0]
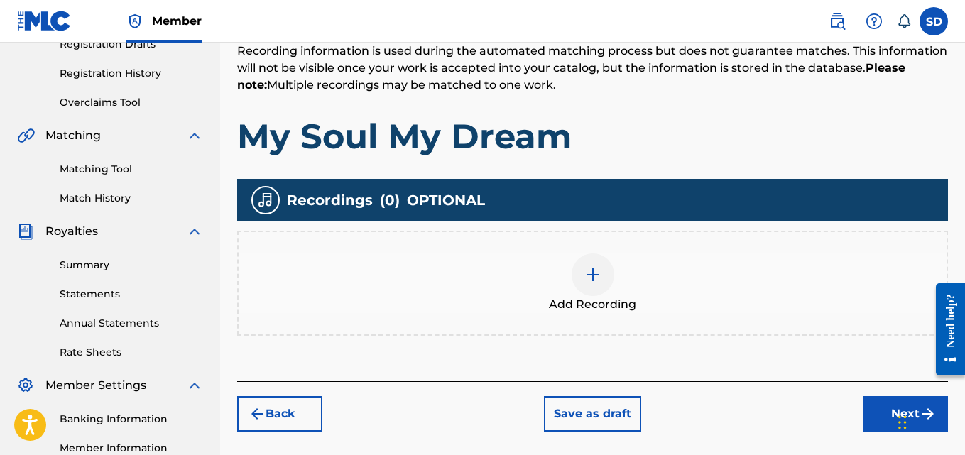
click at [589, 286] on div at bounding box center [593, 275] width 43 height 43
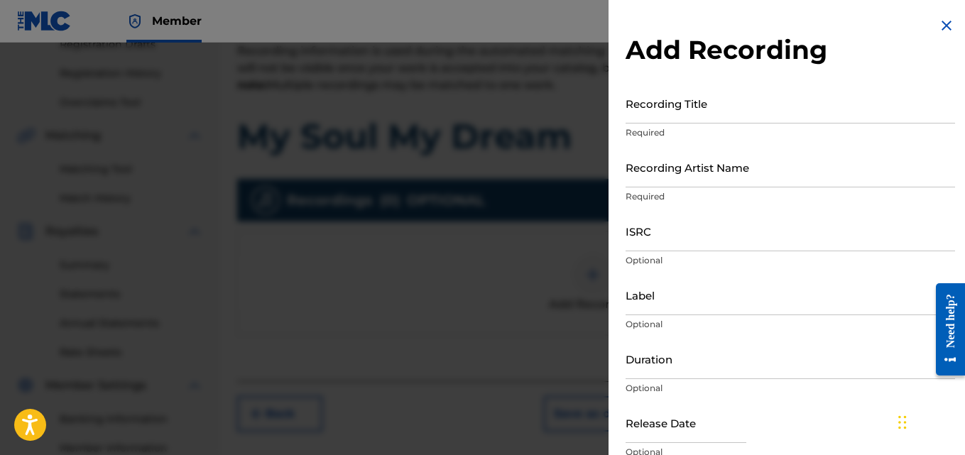
click at [690, 175] on input "Recording Artist Name" at bounding box center [791, 167] width 330 height 40
type input "[PERSON_NAME] (IX0II)"
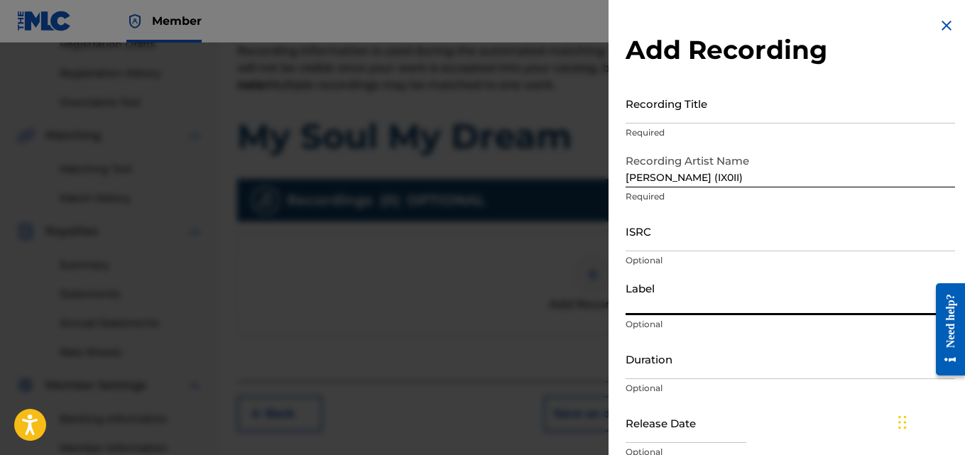
click at [648, 303] on input "Label" at bounding box center [791, 295] width 330 height 40
type input "IX0II"
click at [639, 106] on input "Recording Title" at bounding box center [791, 103] width 330 height 40
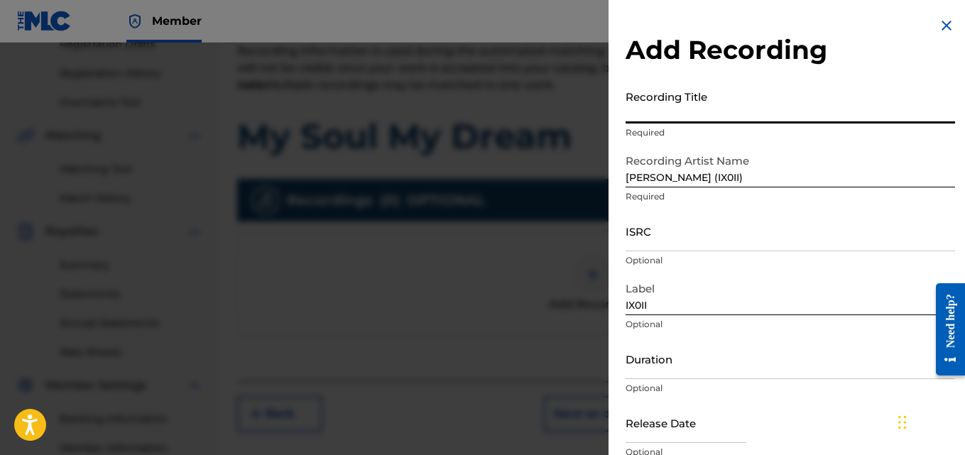
paste input "My Soul My Dream"
type input "My Soul My Dream"
click at [670, 234] on input "ISRC" at bounding box center [791, 231] width 330 height 40
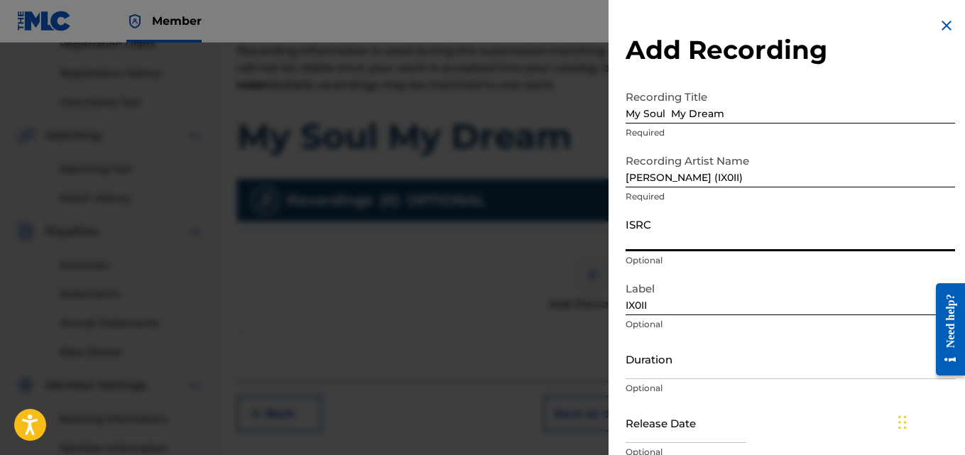
paste input "INI802575158"
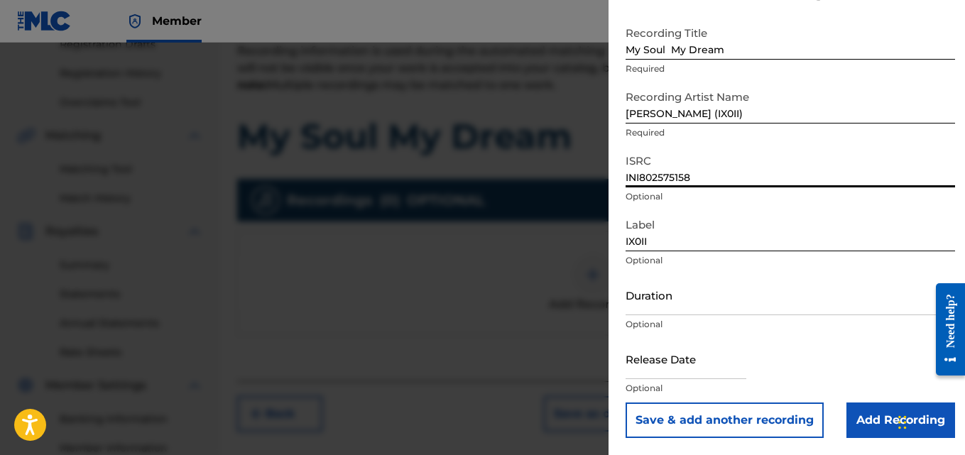
drag, startPoint x: 628, startPoint y: 241, endPoint x: 760, endPoint y: 464, distance: 259.2
type input "INI802575158"
click at [863, 413] on input "Add Recording" at bounding box center [901, 421] width 109 height 36
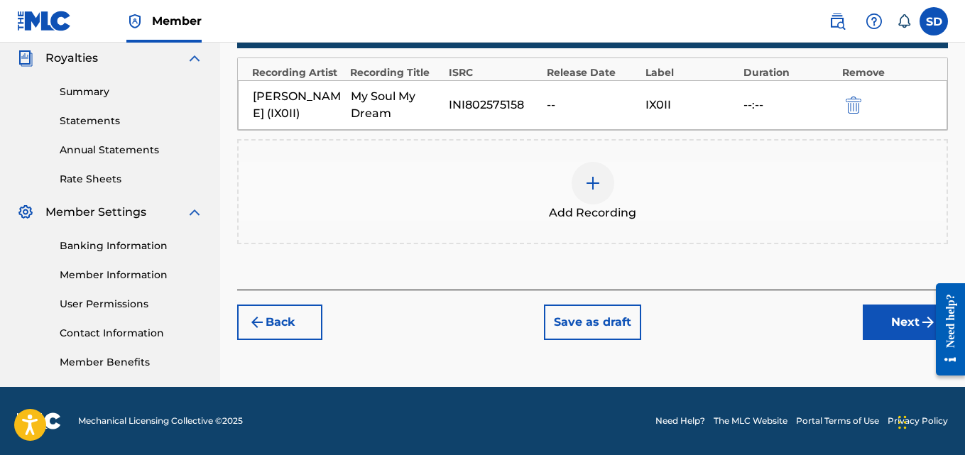
click at [915, 306] on button "Next" at bounding box center [905, 323] width 85 height 36
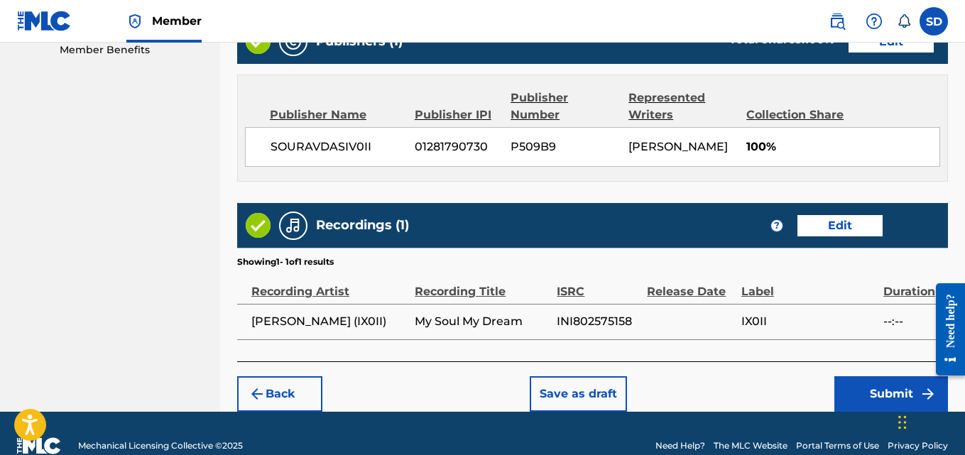
scroll to position [763, 0]
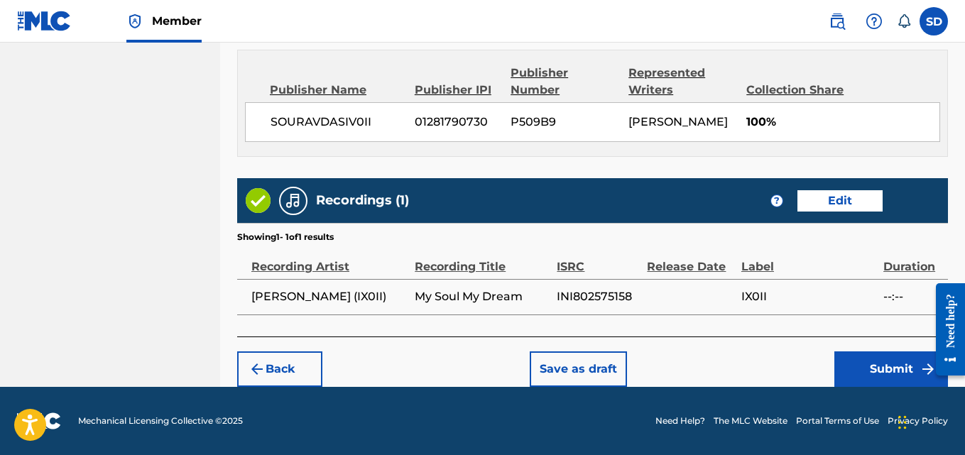
click at [891, 357] on button "Submit" at bounding box center [891, 370] width 114 height 36
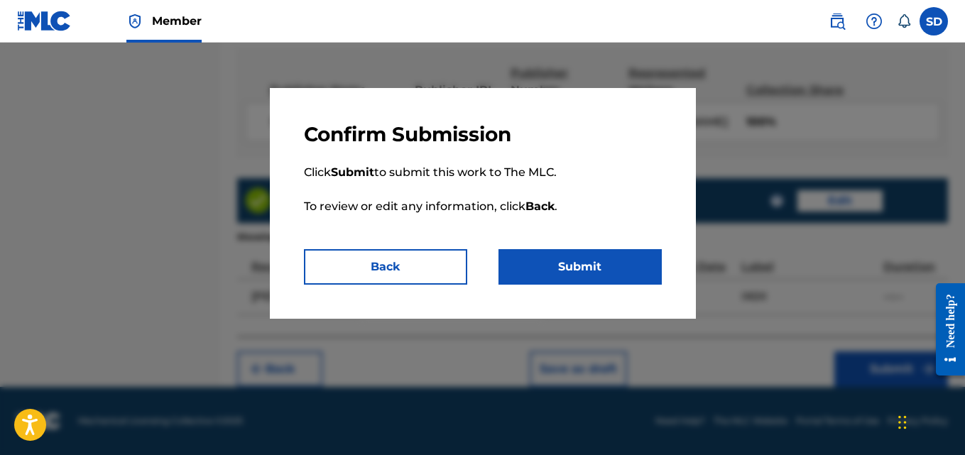
click at [604, 254] on button "Submit" at bounding box center [580, 267] width 163 height 36
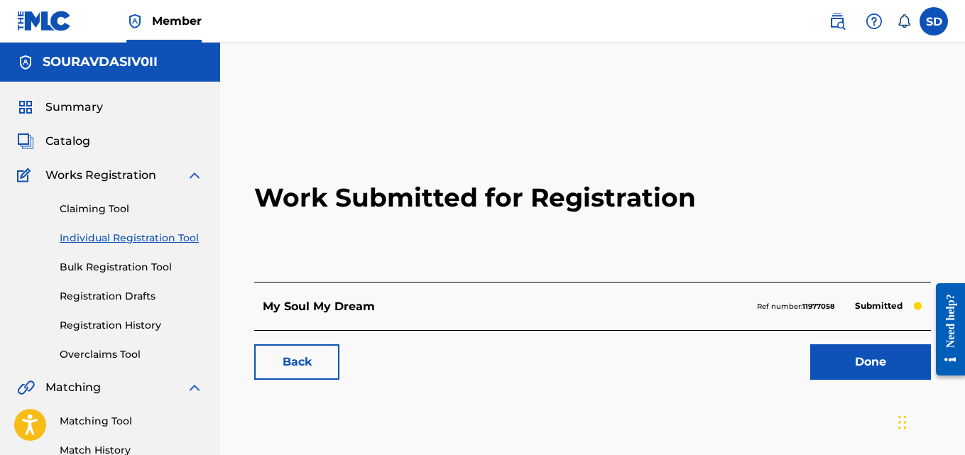
click at [102, 243] on link "Individual Registration Tool" at bounding box center [131, 238] width 143 height 15
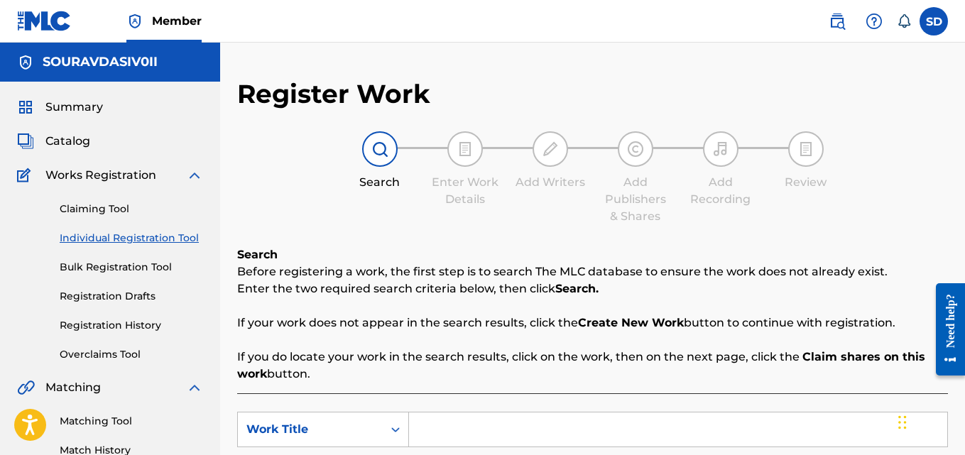
scroll to position [190, 0]
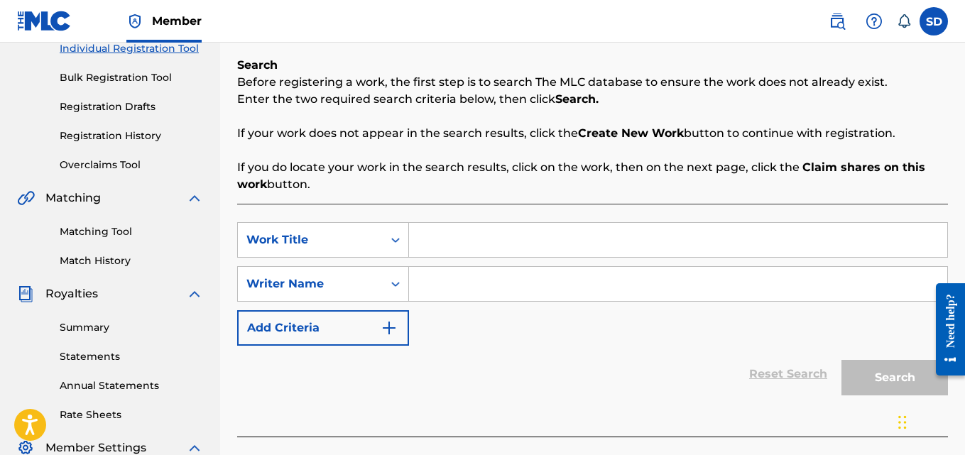
click at [434, 243] on input "Search Form" at bounding box center [678, 240] width 538 height 34
paste input "PDC Silence"
type input "PDC Silence"
click at [457, 279] on input "Search Form" at bounding box center [678, 284] width 538 height 34
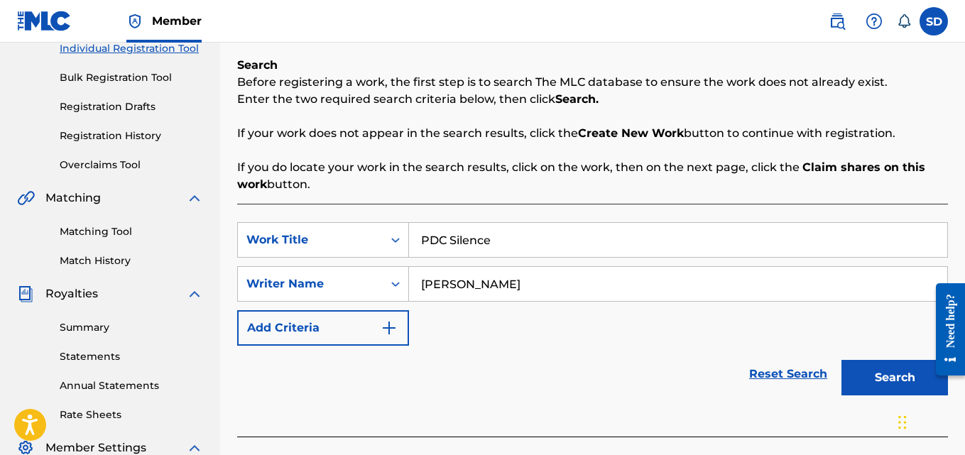
type input "[PERSON_NAME]"
click at [872, 380] on button "Search" at bounding box center [895, 378] width 107 height 36
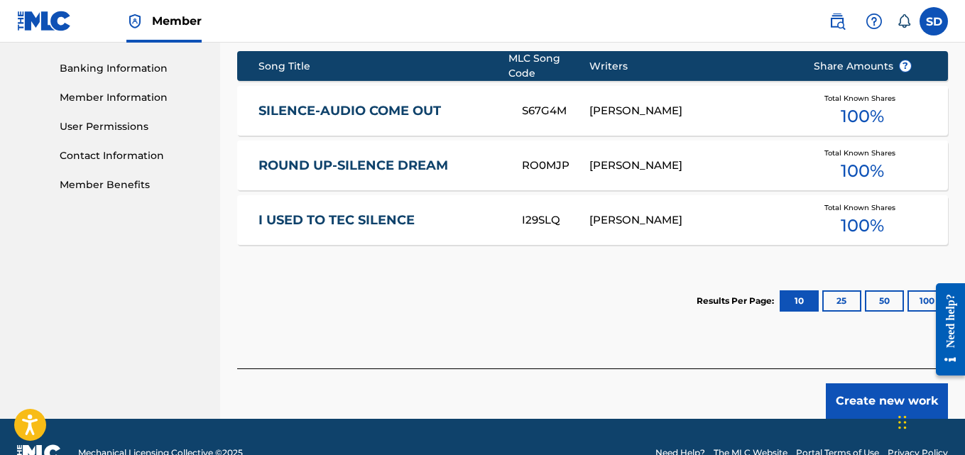
drag, startPoint x: 969, startPoint y: 184, endPoint x: 31, endPoint y: 90, distance: 942.8
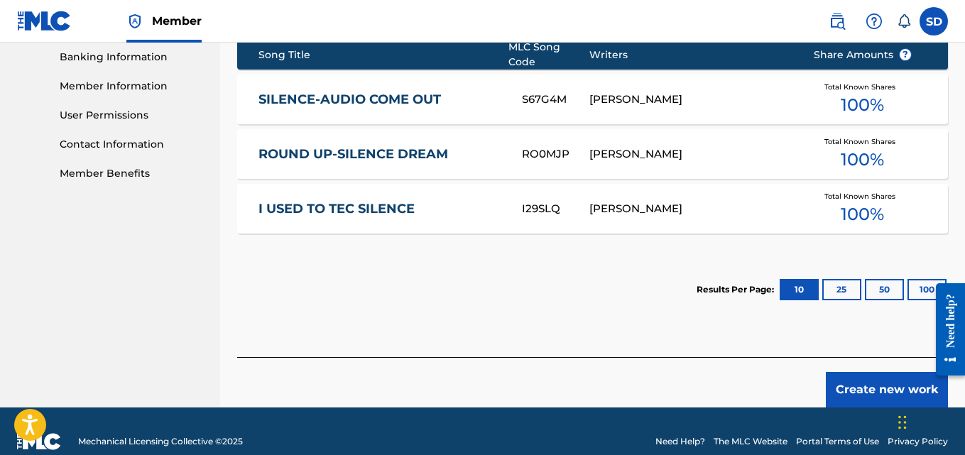
click at [868, 376] on button "Create new work" at bounding box center [887, 390] width 122 height 36
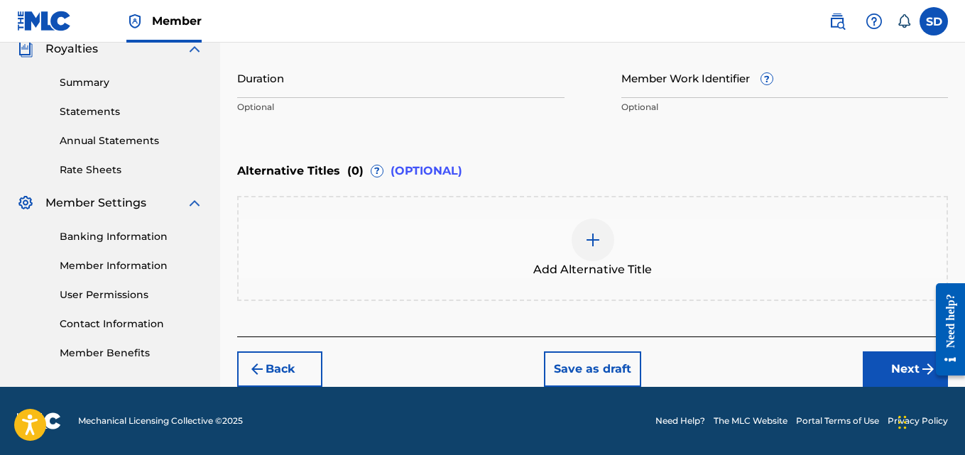
scroll to position [435, 0]
click at [629, 91] on input "Member Work Identifier ?" at bounding box center [784, 78] width 327 height 40
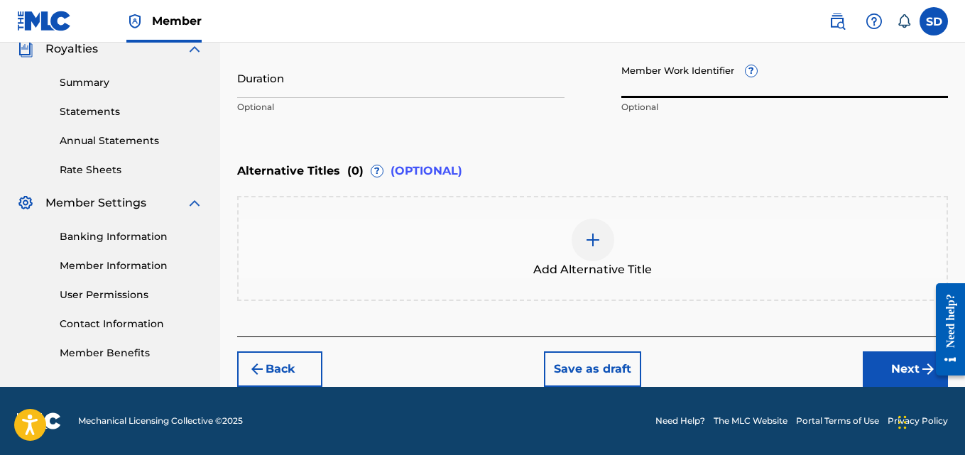
paste input "931714510"
type input "931714510"
click at [867, 358] on button "Next" at bounding box center [905, 370] width 85 height 36
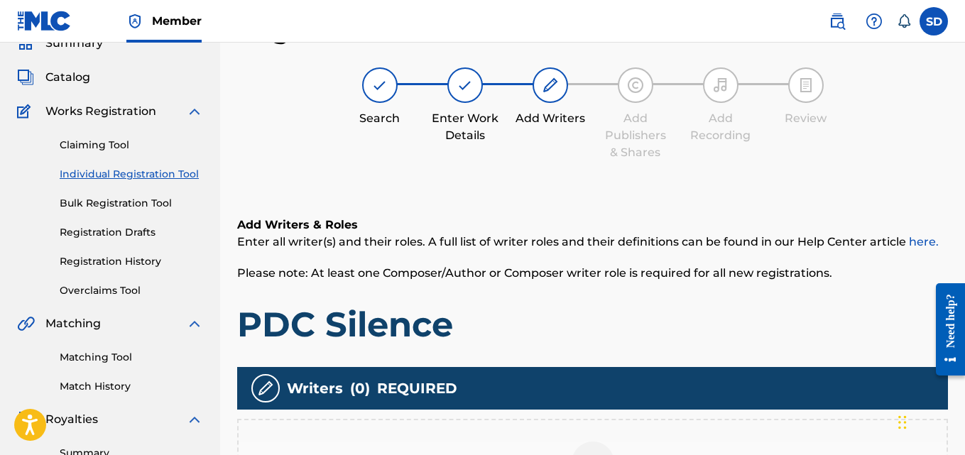
scroll to position [425, 0]
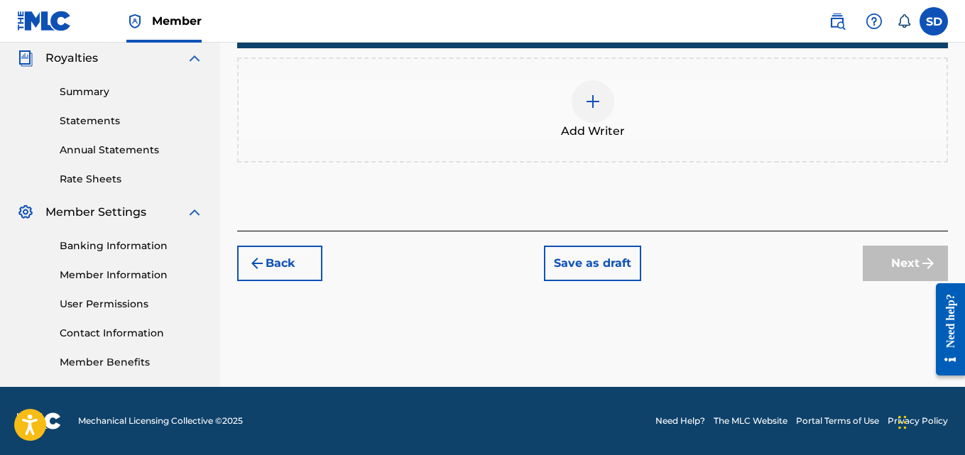
click at [599, 87] on div at bounding box center [593, 101] width 43 height 43
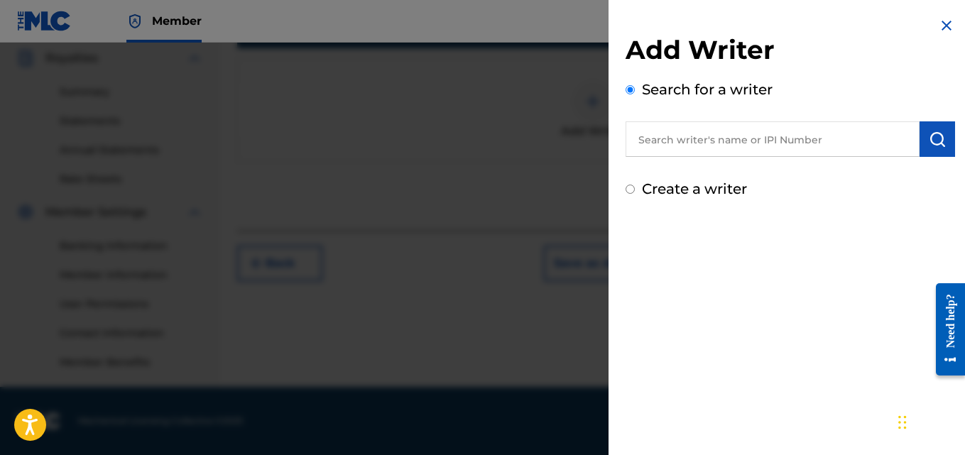
click at [809, 139] on input "text" at bounding box center [773, 139] width 294 height 36
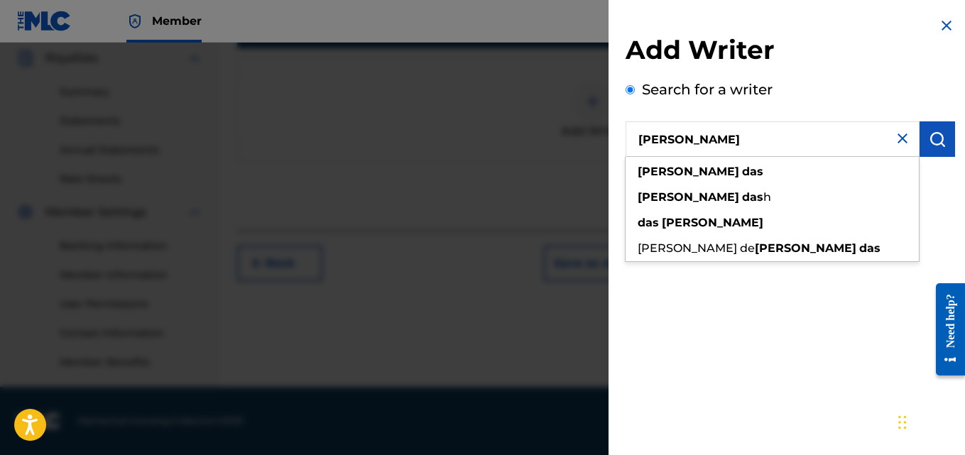
type input "Sourav DAS"
click at [922, 148] on button "submit" at bounding box center [938, 139] width 36 height 36
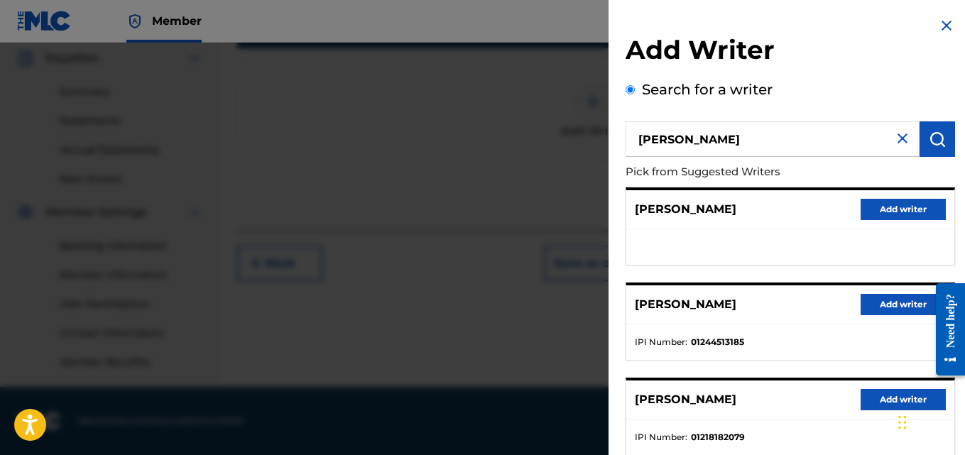
click at [880, 308] on button "Add writer" at bounding box center [903, 304] width 85 height 21
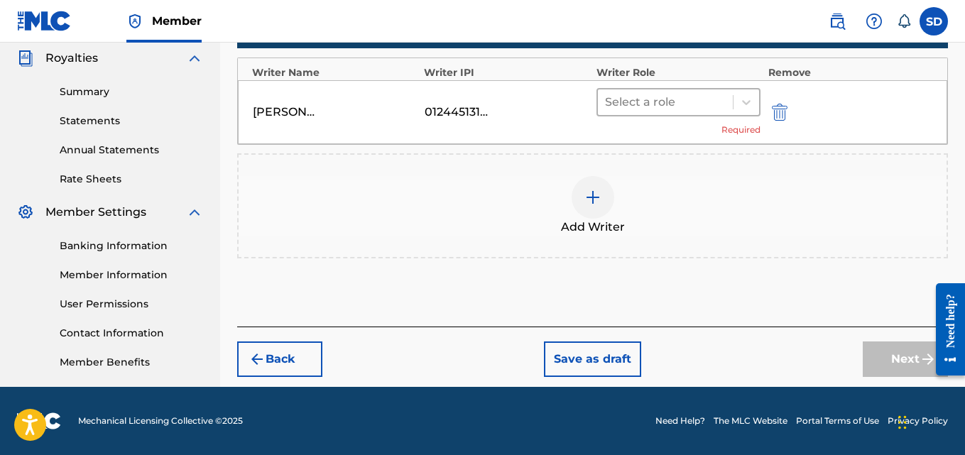
click at [673, 89] on div "Select a role" at bounding box center [666, 102] width 136 height 26
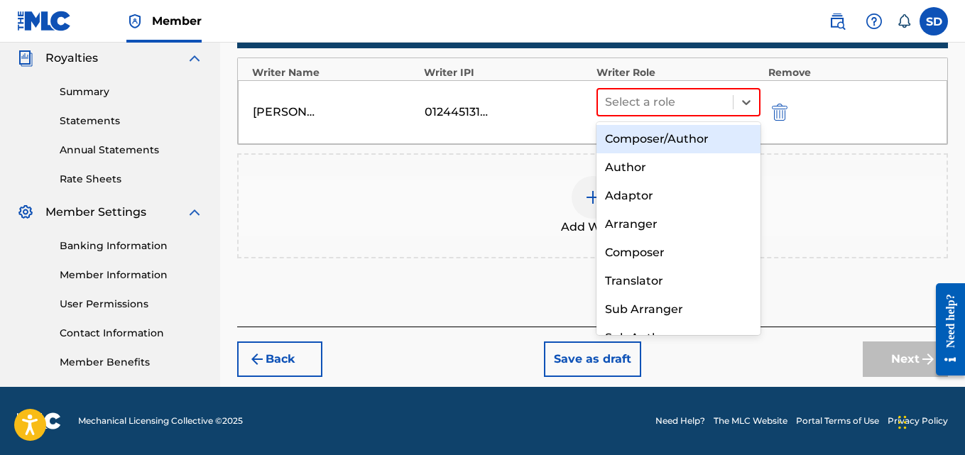
click at [642, 134] on div "Composer/Author" at bounding box center [679, 139] width 165 height 28
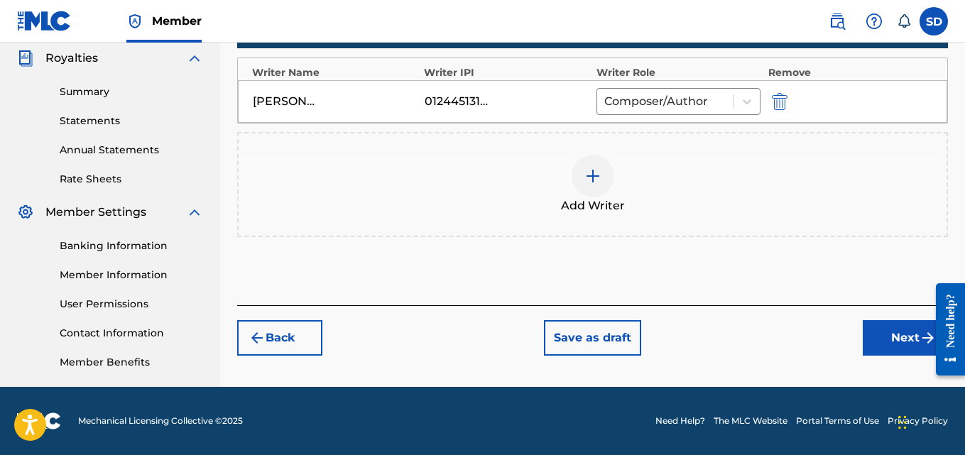
click at [893, 330] on button "Next" at bounding box center [905, 338] width 85 height 36
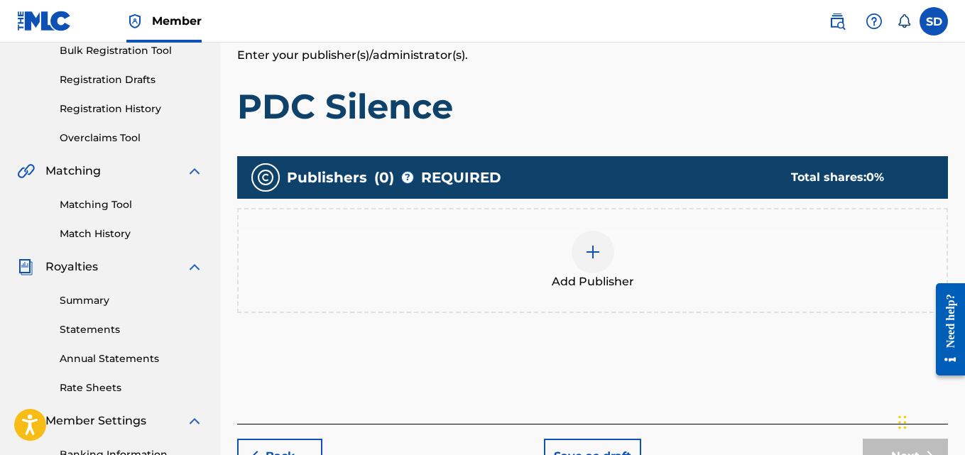
scroll to position [225, 0]
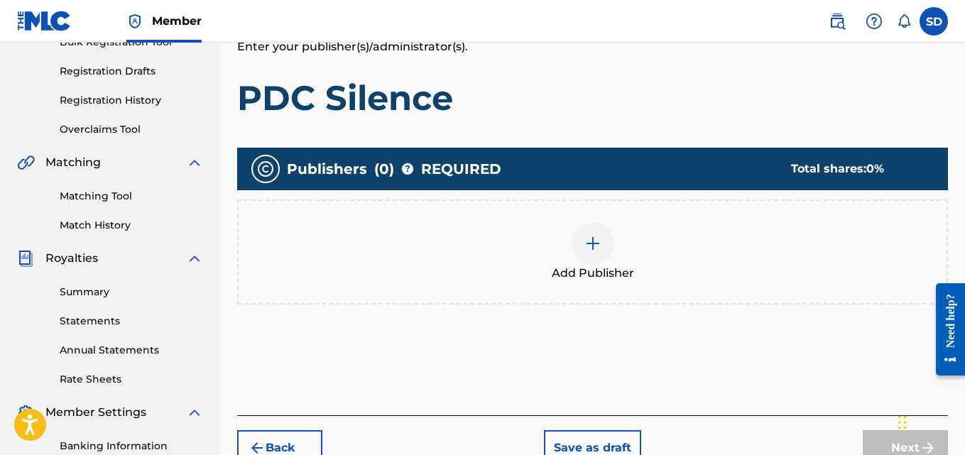
click at [603, 254] on div at bounding box center [593, 243] width 43 height 43
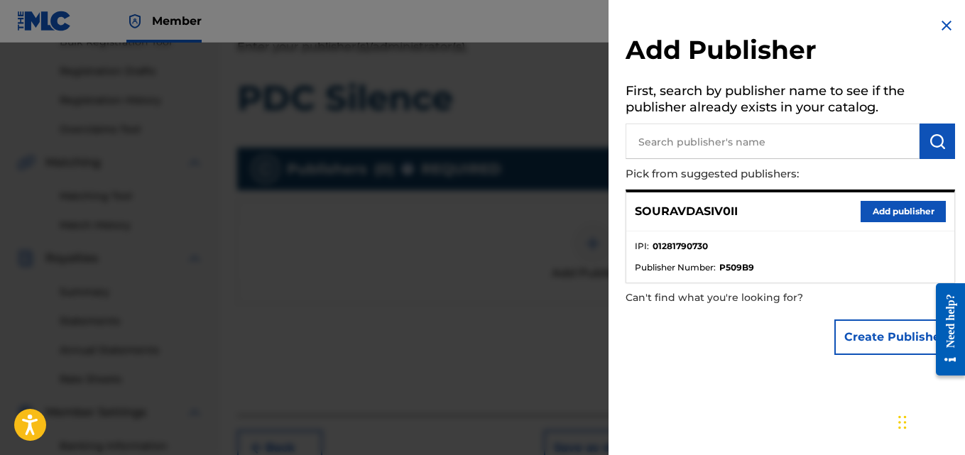
click at [913, 207] on button "Add publisher" at bounding box center [903, 211] width 85 height 21
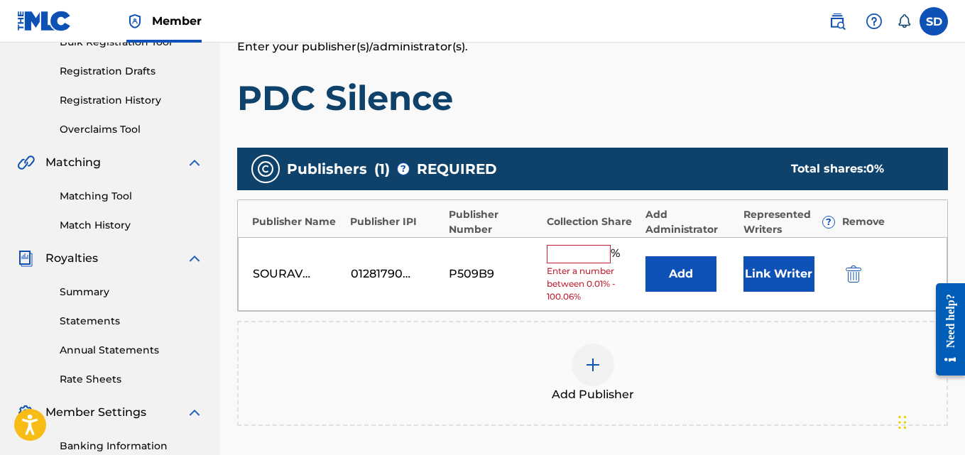
click at [580, 255] on input "text" at bounding box center [579, 254] width 64 height 18
type input "100"
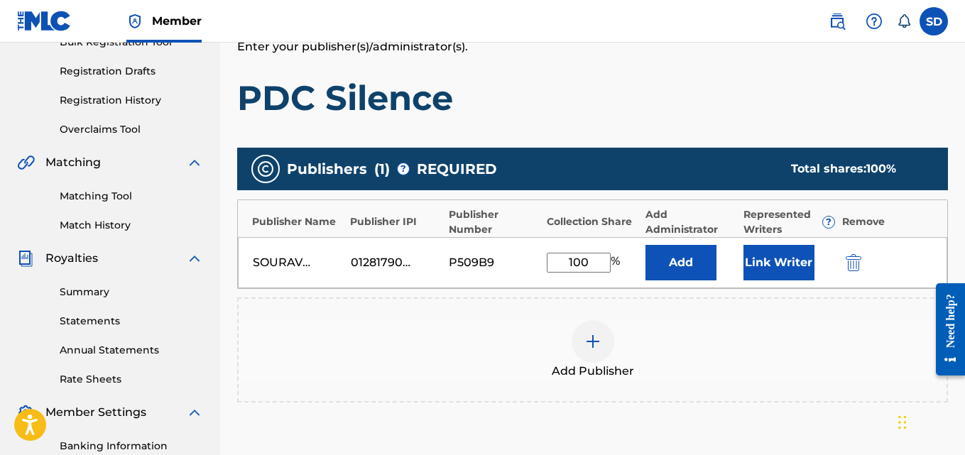
click at [763, 259] on button "Link Writer" at bounding box center [779, 263] width 71 height 36
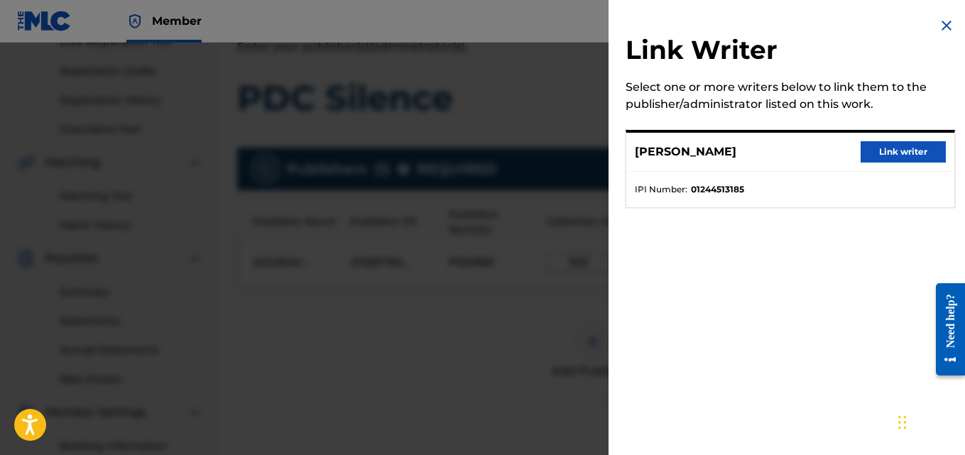
click at [895, 144] on button "Link writer" at bounding box center [903, 151] width 85 height 21
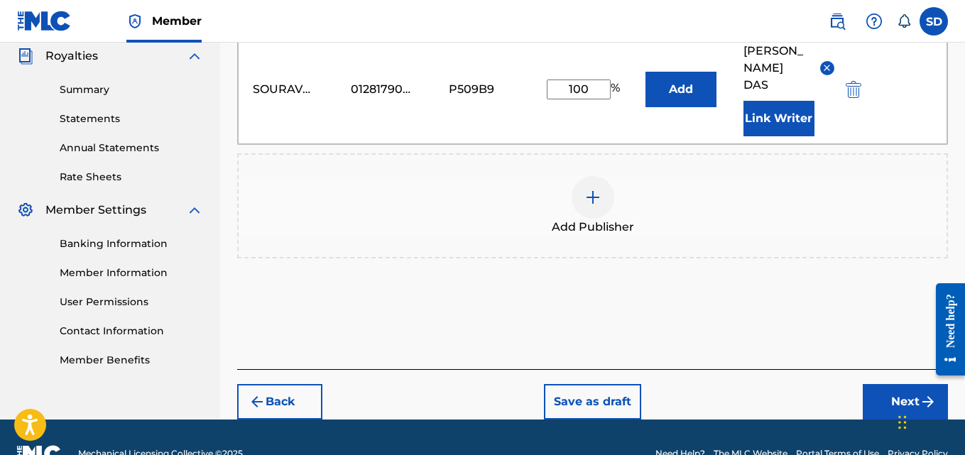
click at [888, 384] on button "Next" at bounding box center [905, 402] width 85 height 36
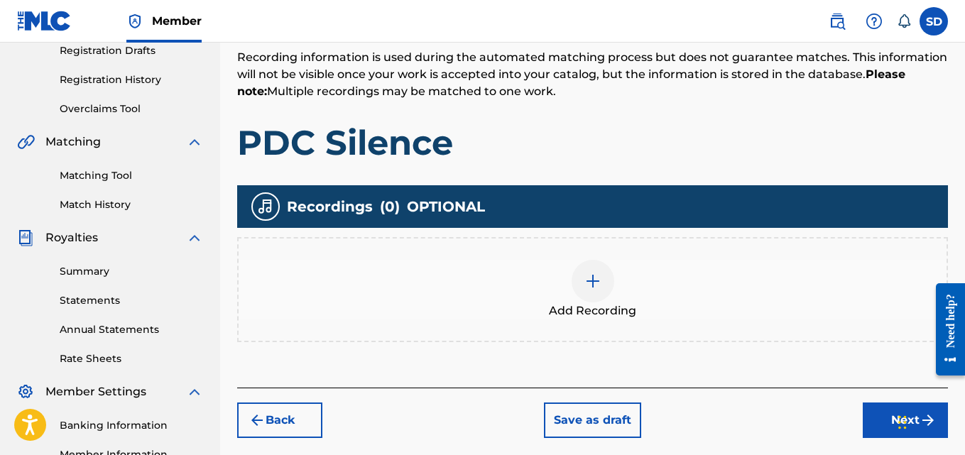
scroll to position [247, 0]
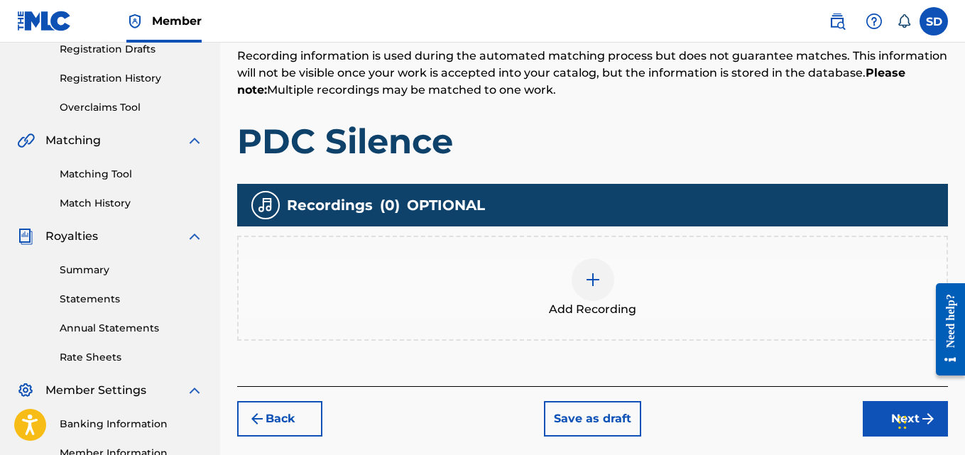
click at [600, 281] on img at bounding box center [592, 279] width 17 height 17
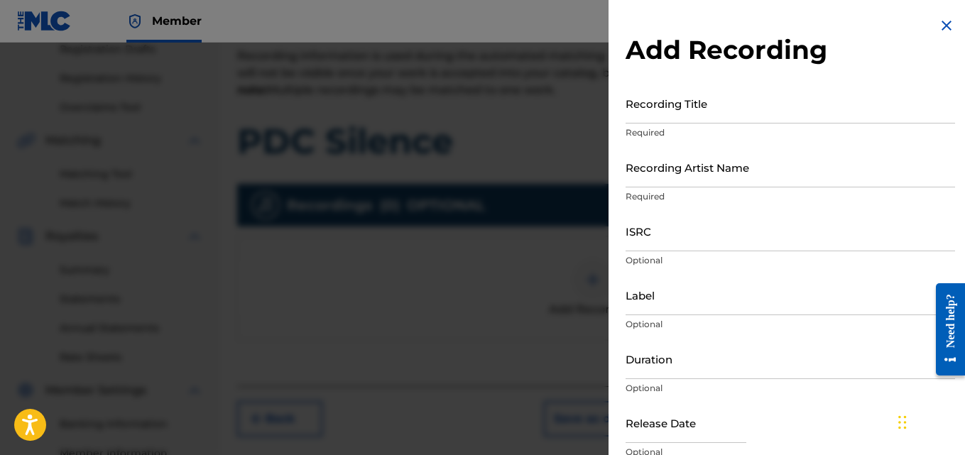
click at [653, 178] on input "Recording Artist Name" at bounding box center [791, 167] width 330 height 40
type input "[PERSON_NAME] (IX0II)"
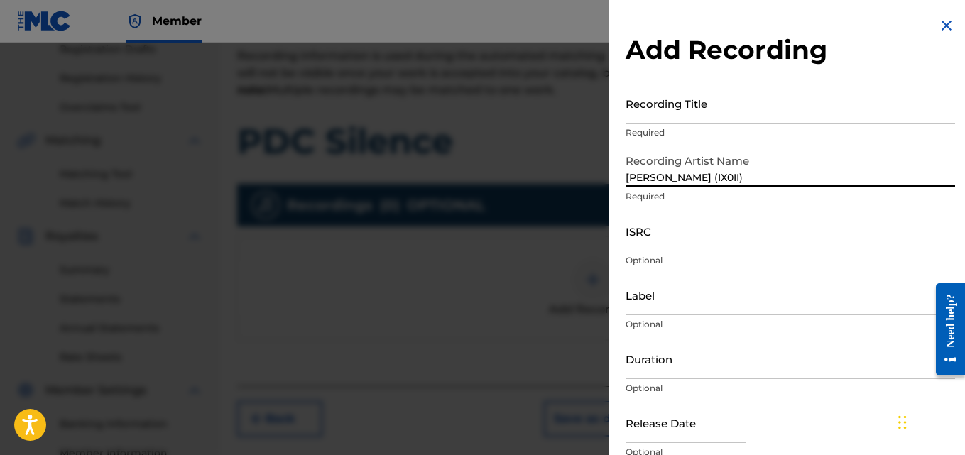
click at [624, 312] on div "Add Recording Recording Title Required Recording Artist Name Sourav Das (IX0II)…" at bounding box center [791, 259] width 364 height 519
click at [711, 306] on input "Label" at bounding box center [791, 295] width 330 height 40
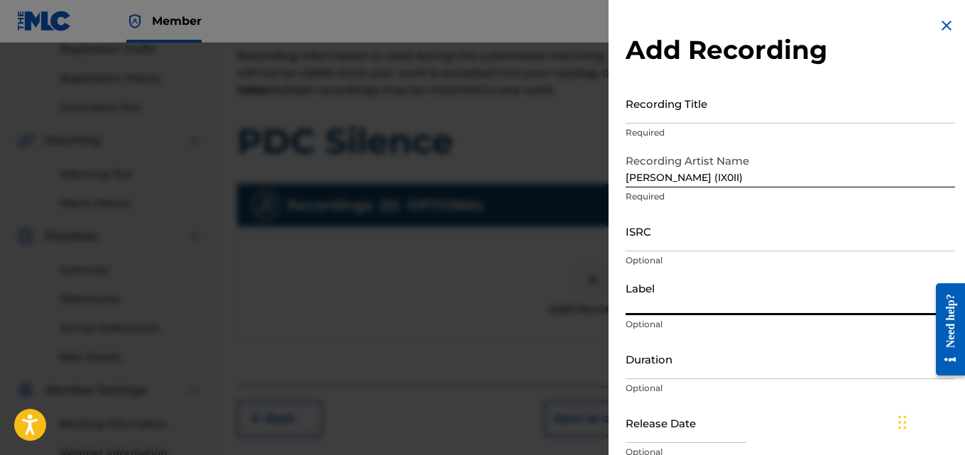
type input "IX0II"
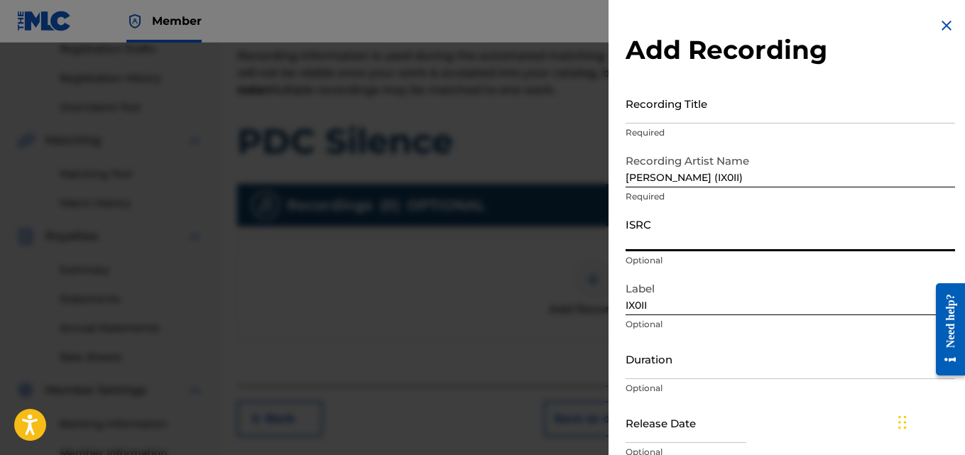
click at [665, 215] on input "ISRC" at bounding box center [791, 231] width 330 height 40
paste input "INI802572155"
type input "INI802572155"
click at [671, 104] on input "Recording Title" at bounding box center [791, 103] width 330 height 40
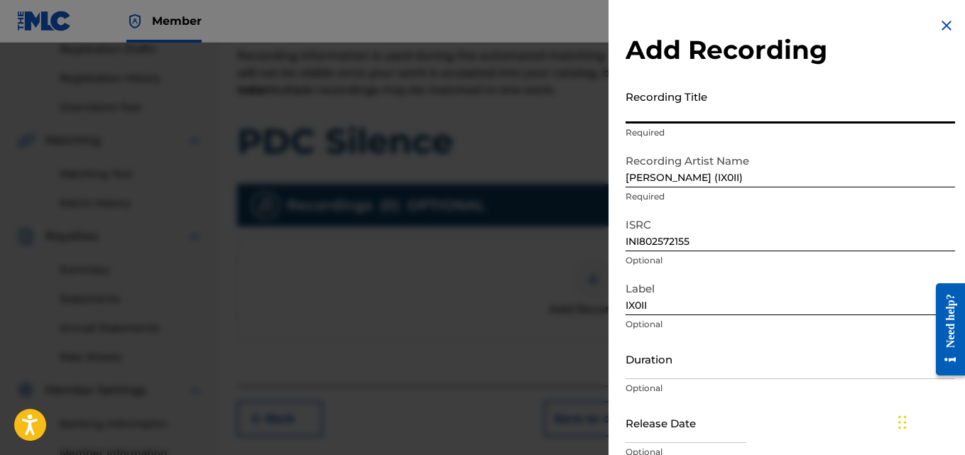
paste input "PDC Silence"
type input "PDC Silence"
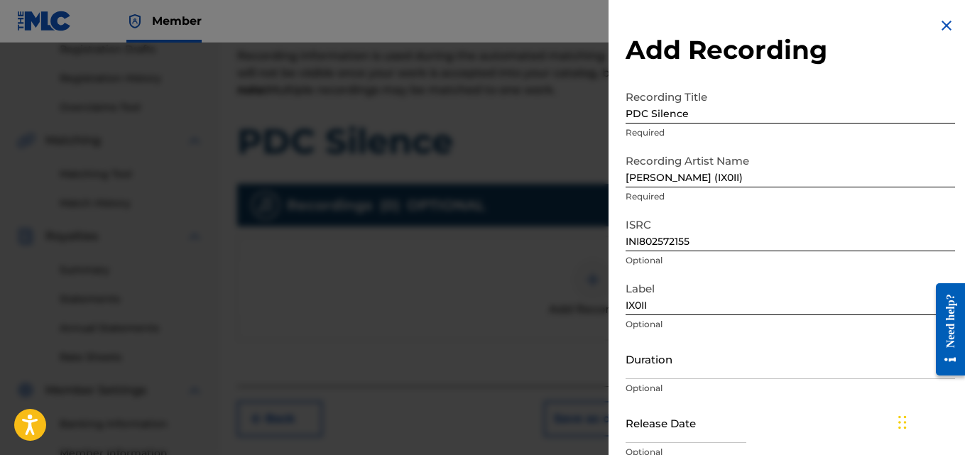
click at [624, 304] on div "Add Recording Recording Title PDC Silence Required Recording Artist Name Sourav…" at bounding box center [791, 259] width 364 height 519
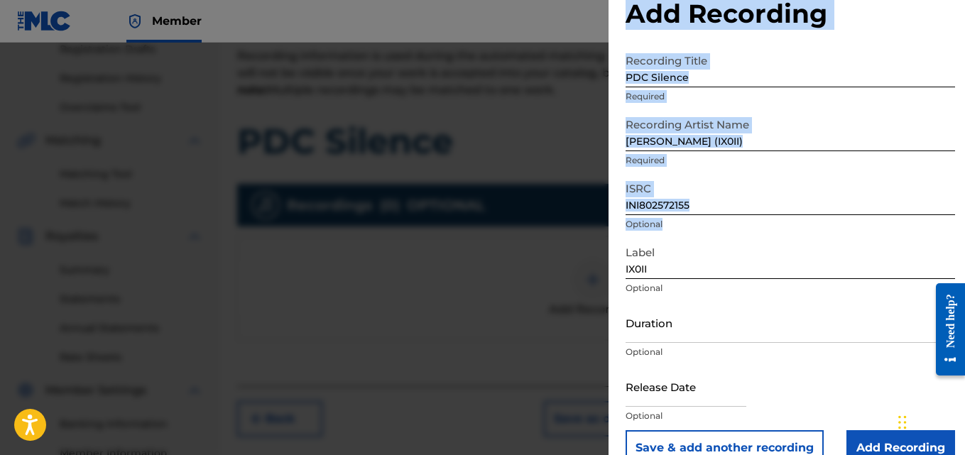
scroll to position [64, 0]
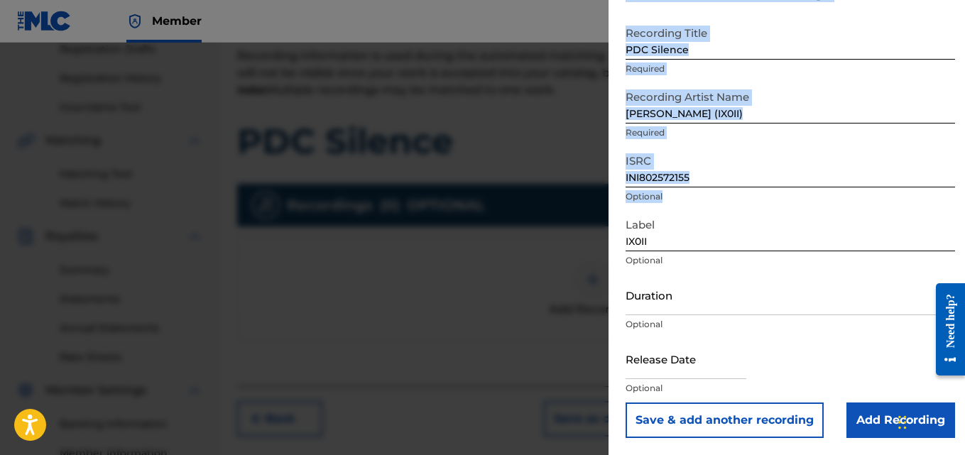
drag, startPoint x: 625, startPoint y: 304, endPoint x: 741, endPoint y: 467, distance: 200.0
click at [864, 407] on input "Add Recording" at bounding box center [901, 421] width 109 height 36
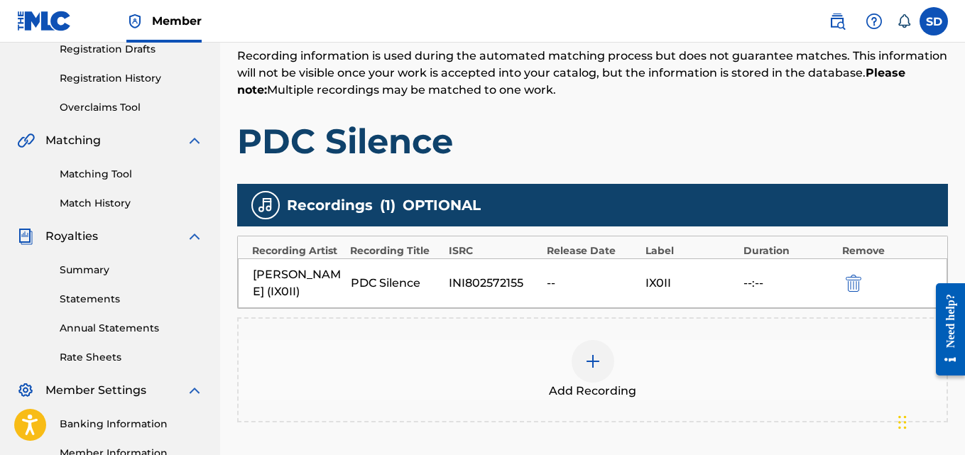
scroll to position [425, 0]
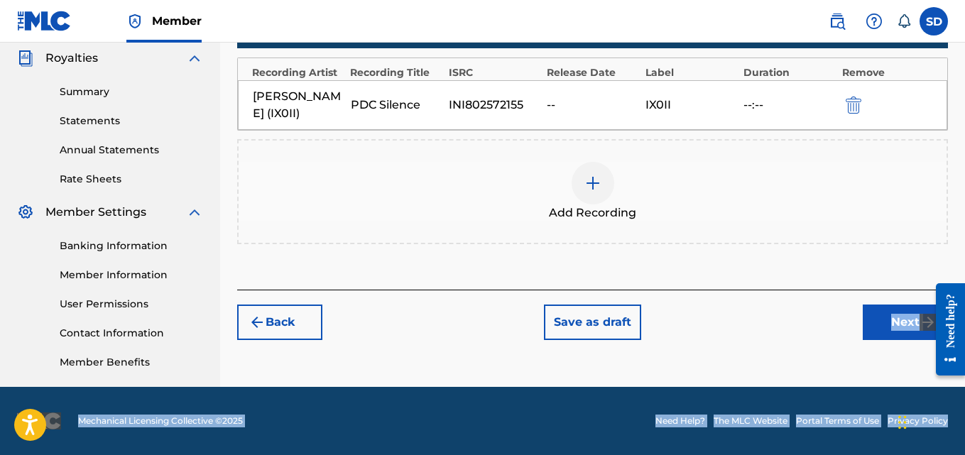
click at [873, 329] on button "Next" at bounding box center [905, 323] width 85 height 36
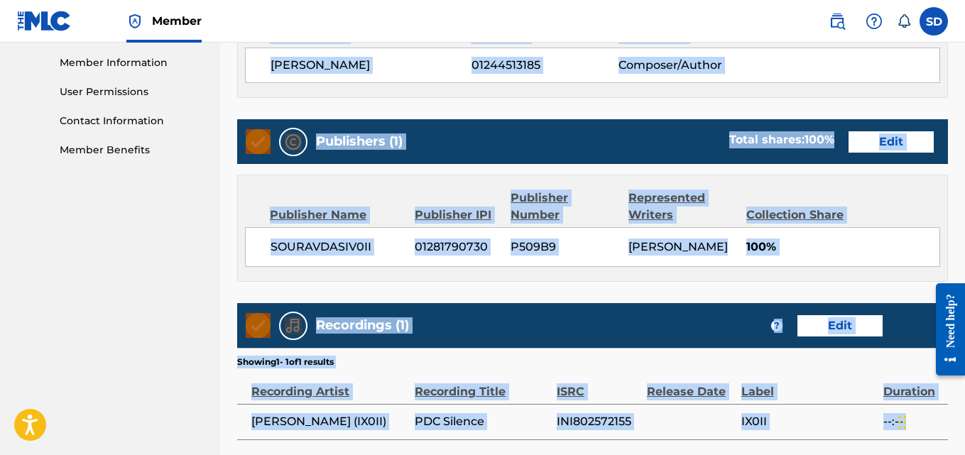
scroll to position [763, 0]
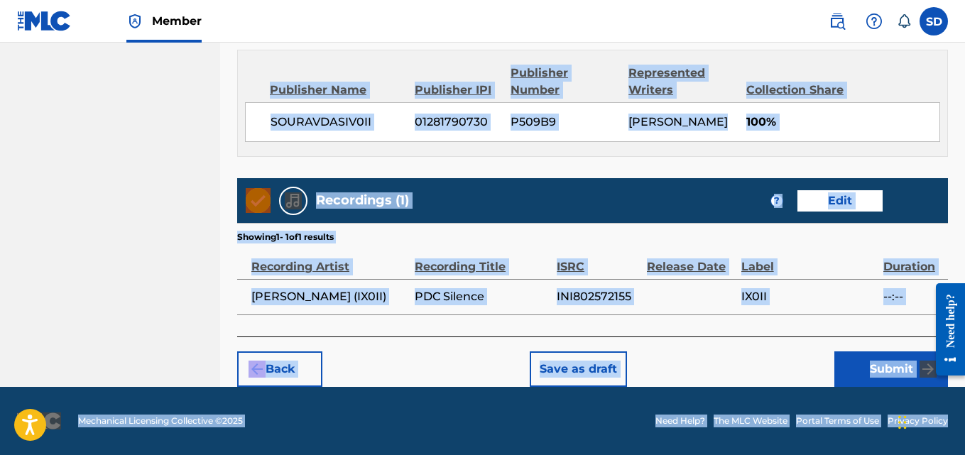
click at [897, 377] on button "Submit" at bounding box center [891, 370] width 114 height 36
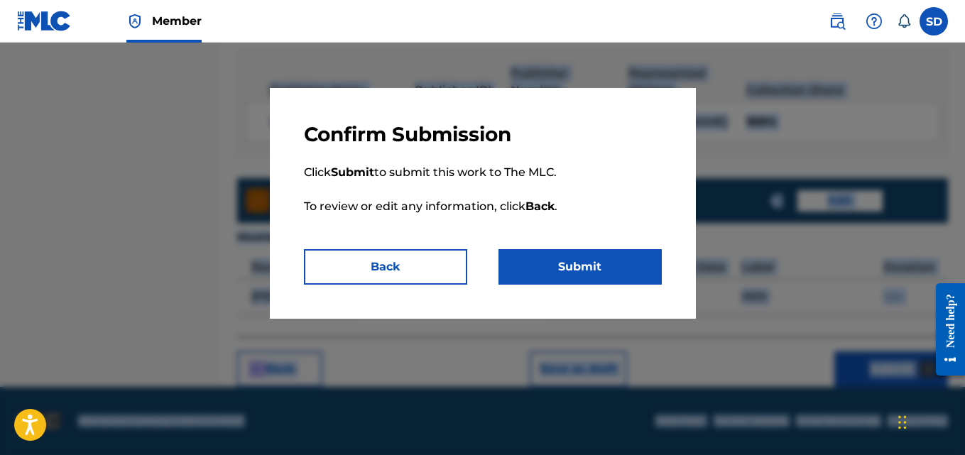
click at [563, 271] on button "Submit" at bounding box center [580, 267] width 163 height 36
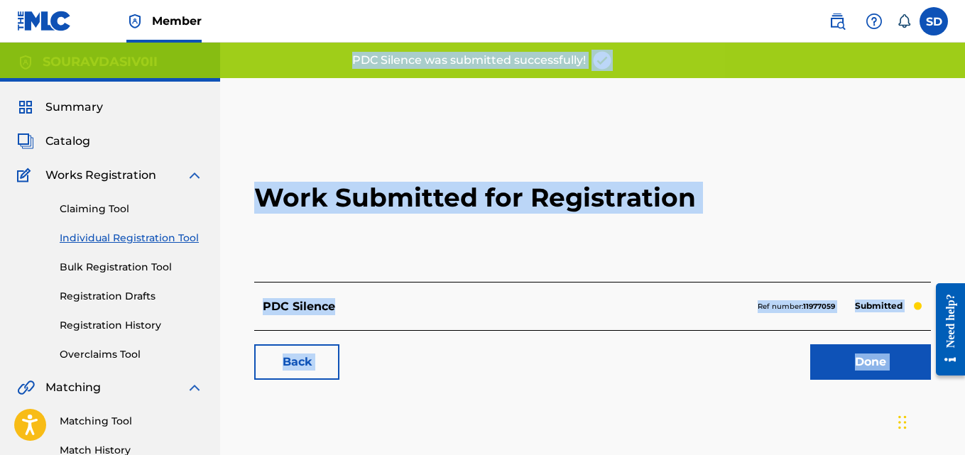
click at [790, 102] on div "Work Submitted for Registration PDC Silence Ref number: 11977059 Submitted Back…" at bounding box center [592, 445] width 745 height 734
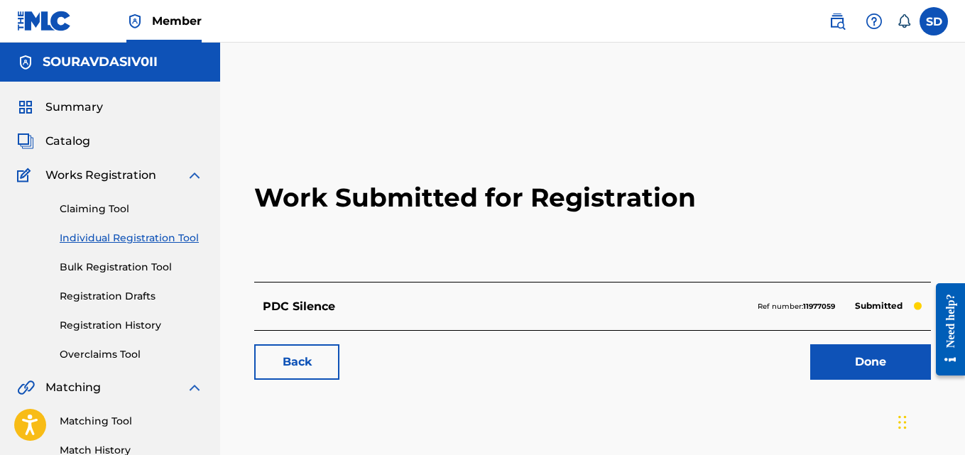
click at [116, 241] on link "Individual Registration Tool" at bounding box center [131, 238] width 143 height 15
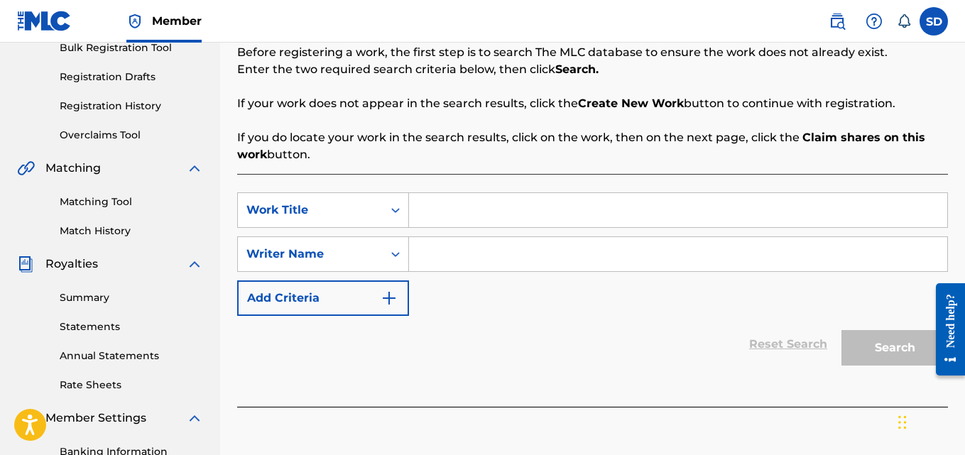
scroll to position [222, 0]
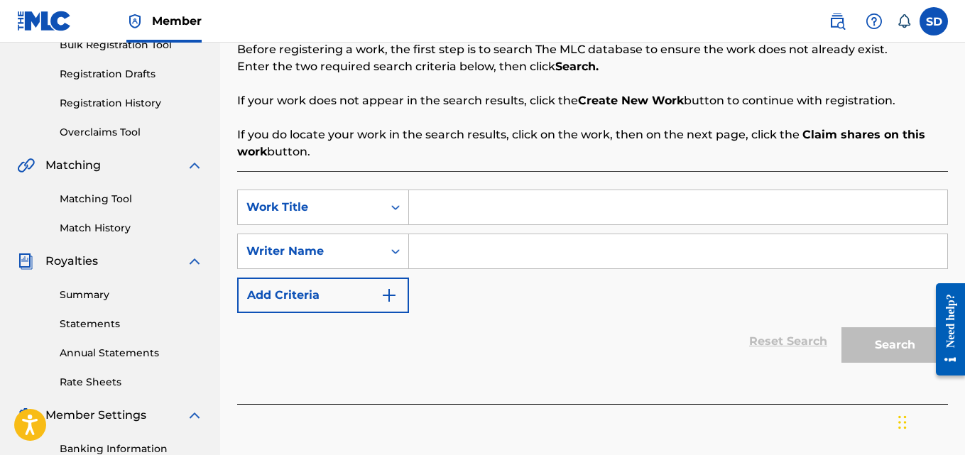
click at [498, 211] on input "Search Form" at bounding box center [678, 207] width 538 height 34
paste input "What If"
type input "What If"
click at [462, 259] on input "Search Form" at bounding box center [678, 251] width 538 height 34
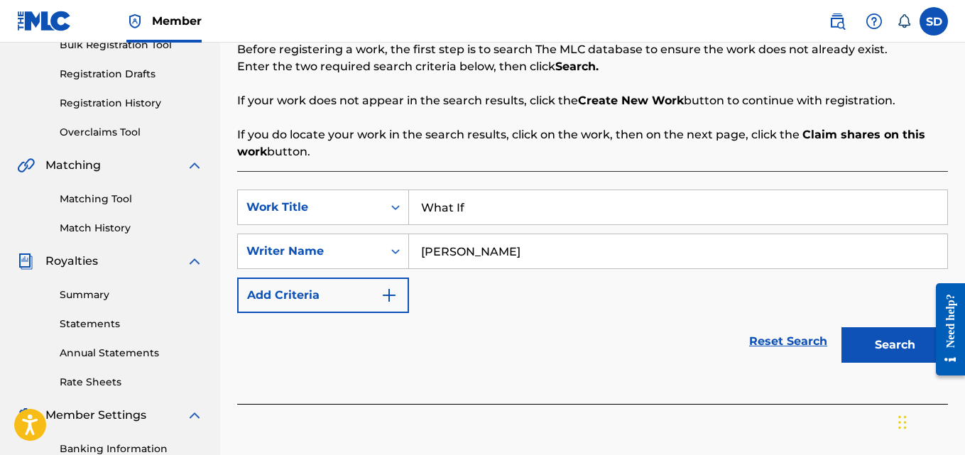
type input "Sourav DAS"
click at [842, 327] on button "Search" at bounding box center [895, 345] width 107 height 36
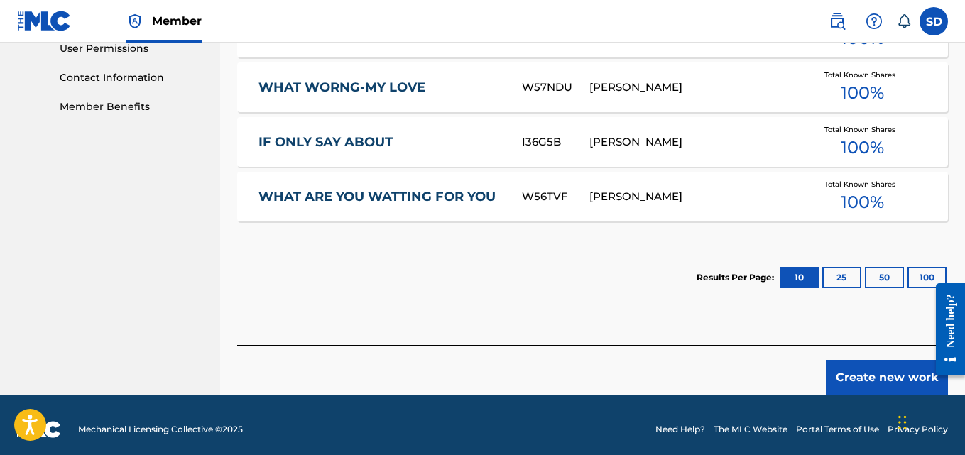
click at [847, 361] on button "Create new work" at bounding box center [887, 378] width 122 height 36
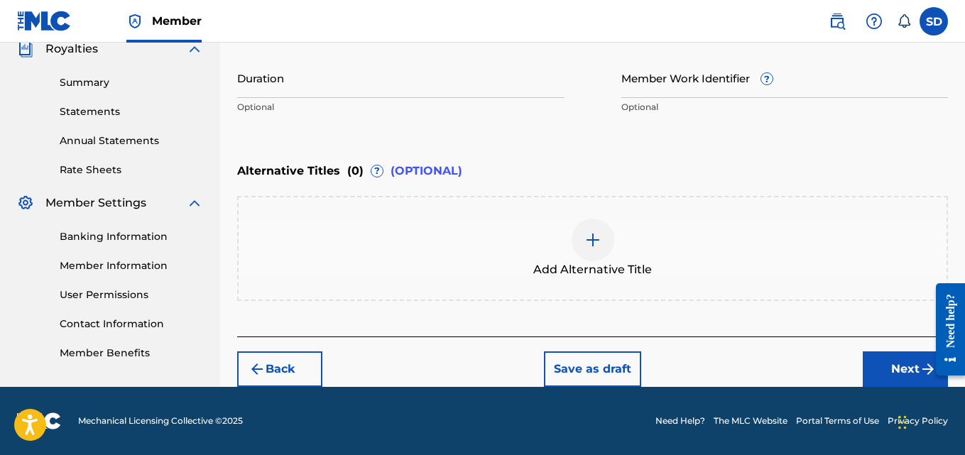
scroll to position [435, 0]
click at [648, 83] on input "Member Work Identifier ?" at bounding box center [784, 78] width 327 height 40
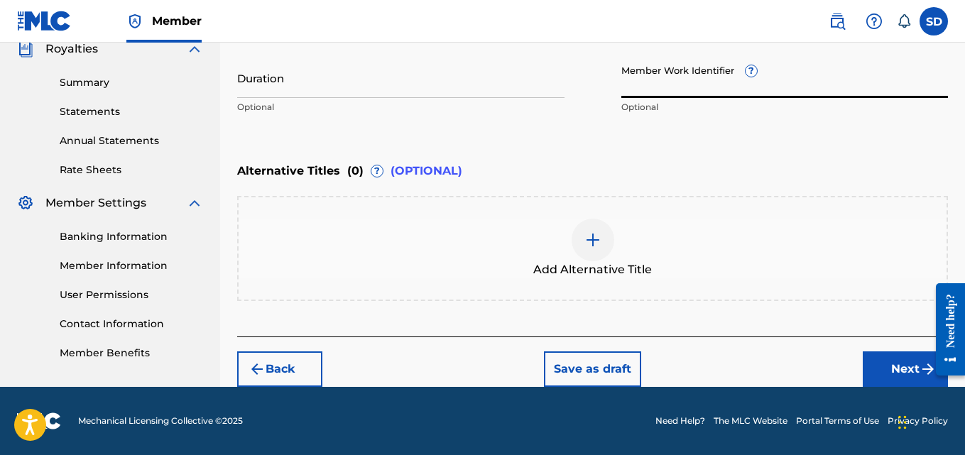
paste input "INI802573156"
type input "INI802573156"
click at [896, 367] on button "Next" at bounding box center [905, 370] width 85 height 36
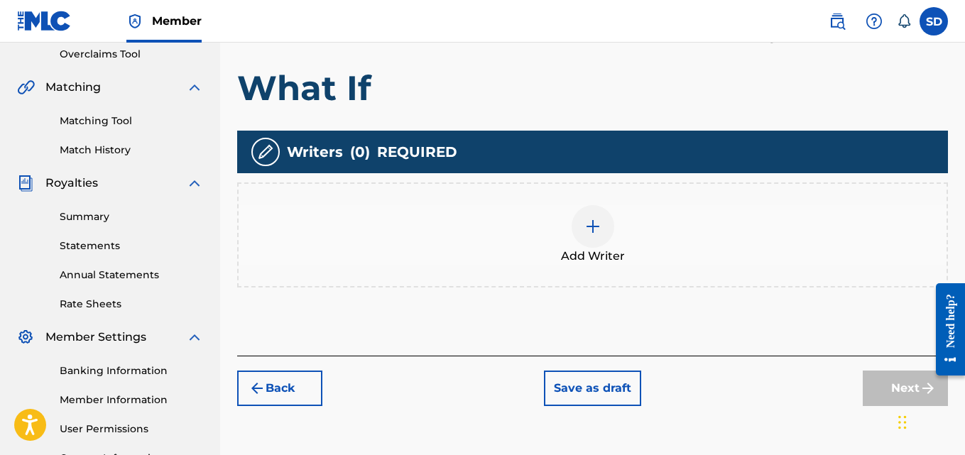
scroll to position [303, 0]
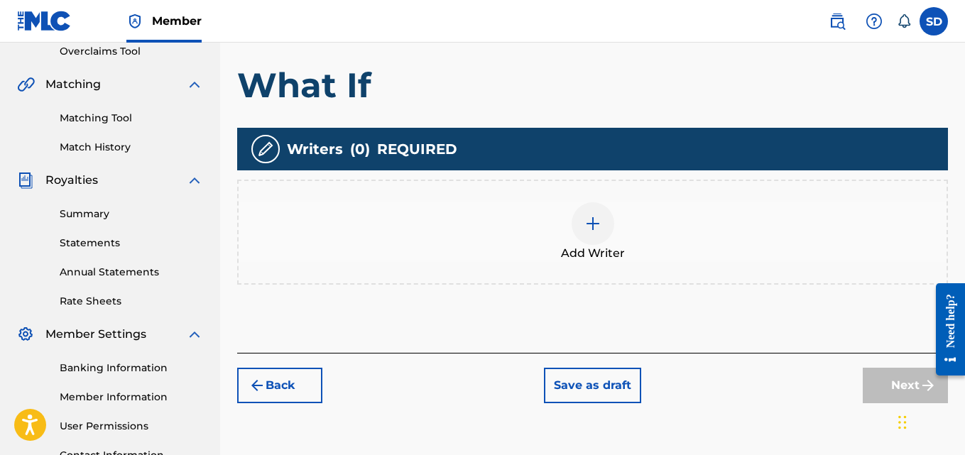
click at [584, 242] on div at bounding box center [593, 223] width 43 height 43
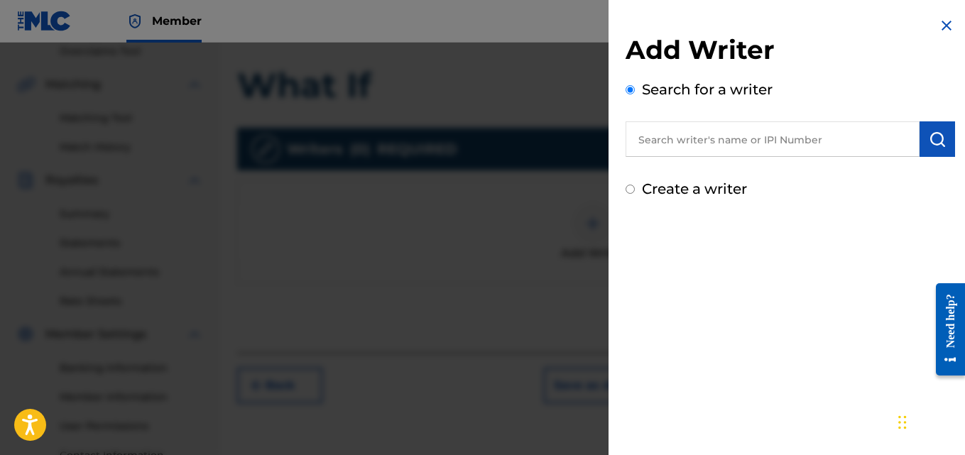
click at [737, 151] on input "text" at bounding box center [773, 139] width 294 height 36
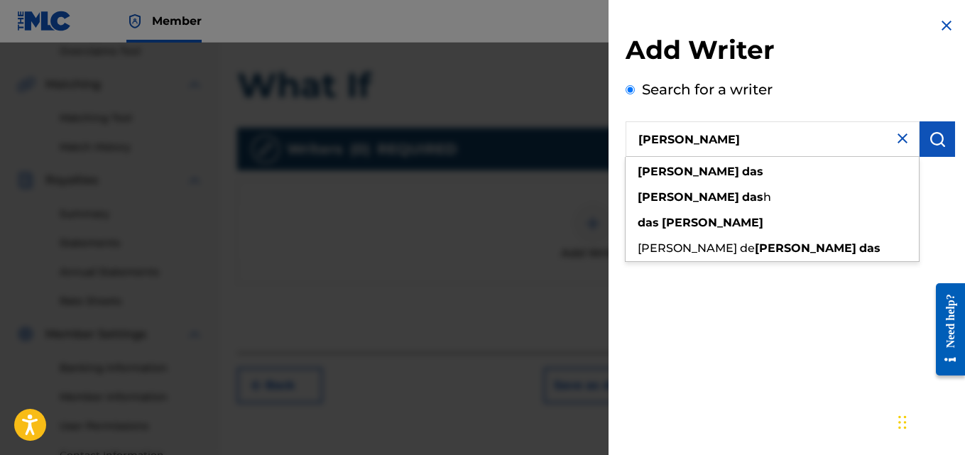
type input "Sourav DAS"
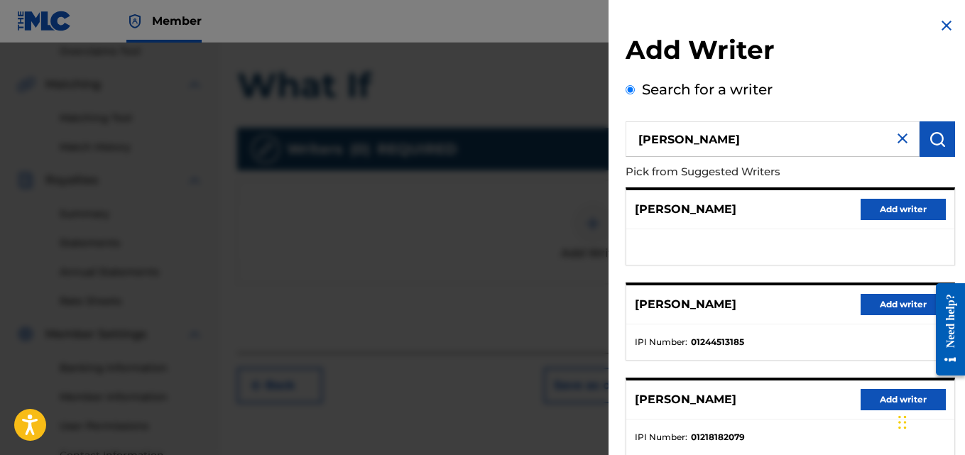
click at [895, 298] on button "Add writer" at bounding box center [903, 304] width 85 height 21
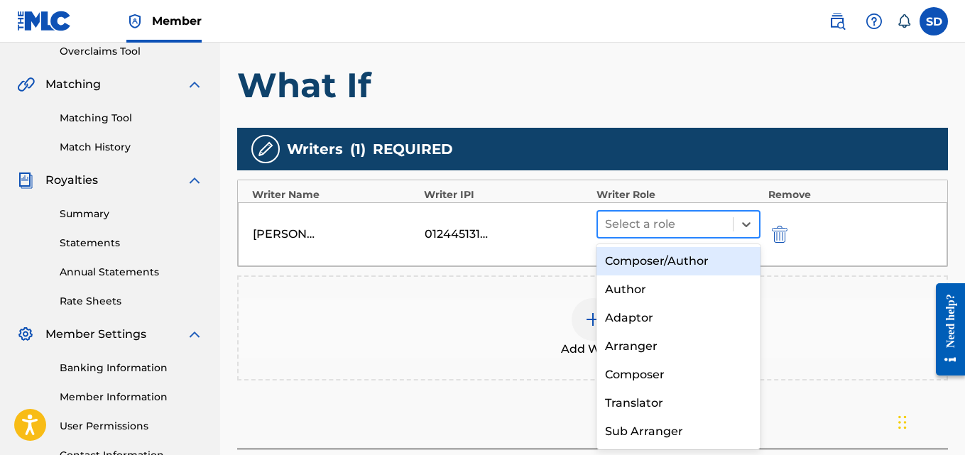
click at [656, 224] on div at bounding box center [665, 224] width 121 height 20
click at [667, 263] on div "Composer/Author" at bounding box center [679, 261] width 165 height 28
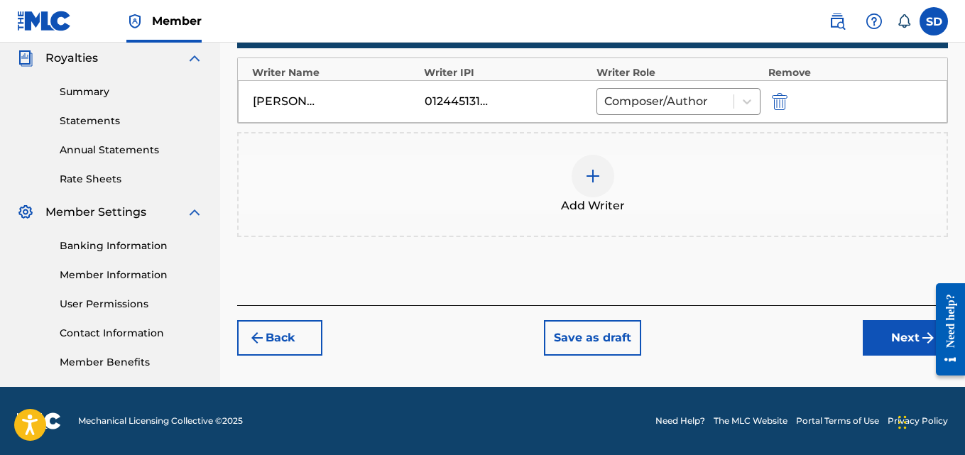
click at [868, 347] on button "Next" at bounding box center [905, 338] width 85 height 36
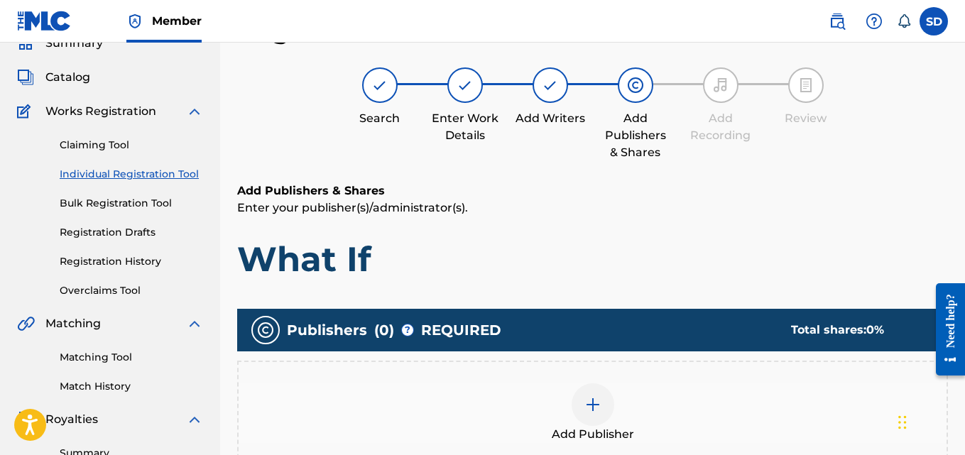
scroll to position [196, 0]
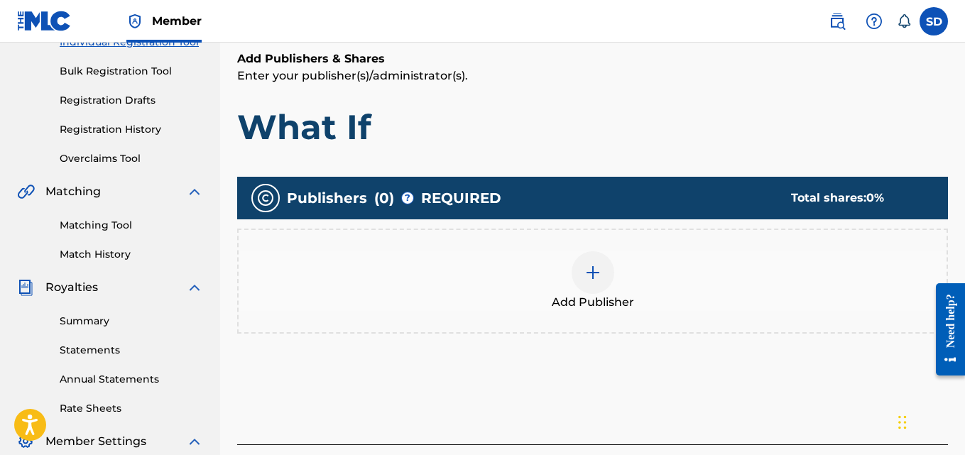
click at [600, 259] on div at bounding box center [593, 272] width 43 height 43
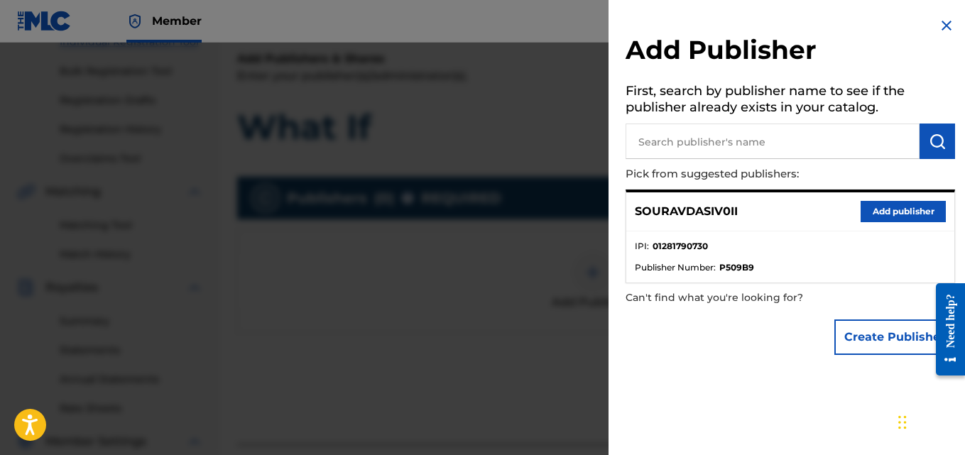
click at [908, 222] on button "Add publisher" at bounding box center [903, 211] width 85 height 21
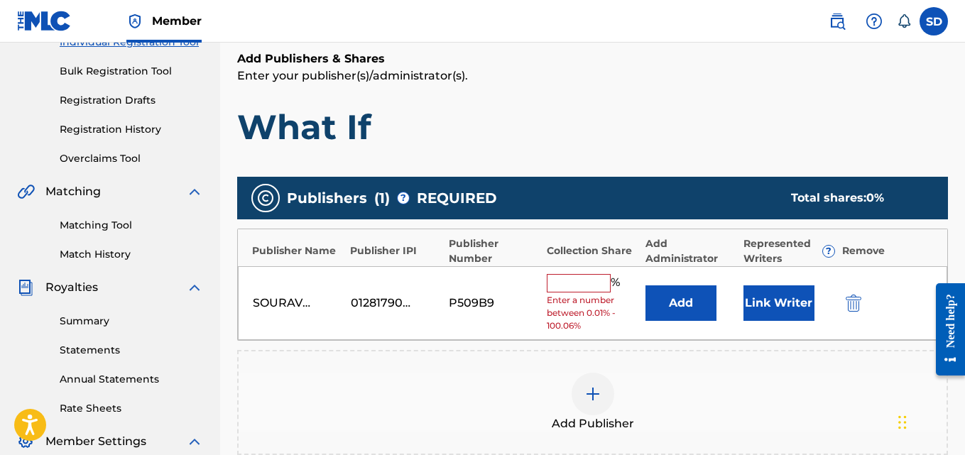
click at [567, 276] on input "text" at bounding box center [579, 283] width 64 height 18
type input "100"
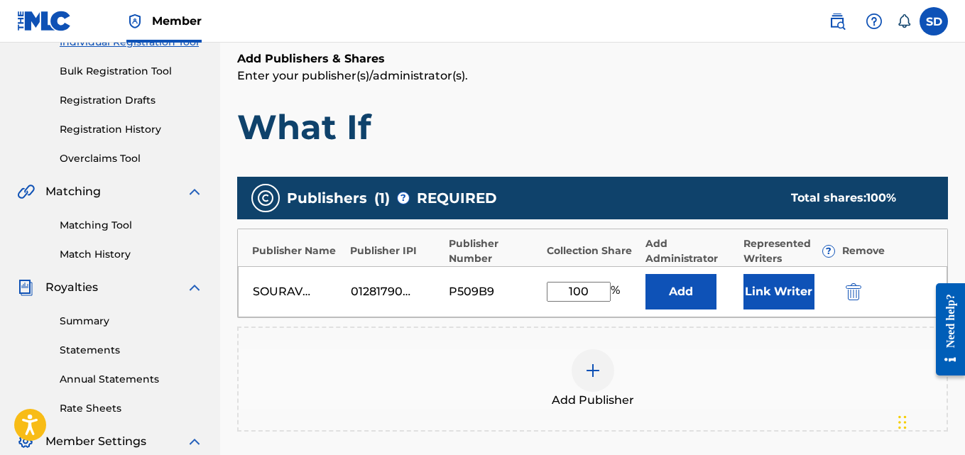
click at [750, 301] on button "Link Writer" at bounding box center [779, 292] width 71 height 36
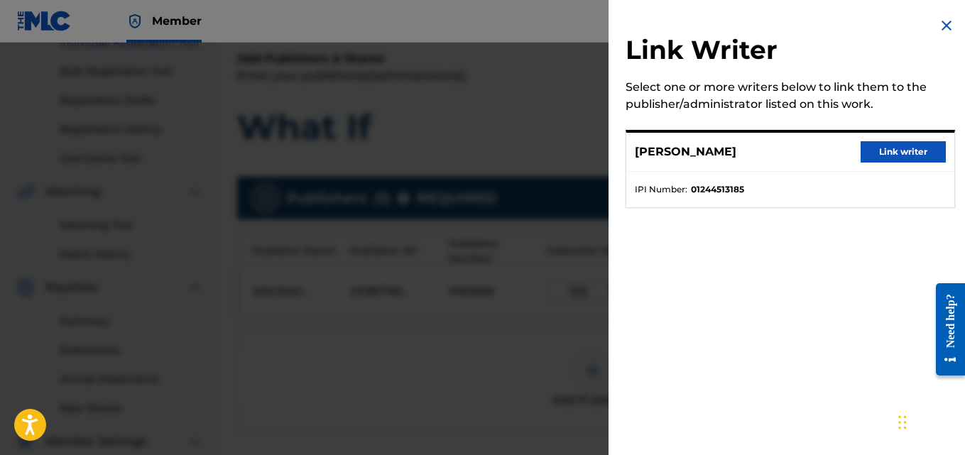
click at [879, 147] on button "Link writer" at bounding box center [903, 151] width 85 height 21
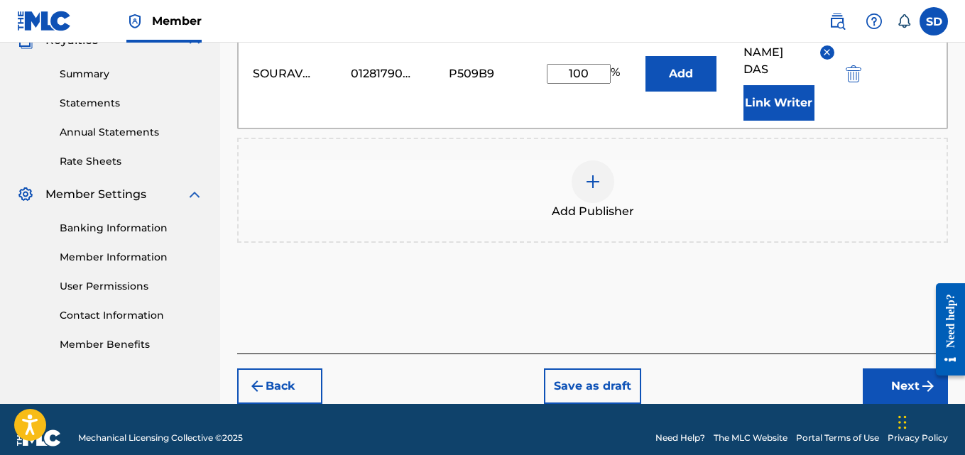
click at [898, 373] on button "Next" at bounding box center [905, 387] width 85 height 36
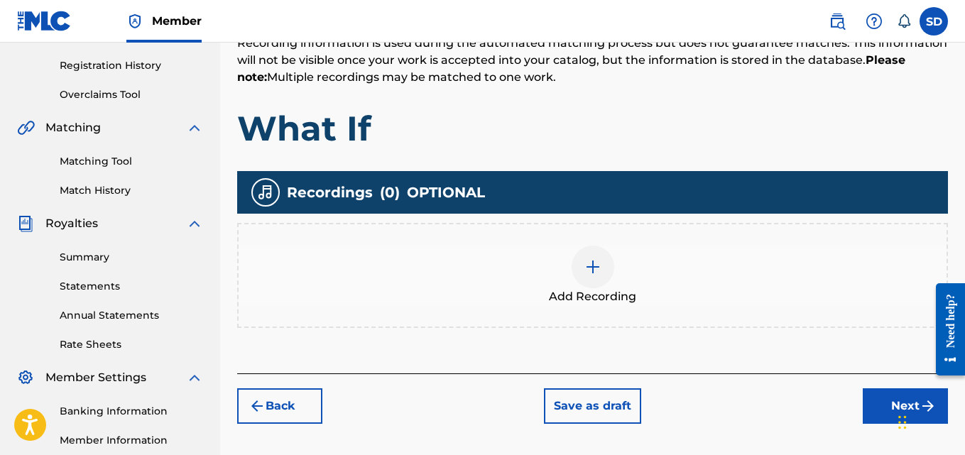
scroll to position [271, 0]
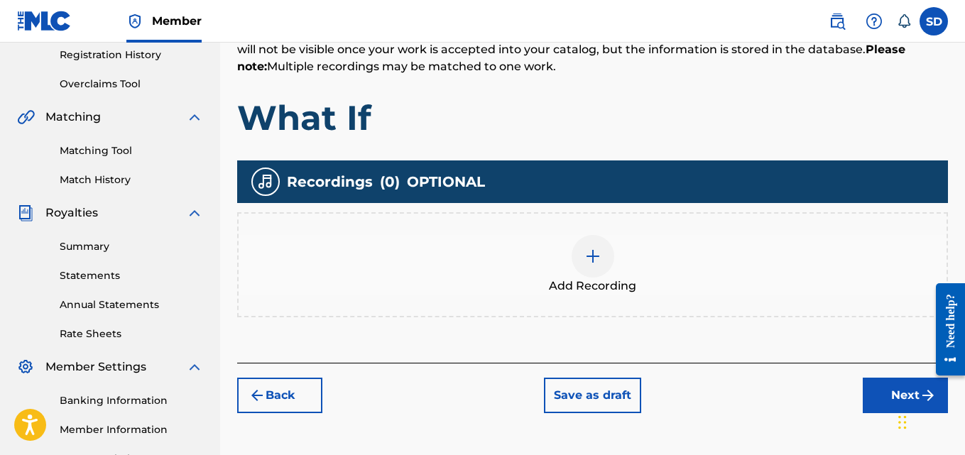
click at [606, 261] on div at bounding box center [593, 256] width 43 height 43
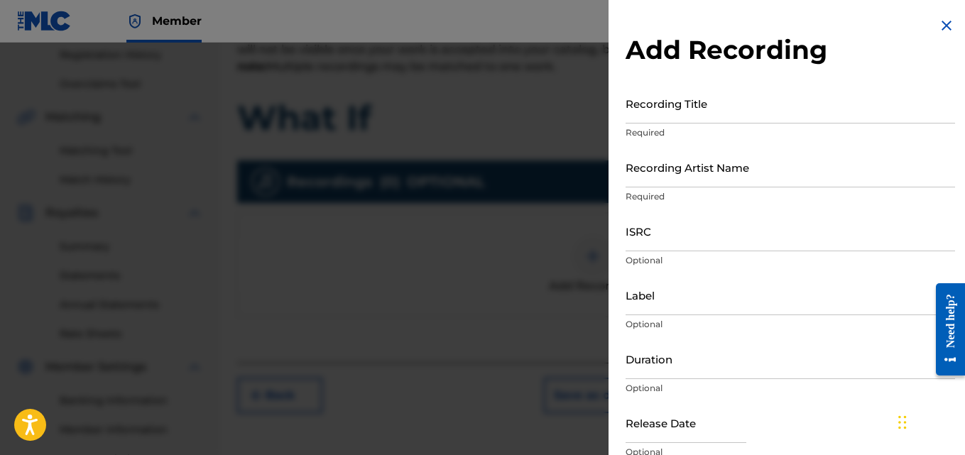
click at [687, 237] on input "ISRC" at bounding box center [791, 231] width 330 height 40
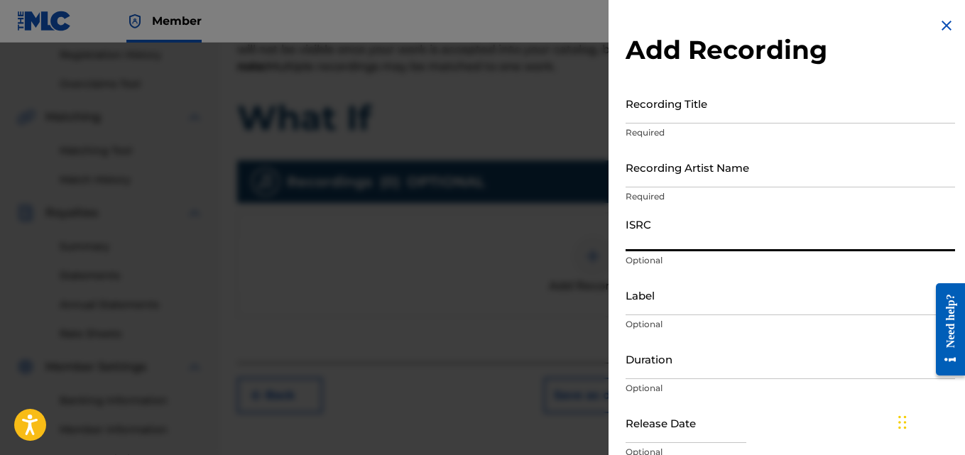
paste input "INI802573156"
type input "INI802573156"
click at [641, 290] on input "Label" at bounding box center [791, 295] width 330 height 40
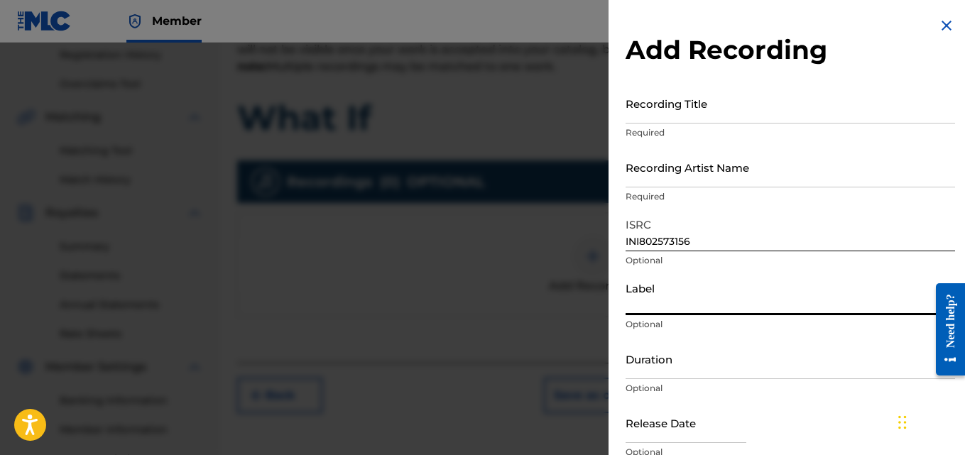
type input "IX0II"
click at [673, 168] on input "Recording Artist Name" at bounding box center [791, 167] width 330 height 40
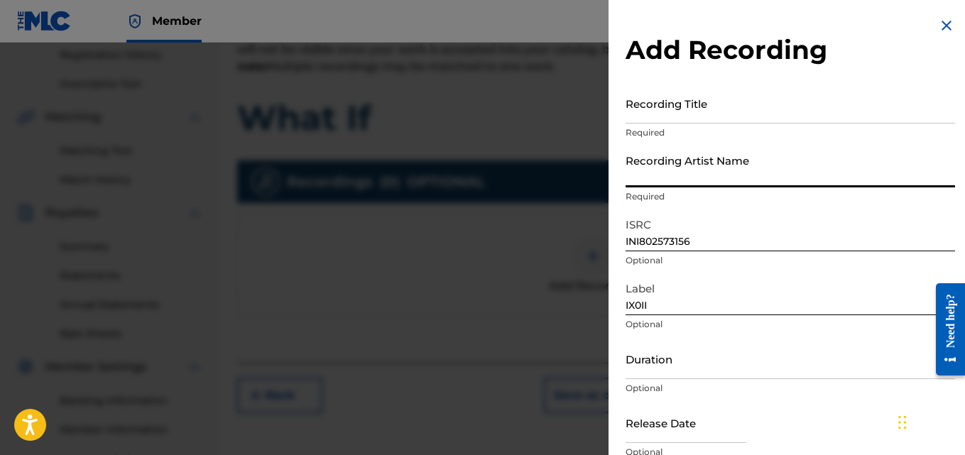
type input "[PERSON_NAME] (IX0II)"
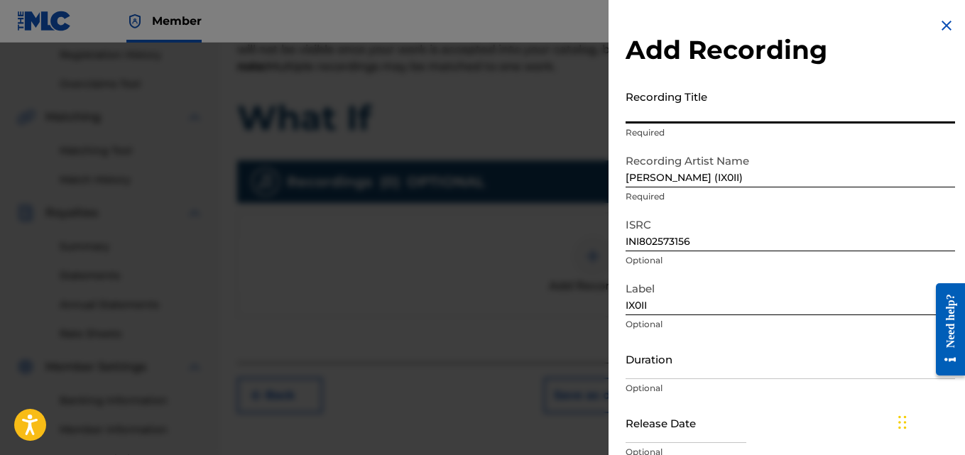
click at [682, 111] on input "Recording Title" at bounding box center [791, 103] width 330 height 40
paste input "What If"
type input "What If"
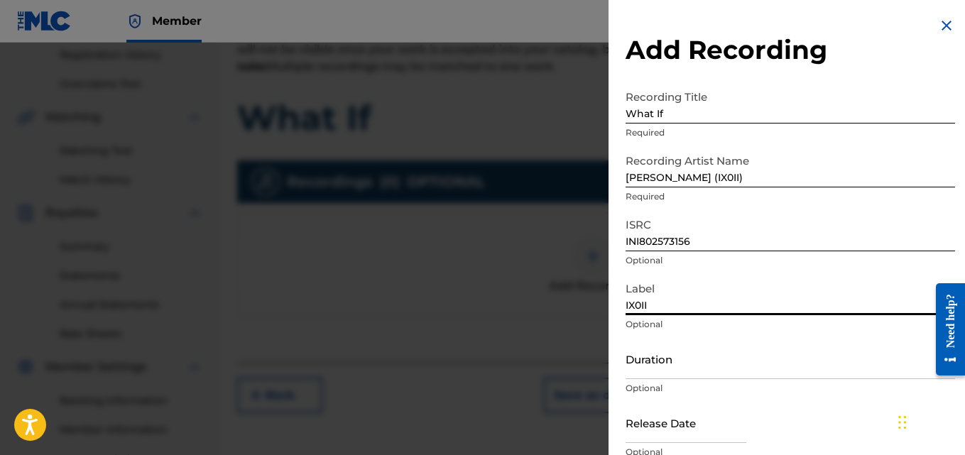
scroll to position [64, 0]
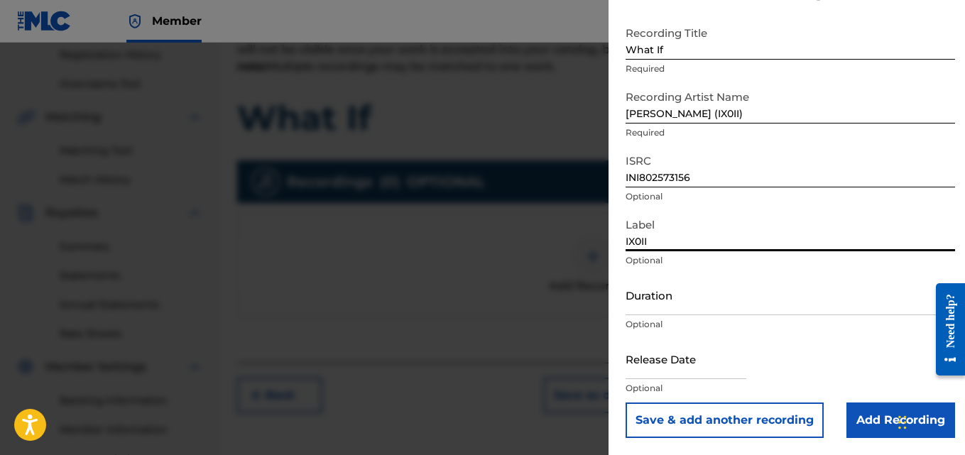
drag, startPoint x: 626, startPoint y: 312, endPoint x: 752, endPoint y: 477, distance: 206.7
click at [854, 423] on input "Add Recording" at bounding box center [901, 421] width 109 height 36
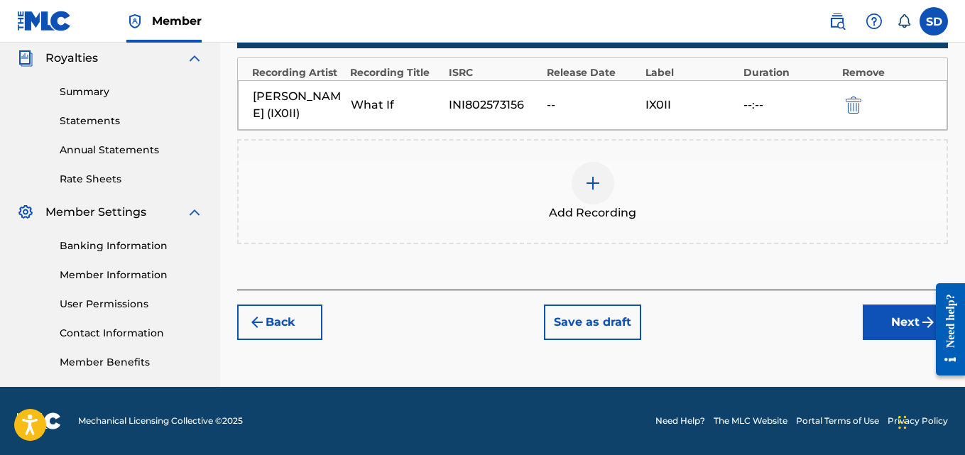
click at [903, 315] on button "Next" at bounding box center [905, 323] width 85 height 36
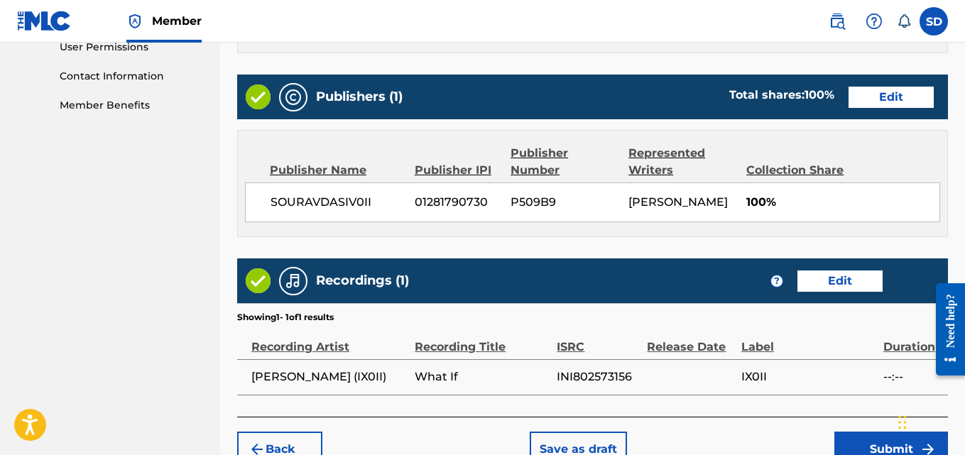
scroll to position [763, 0]
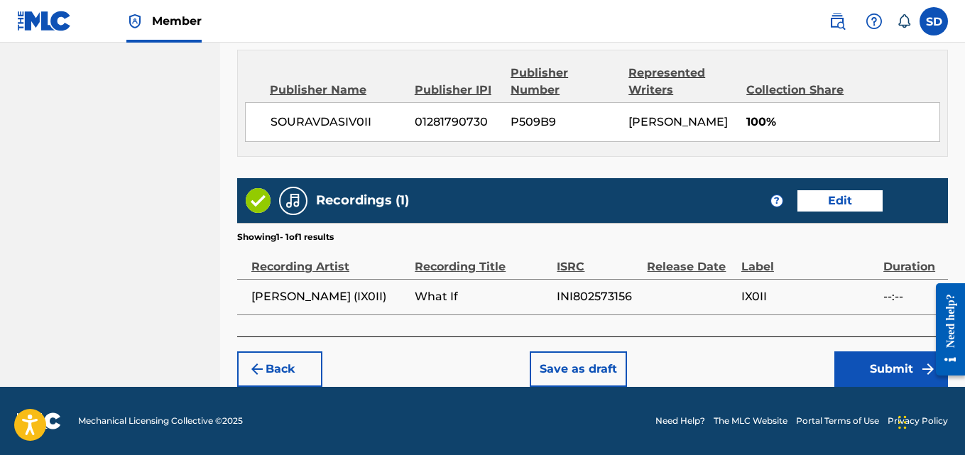
click at [866, 377] on button "Submit" at bounding box center [891, 370] width 114 height 36
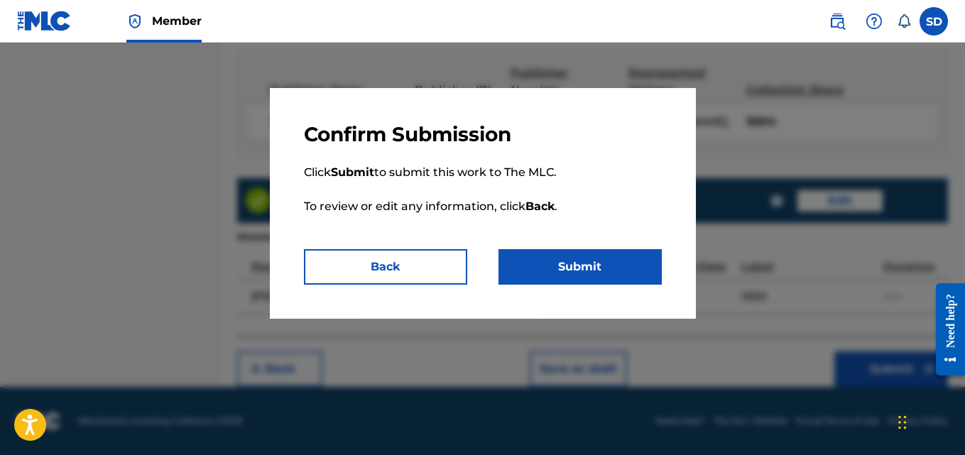
click at [582, 273] on button "Submit" at bounding box center [580, 267] width 163 height 36
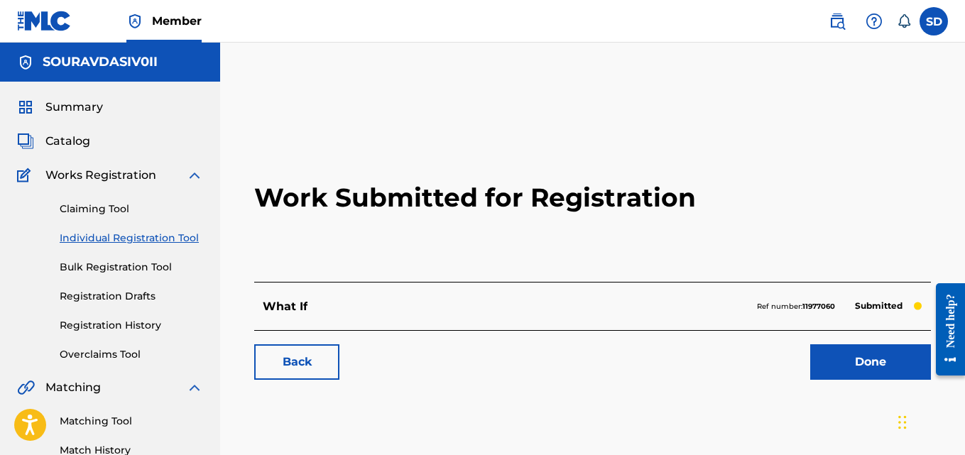
click at [97, 236] on link "Individual Registration Tool" at bounding box center [131, 238] width 143 height 15
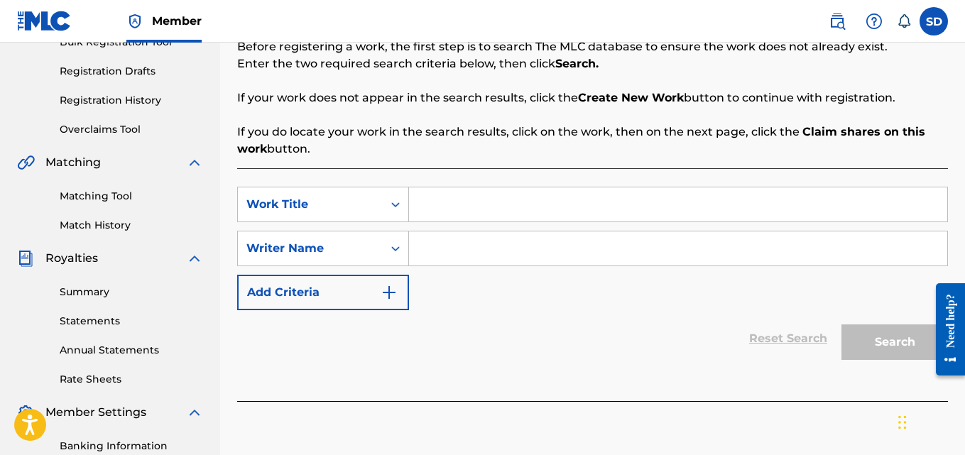
scroll to position [246, 0]
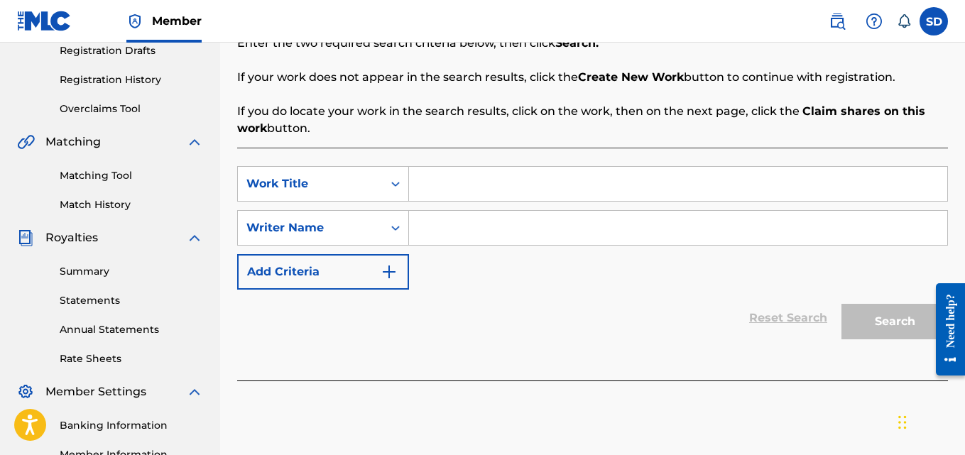
click at [523, 193] on input "Search Form" at bounding box center [678, 184] width 538 height 34
paste input "My Project - World Empire"
type input "My Project - World Empire"
click at [506, 230] on input "Search Form" at bounding box center [678, 228] width 538 height 34
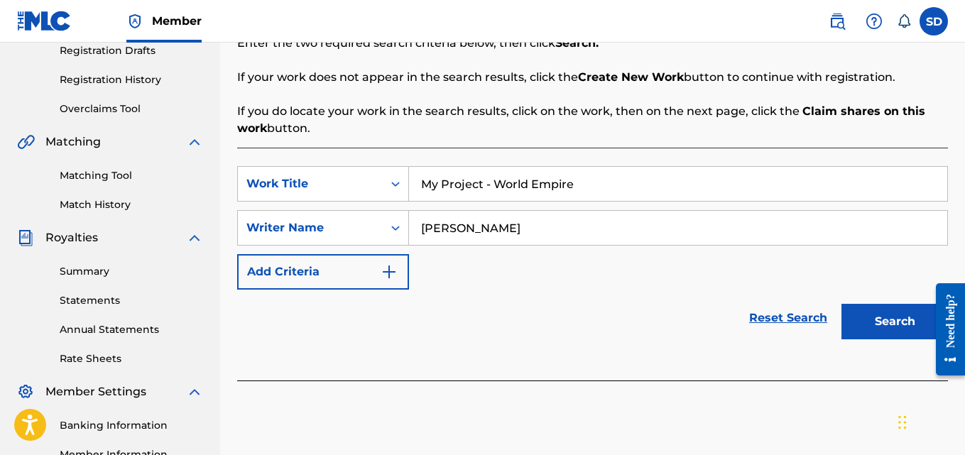
type input "[PERSON_NAME]"
click at [842, 304] on button "Search" at bounding box center [895, 322] width 107 height 36
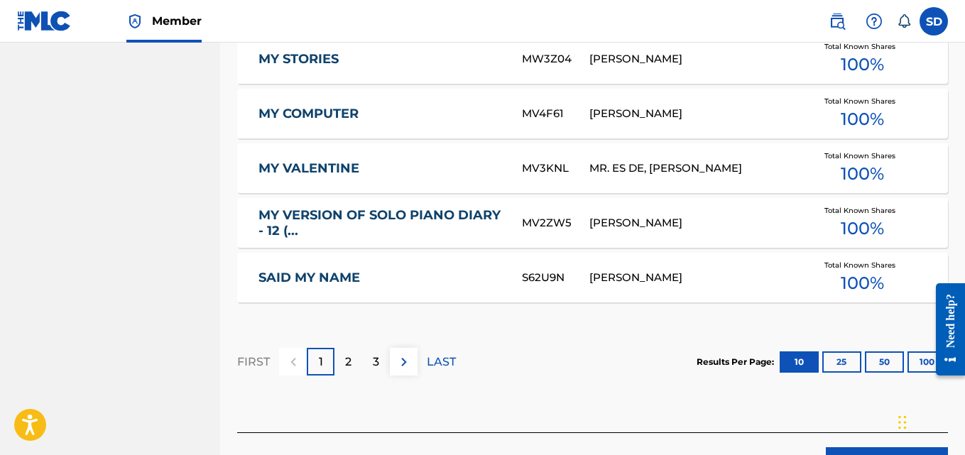
scroll to position [931, 0]
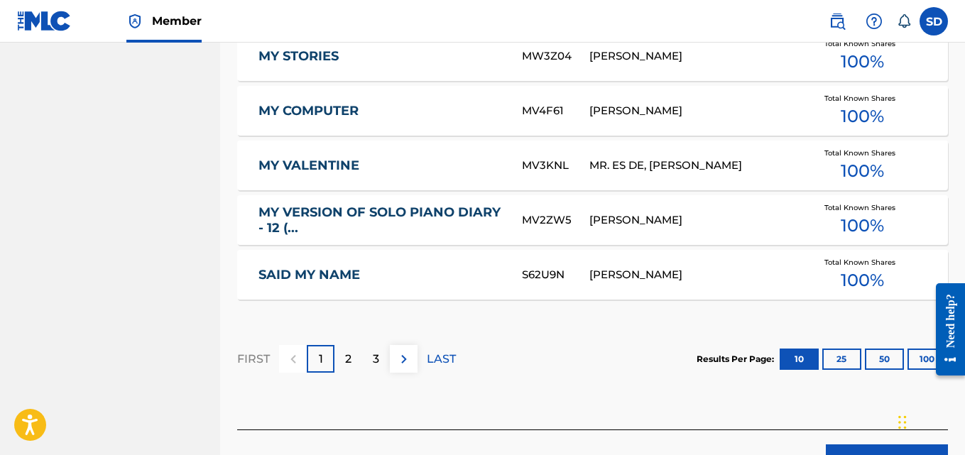
drag, startPoint x: 969, startPoint y: 162, endPoint x: 23, endPoint y: 102, distance: 948.6
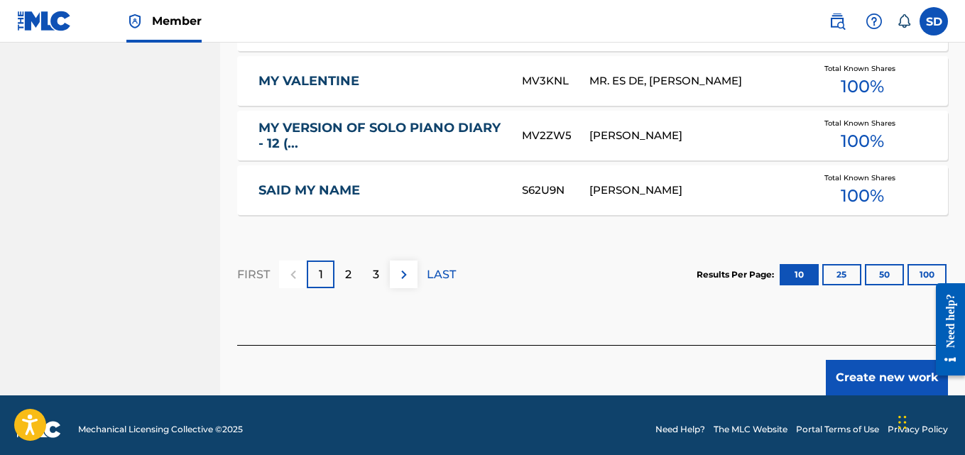
click at [882, 384] on button "Create new work" at bounding box center [887, 378] width 122 height 36
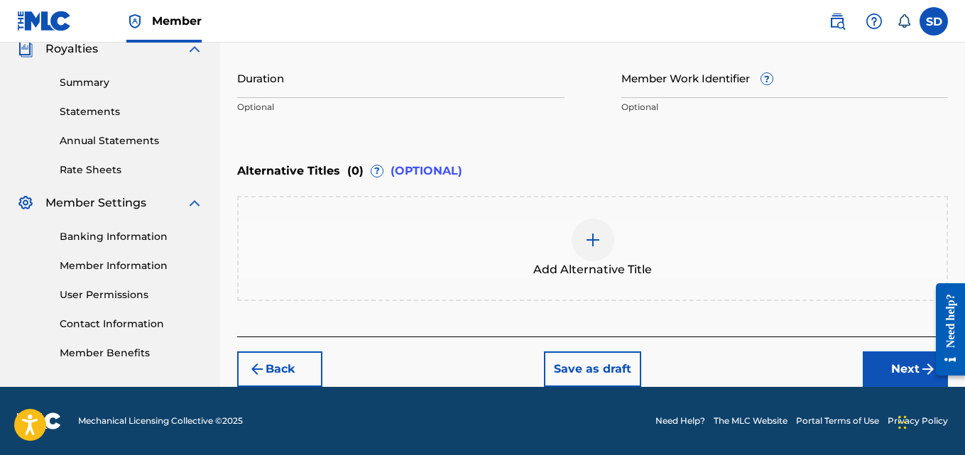
click at [645, 79] on input "Member Work Identifier ?" at bounding box center [784, 78] width 327 height 40
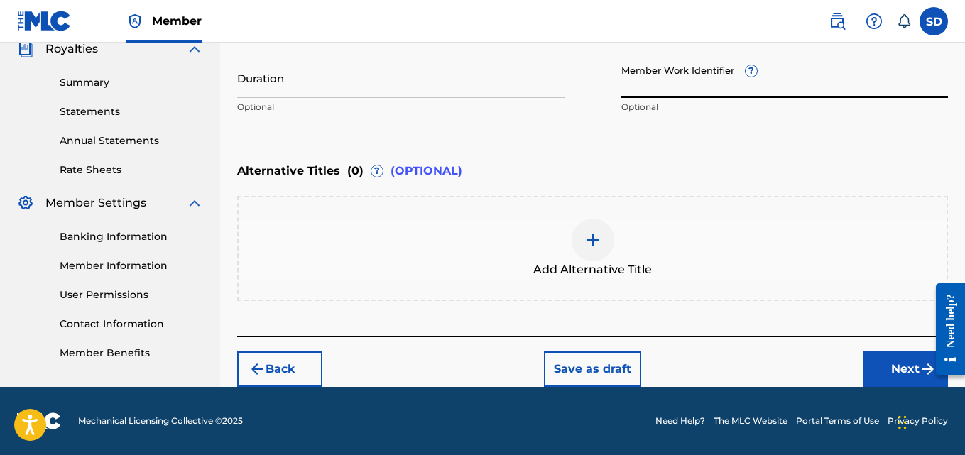
paste input "931714502"
type input "931714502"
click at [909, 359] on button "Next" at bounding box center [905, 370] width 85 height 36
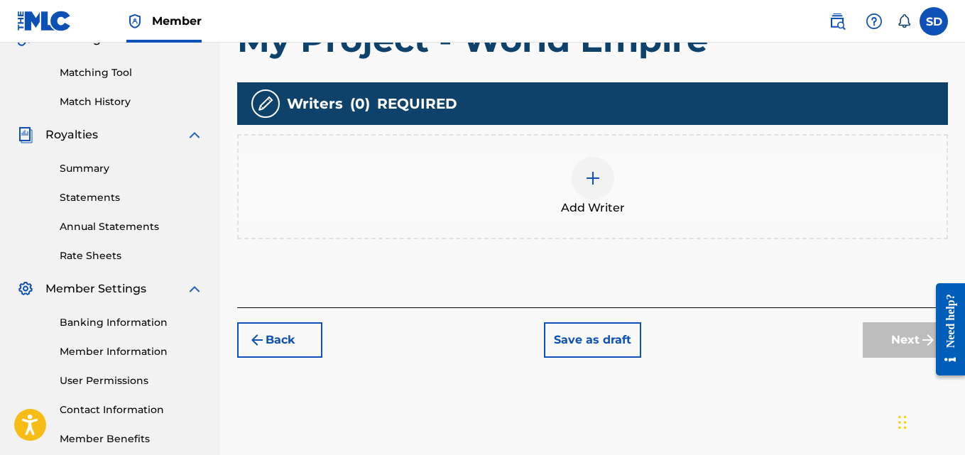
scroll to position [425, 0]
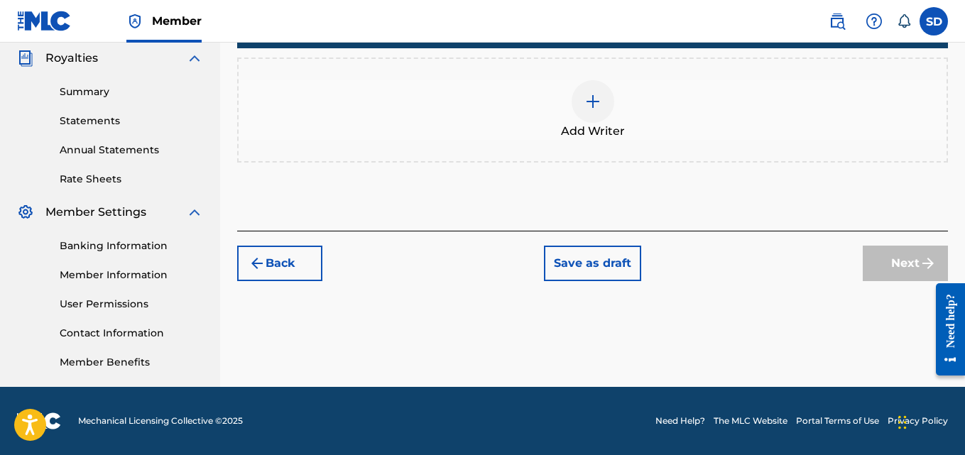
click at [597, 100] on img at bounding box center [592, 101] width 17 height 17
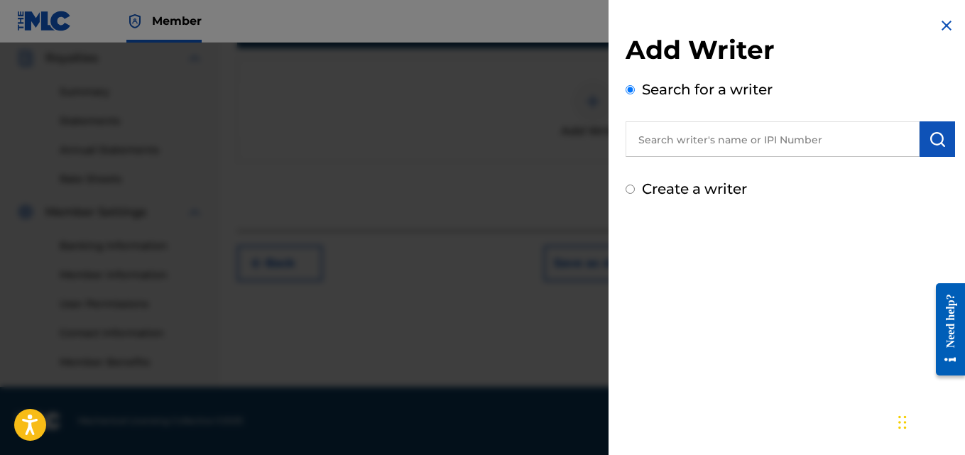
click at [755, 148] on input "text" at bounding box center [773, 139] width 294 height 36
type input "9"
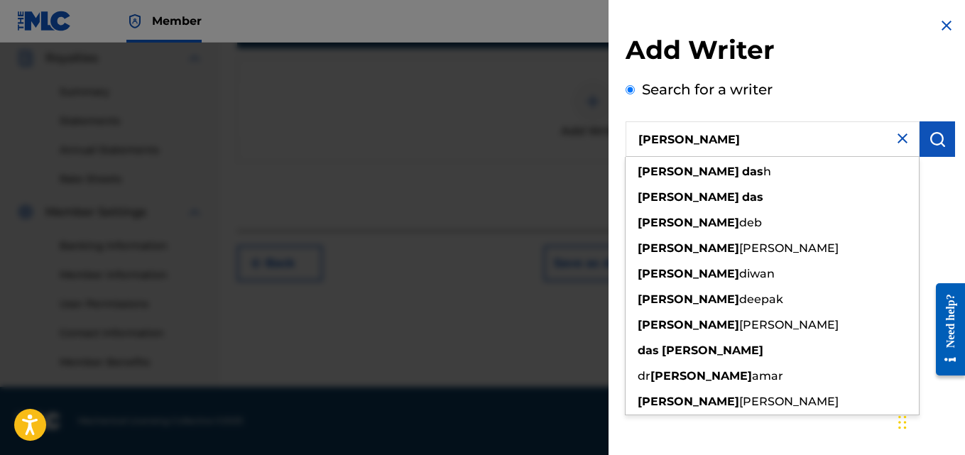
type input "Sourav DAS"
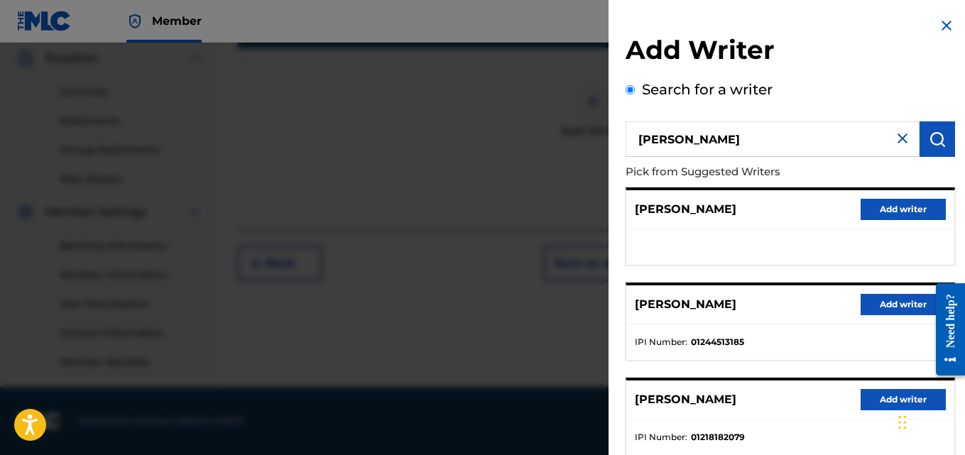
click at [881, 307] on button "Add writer" at bounding box center [903, 304] width 85 height 21
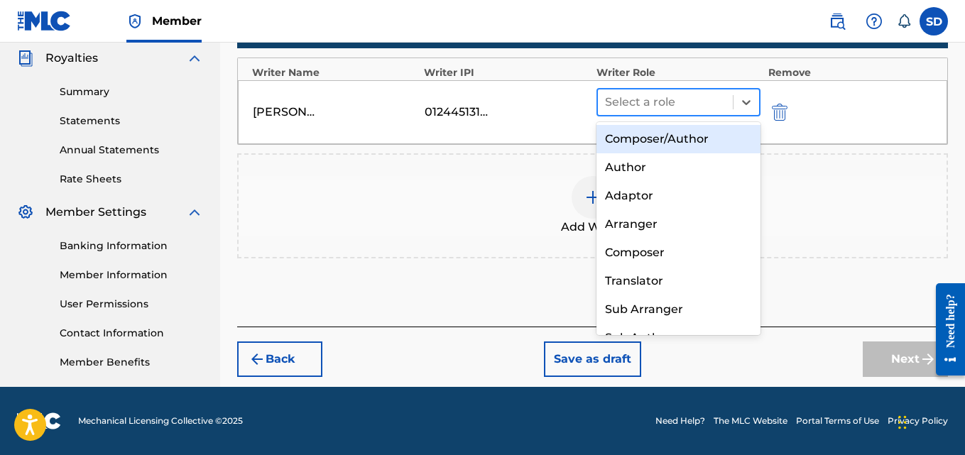
click at [693, 93] on div at bounding box center [665, 102] width 121 height 20
click at [657, 138] on div "Composer/Author" at bounding box center [679, 139] width 165 height 28
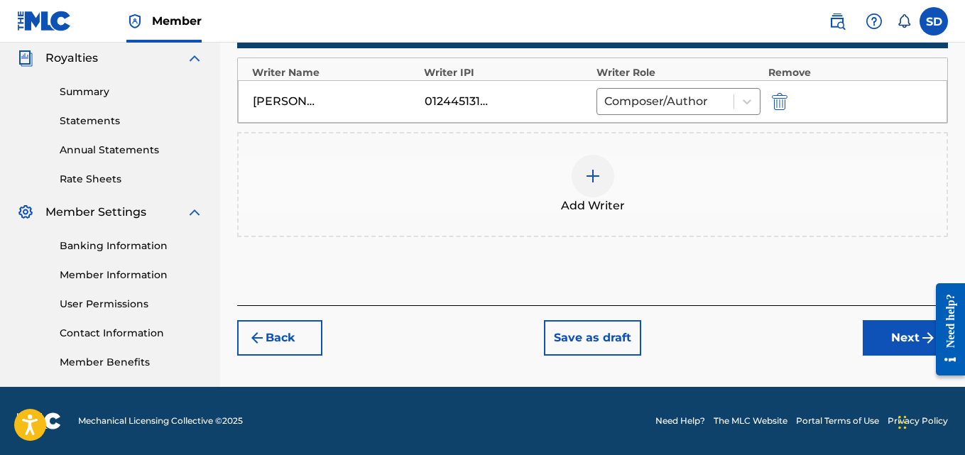
click at [866, 328] on button "Next" at bounding box center [905, 338] width 85 height 36
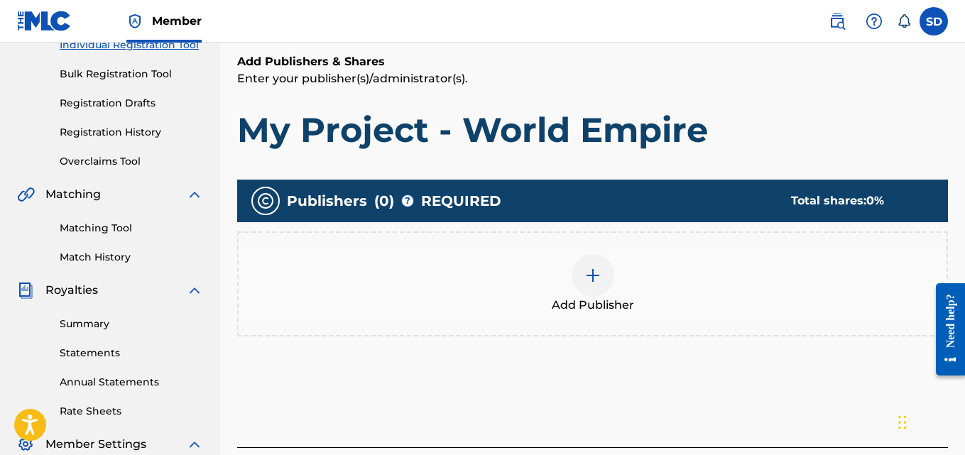
scroll to position [195, 0]
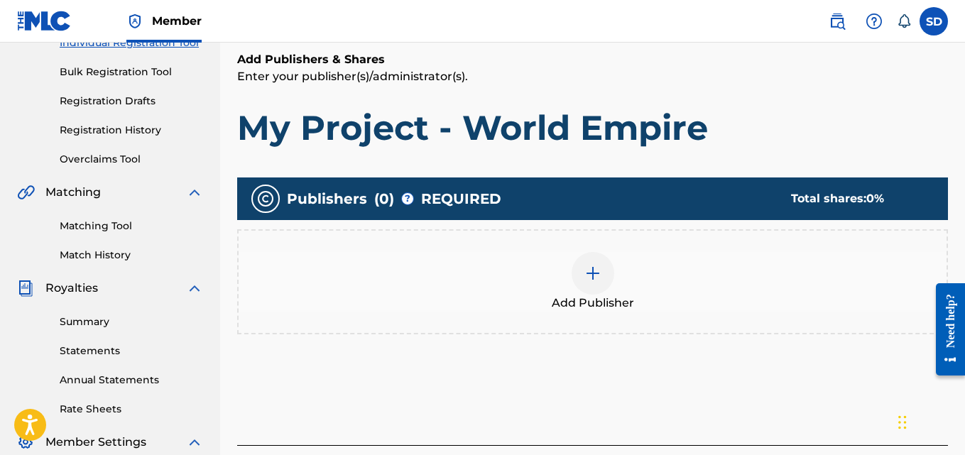
click at [595, 261] on div at bounding box center [593, 273] width 43 height 43
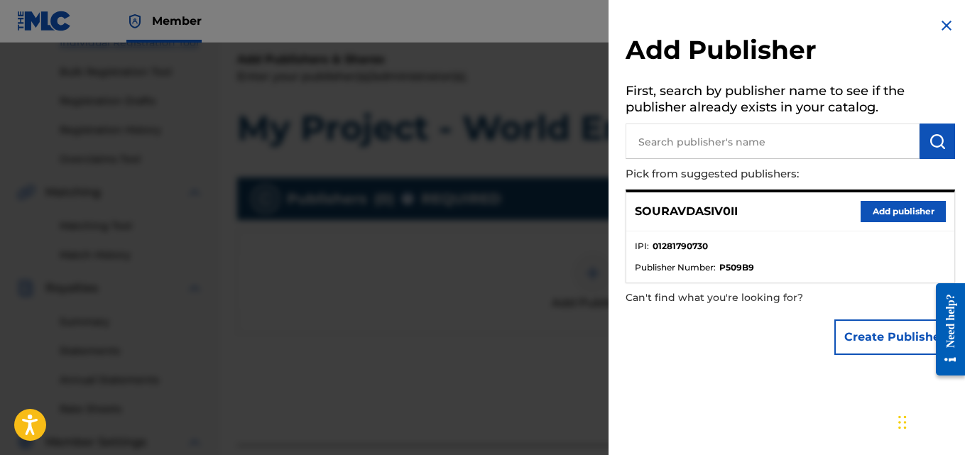
click at [890, 209] on button "Add publisher" at bounding box center [903, 211] width 85 height 21
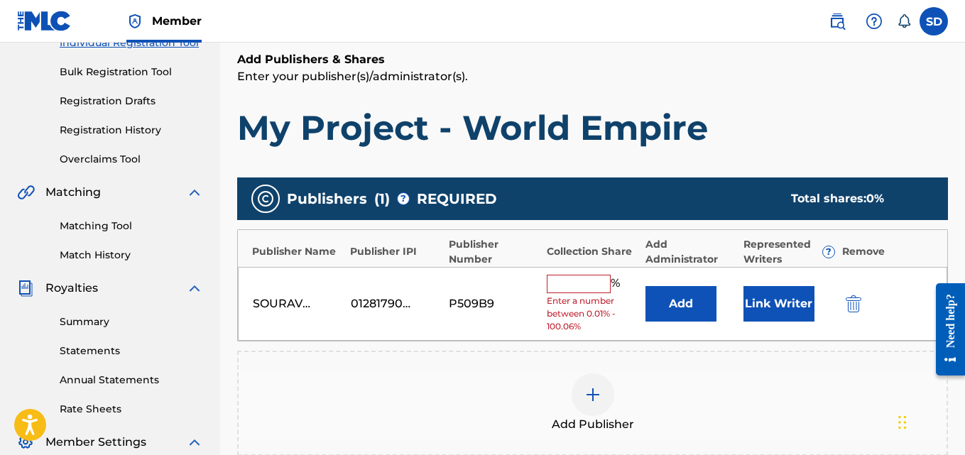
click at [582, 289] on input "text" at bounding box center [579, 284] width 64 height 18
type input "100"
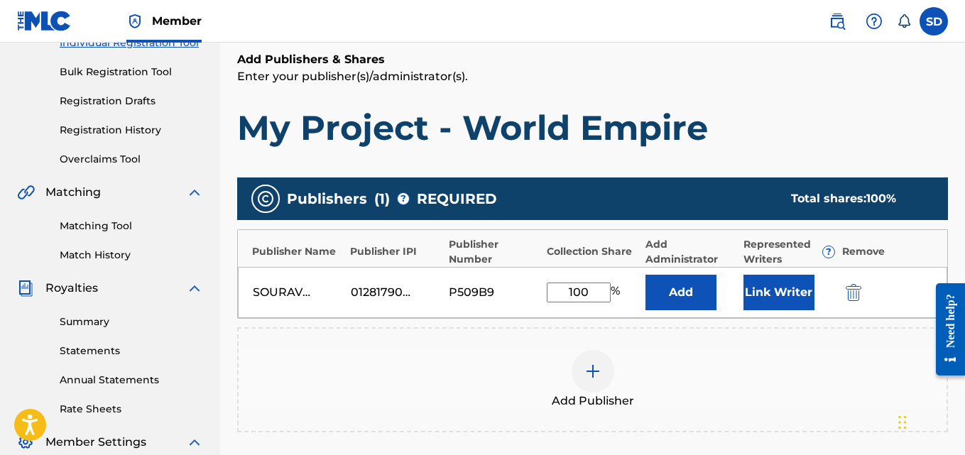
click at [762, 289] on button "Link Writer" at bounding box center [779, 293] width 71 height 36
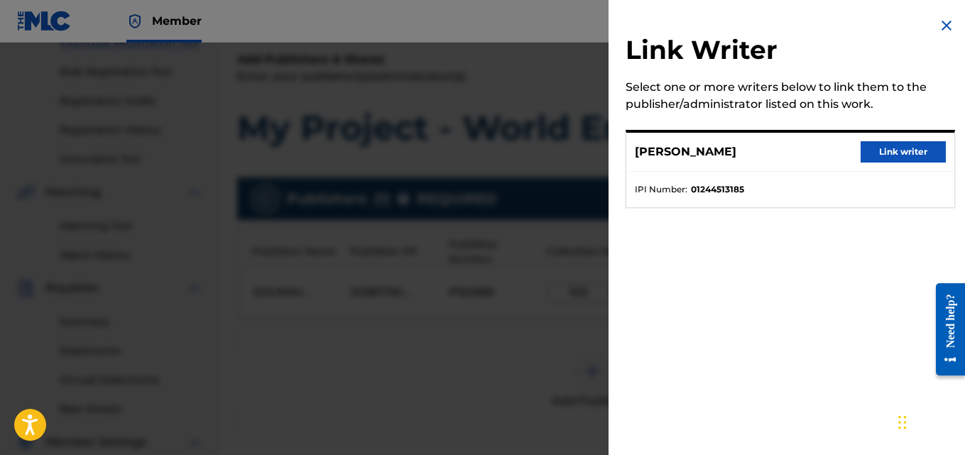
click at [891, 163] on div "SOURAV DAS Link writer" at bounding box center [790, 152] width 328 height 39
click at [895, 156] on button "Link writer" at bounding box center [903, 151] width 85 height 21
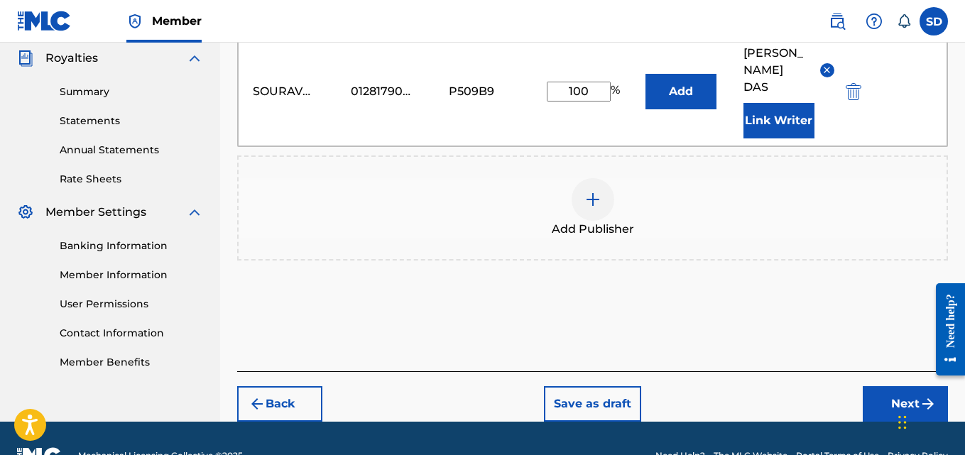
scroll to position [443, 0]
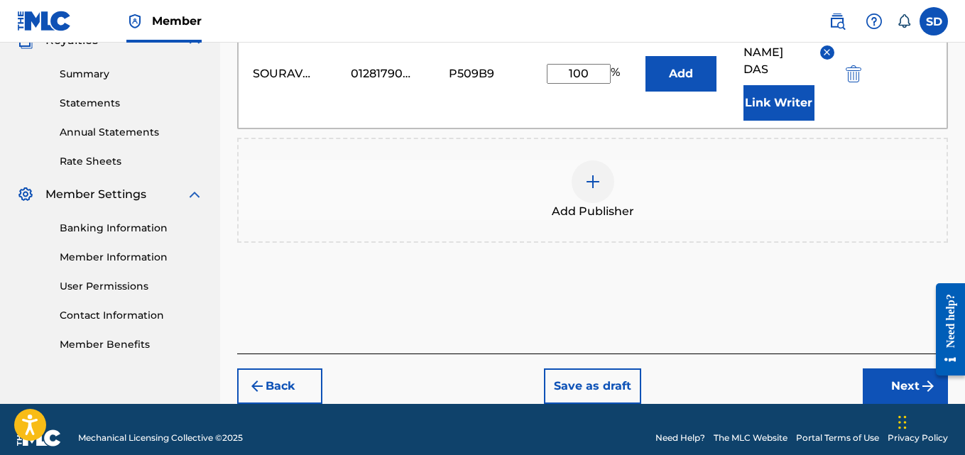
click at [888, 369] on button "Next" at bounding box center [905, 387] width 85 height 36
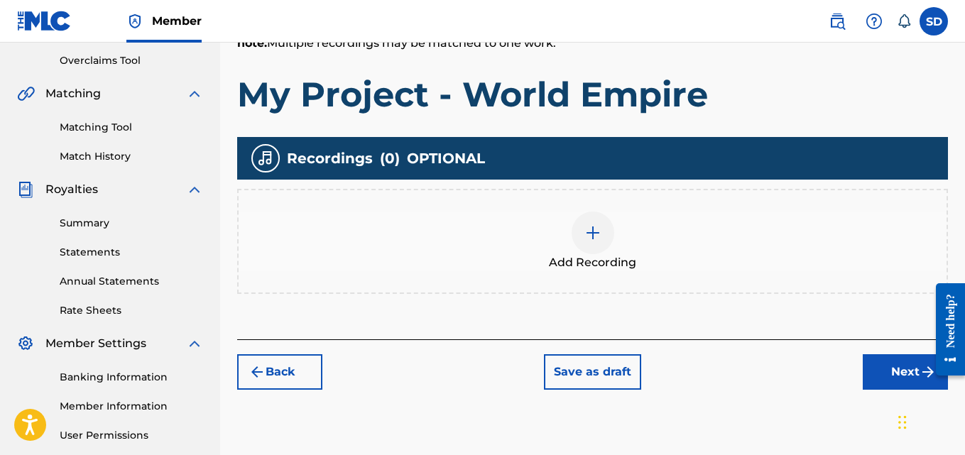
scroll to position [315, 0]
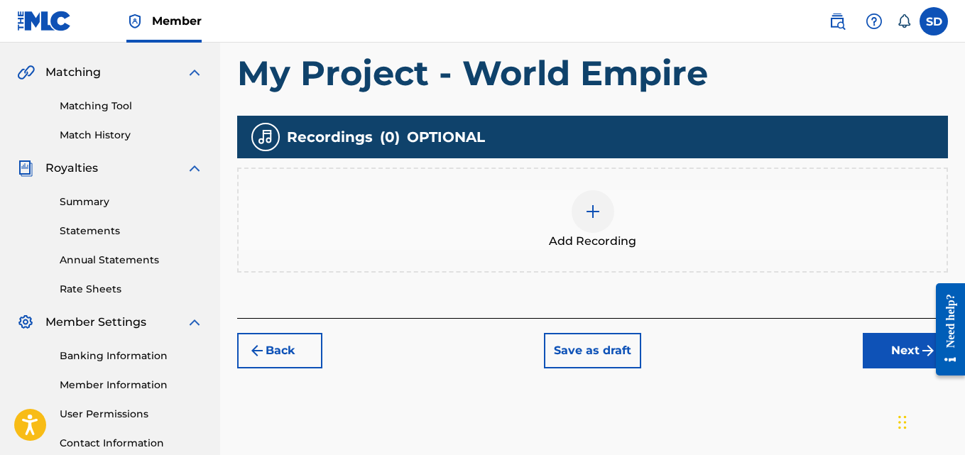
click at [597, 207] on img at bounding box center [592, 211] width 17 height 17
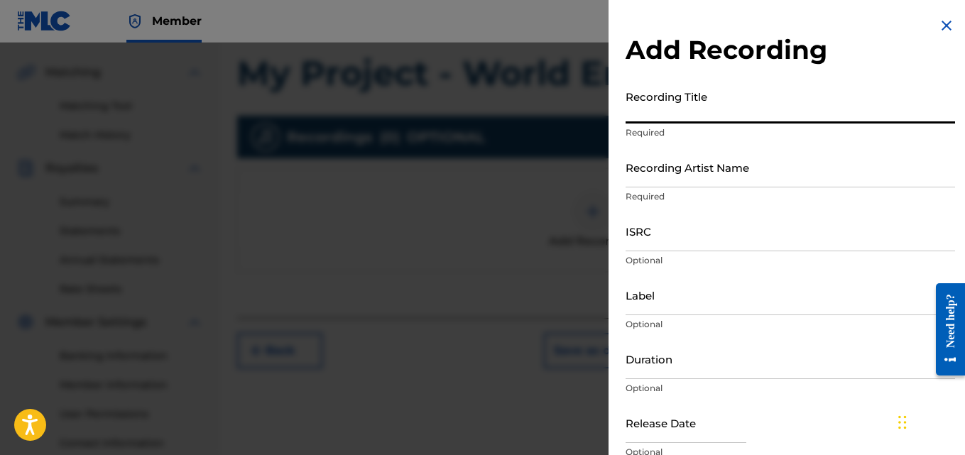
click at [707, 110] on input "Recording Title" at bounding box center [791, 103] width 330 height 40
paste input "My Project - World Empire"
type input "My Project - World Empire"
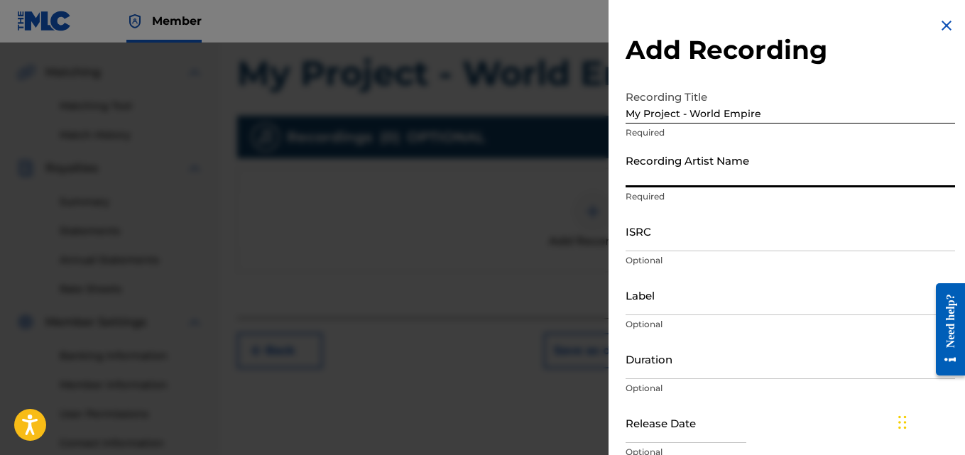
click at [679, 163] on input "Recording Artist Name" at bounding box center [791, 167] width 330 height 40
type input "[PERSON_NAME] (IX0II)"
click at [648, 305] on input "Label" at bounding box center [791, 295] width 330 height 40
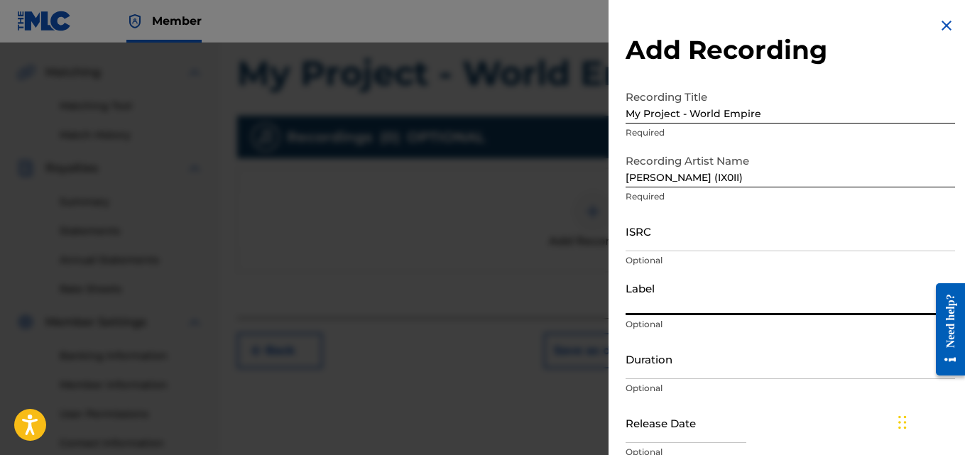
type input "IX0II"
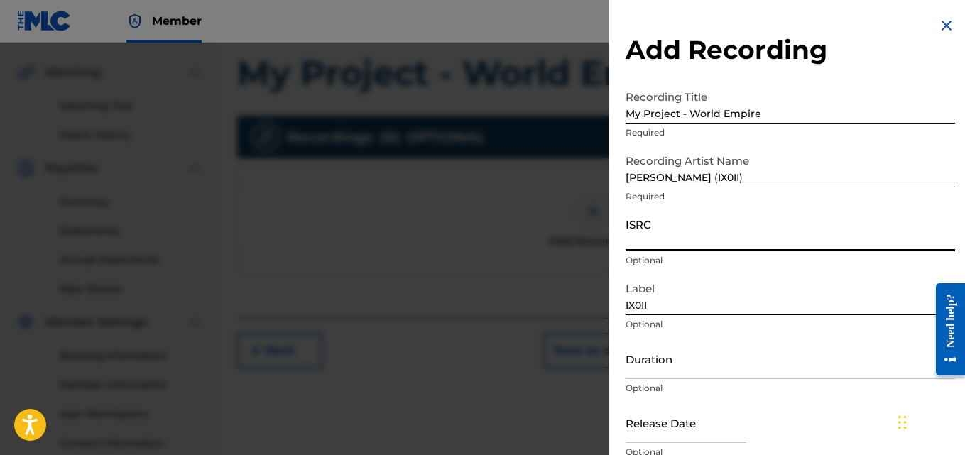
click at [660, 239] on input "ISRC" at bounding box center [791, 231] width 330 height 40
paste input "INI802574157"
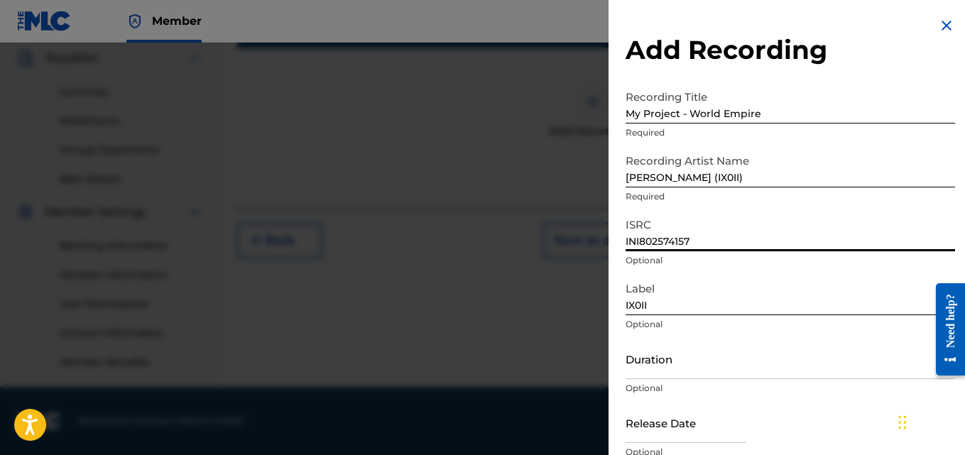
type input "INI802574157"
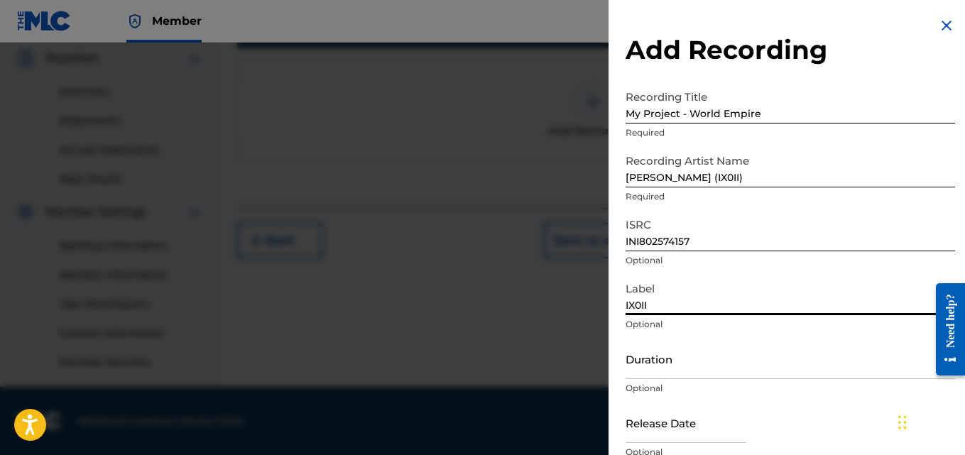
scroll to position [64, 0]
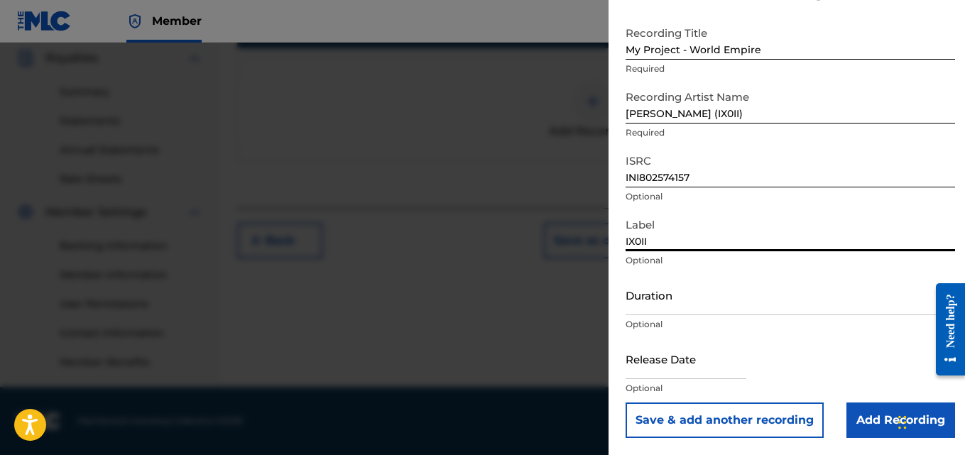
drag, startPoint x: 626, startPoint y: 304, endPoint x: 764, endPoint y: 478, distance: 221.9
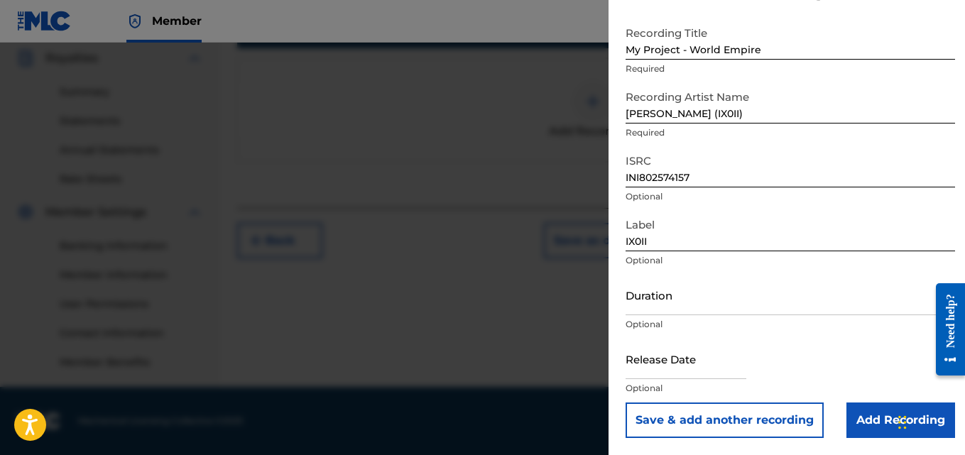
click at [866, 403] on input "Add Recording" at bounding box center [901, 421] width 109 height 36
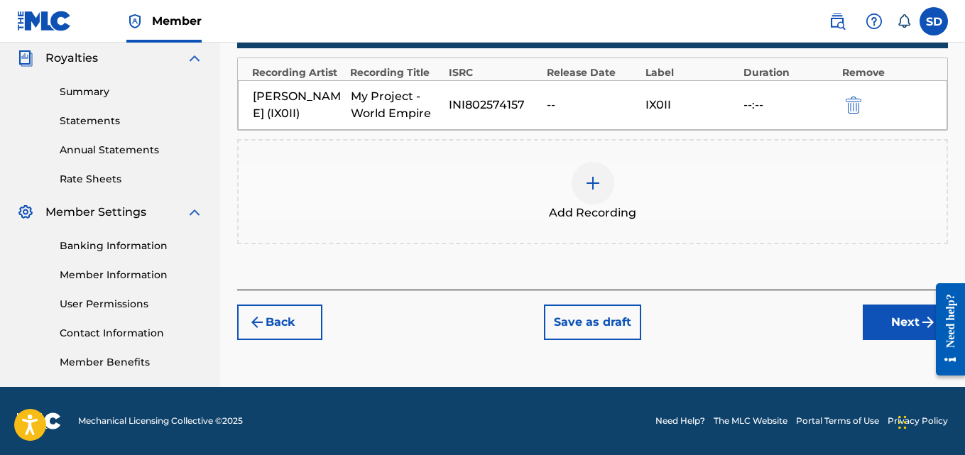
click at [912, 327] on button "Next" at bounding box center [905, 323] width 85 height 36
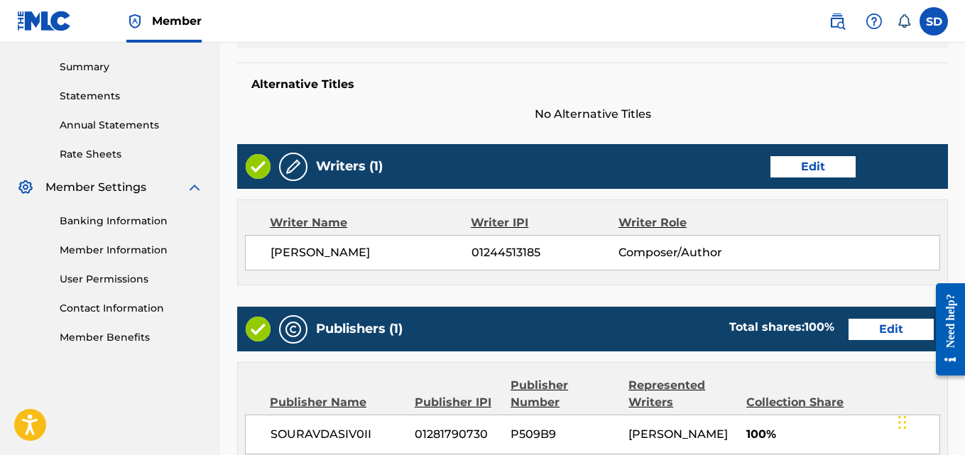
scroll to position [763, 0]
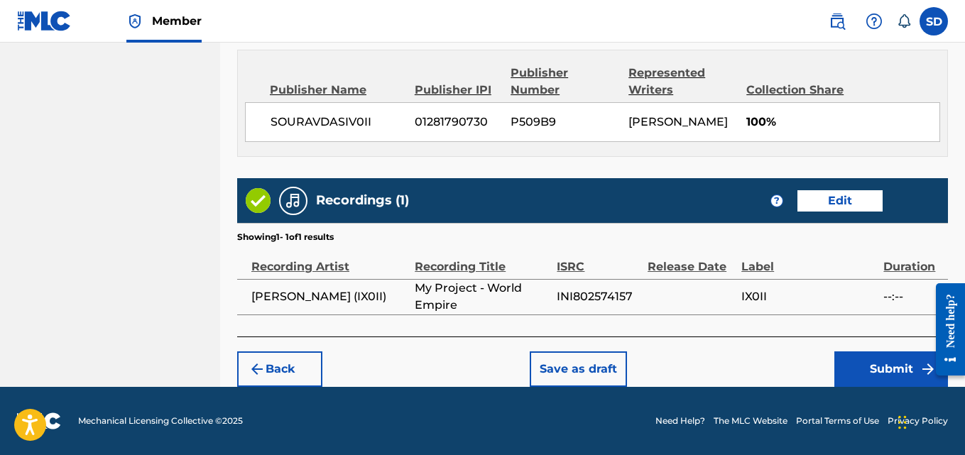
click at [875, 366] on button "Submit" at bounding box center [891, 370] width 114 height 36
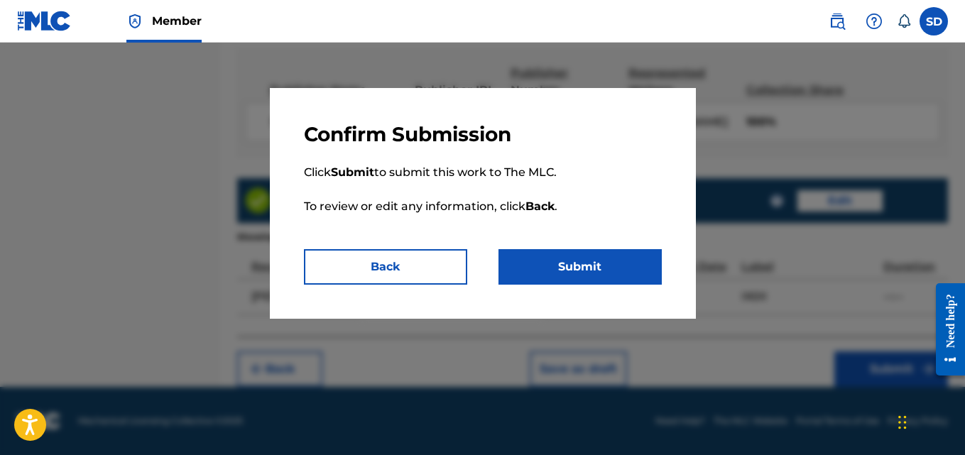
click at [606, 274] on button "Submit" at bounding box center [580, 267] width 163 height 36
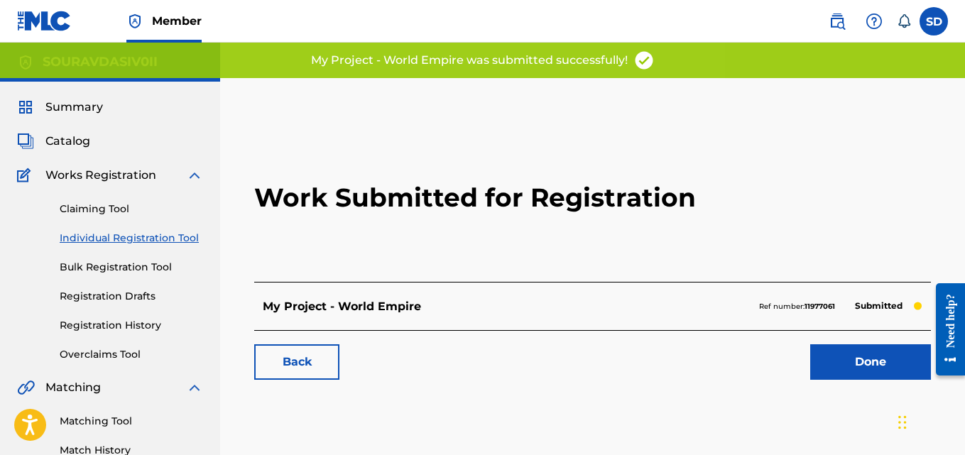
scroll to position [214, 0]
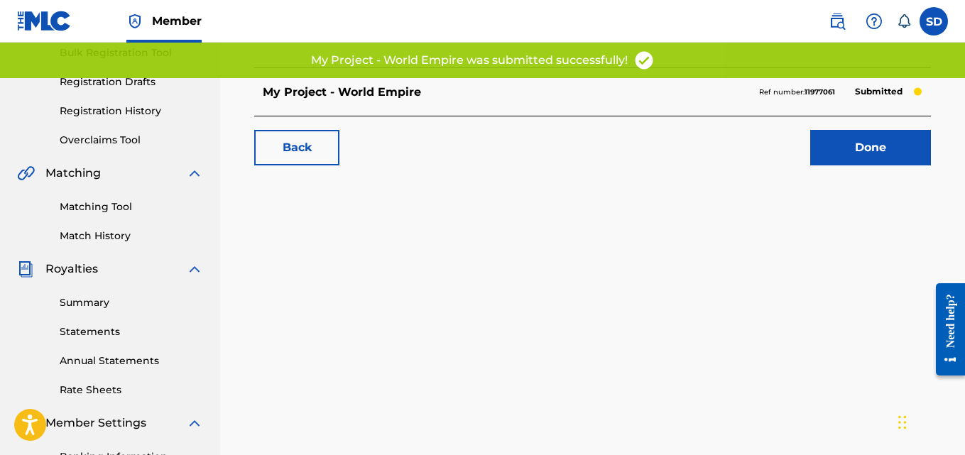
click at [852, 142] on link "Done" at bounding box center [870, 148] width 121 height 36
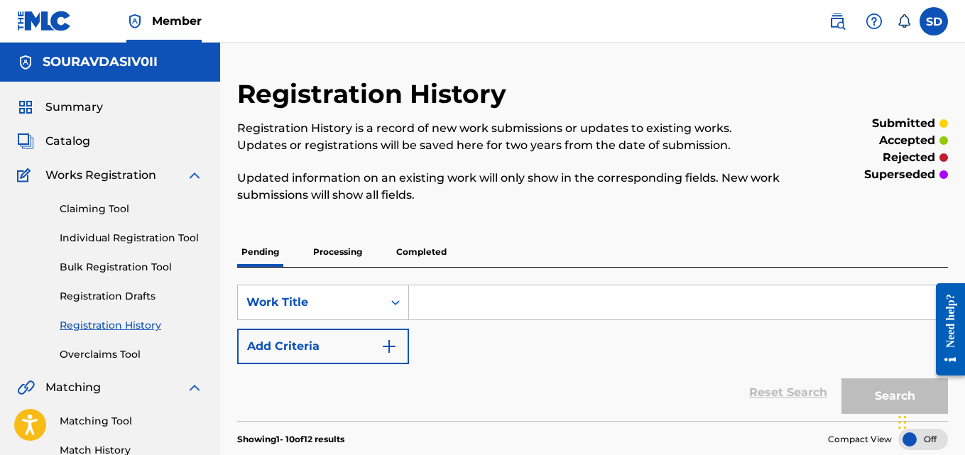
click at [349, 242] on p "Processing" at bounding box center [338, 252] width 58 height 30
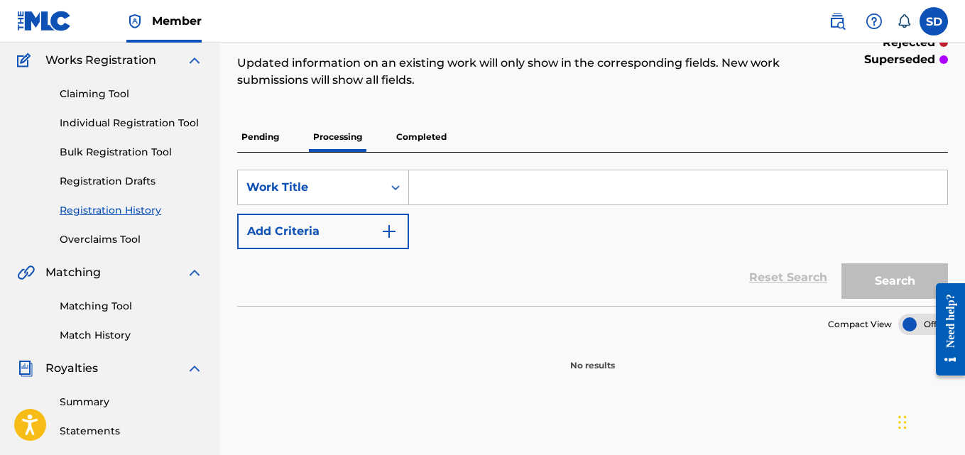
scroll to position [60, 0]
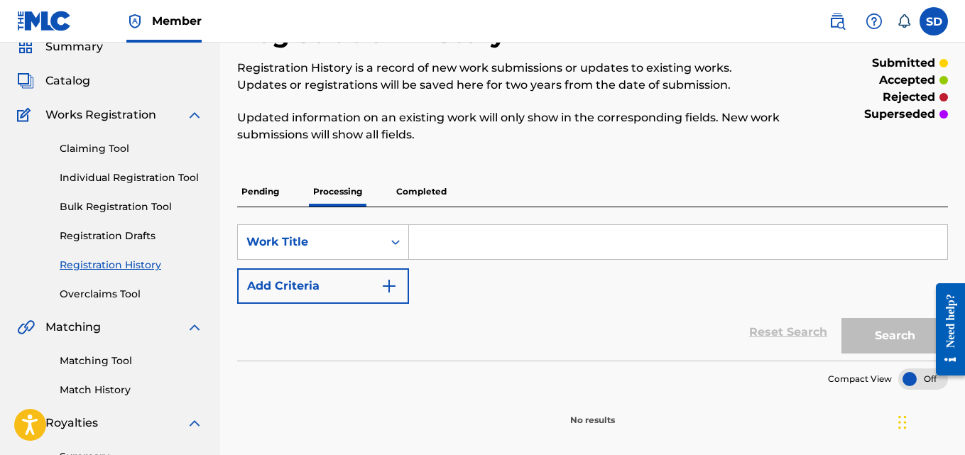
click at [430, 195] on p "Completed" at bounding box center [421, 192] width 59 height 30
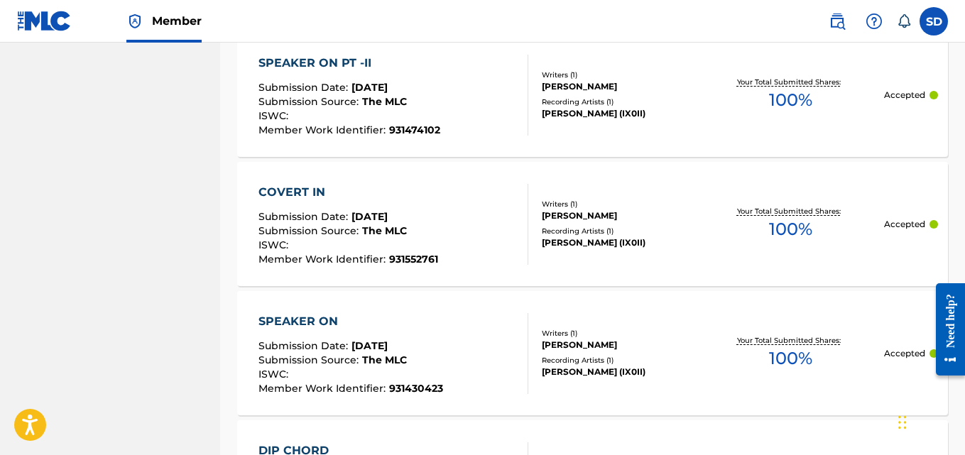
scroll to position [758, 0]
